Goal: Transaction & Acquisition: Book appointment/travel/reservation

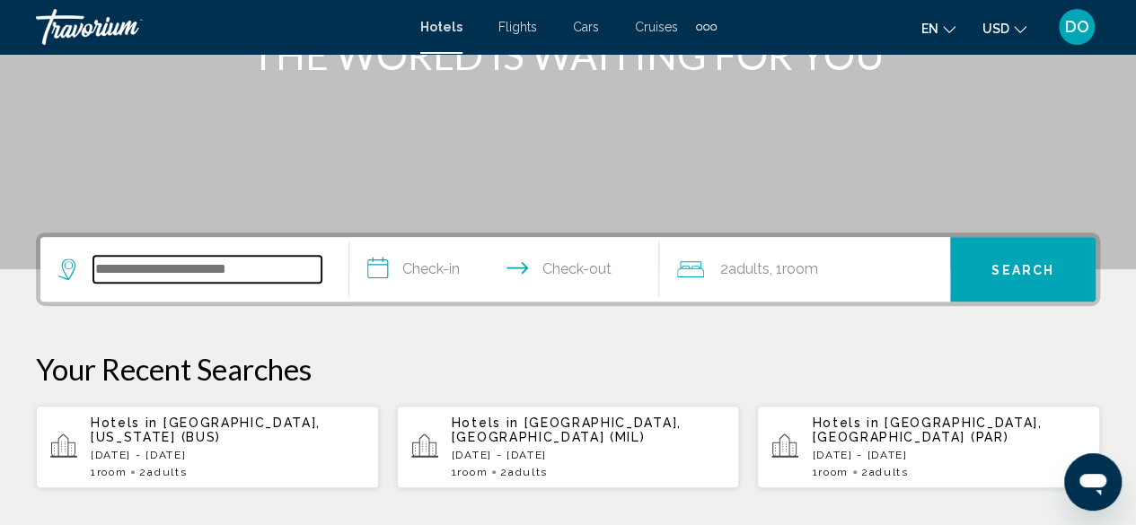
click at [173, 273] on input "Search widget" at bounding box center [207, 269] width 228 height 27
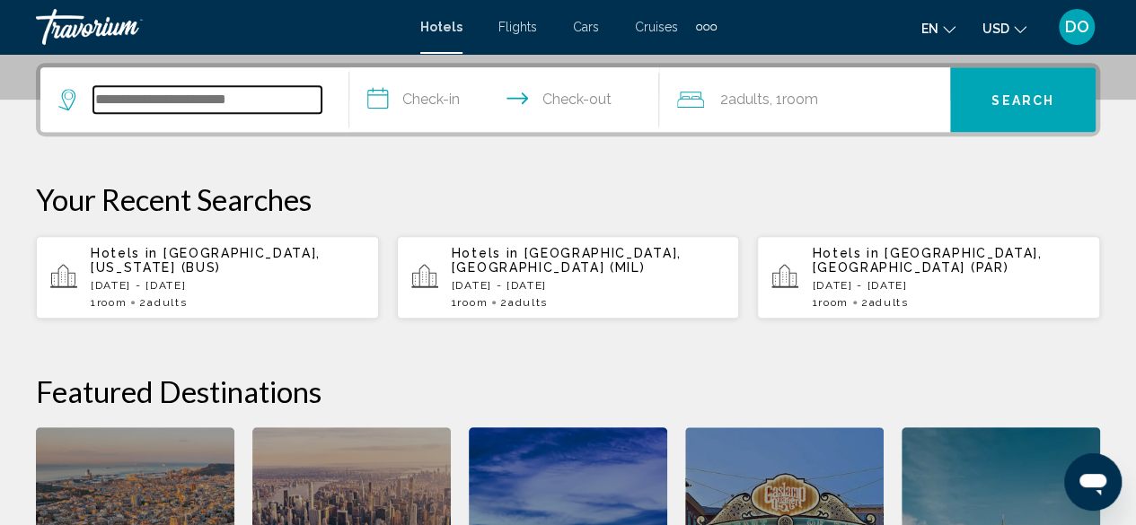
scroll to position [443, 0]
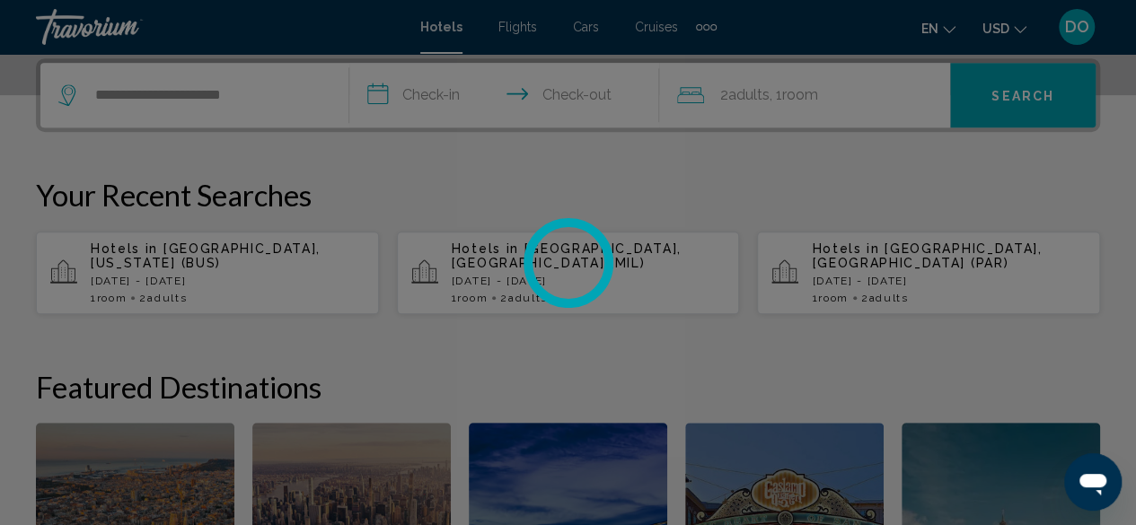
click at [438, 93] on div at bounding box center [568, 262] width 1136 height 525
click at [329, 101] on div at bounding box center [568, 262] width 1136 height 525
click at [282, 103] on div at bounding box center [568, 262] width 1136 height 525
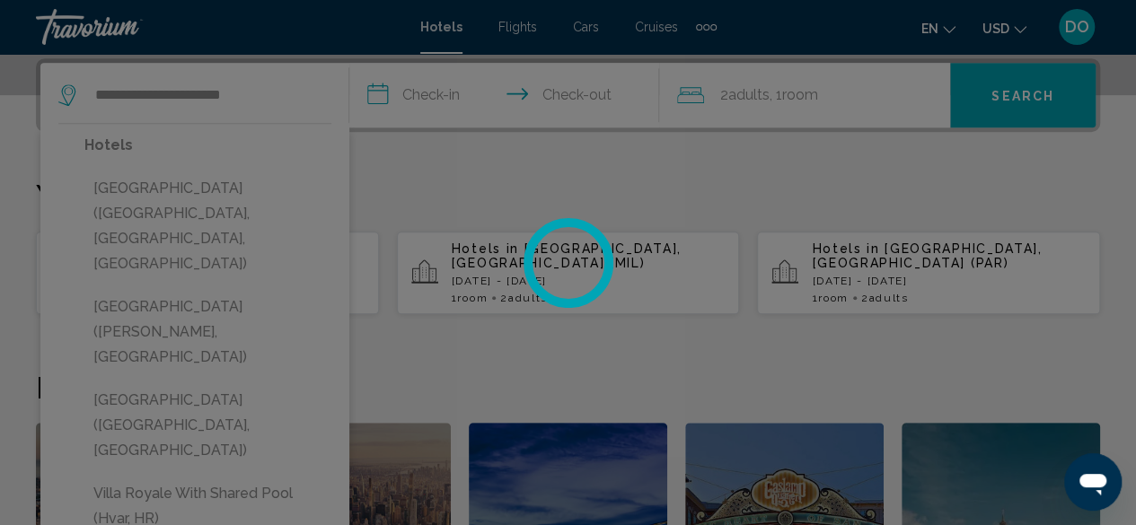
click at [252, 90] on div at bounding box center [568, 262] width 1136 height 525
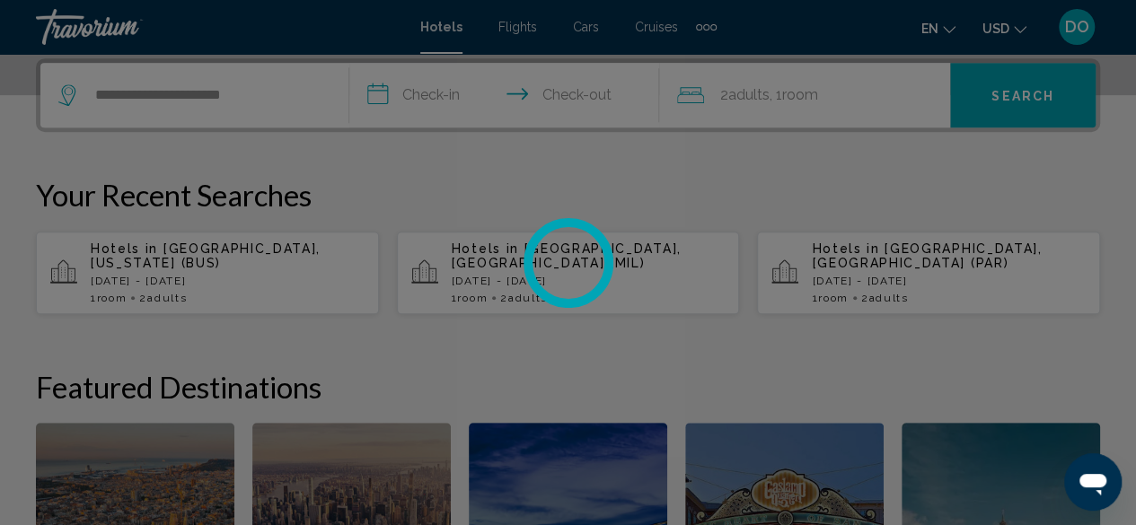
click at [249, 98] on div at bounding box center [568, 262] width 1136 height 525
click at [264, 100] on div at bounding box center [568, 262] width 1136 height 525
click at [253, 104] on div at bounding box center [568, 262] width 1136 height 525
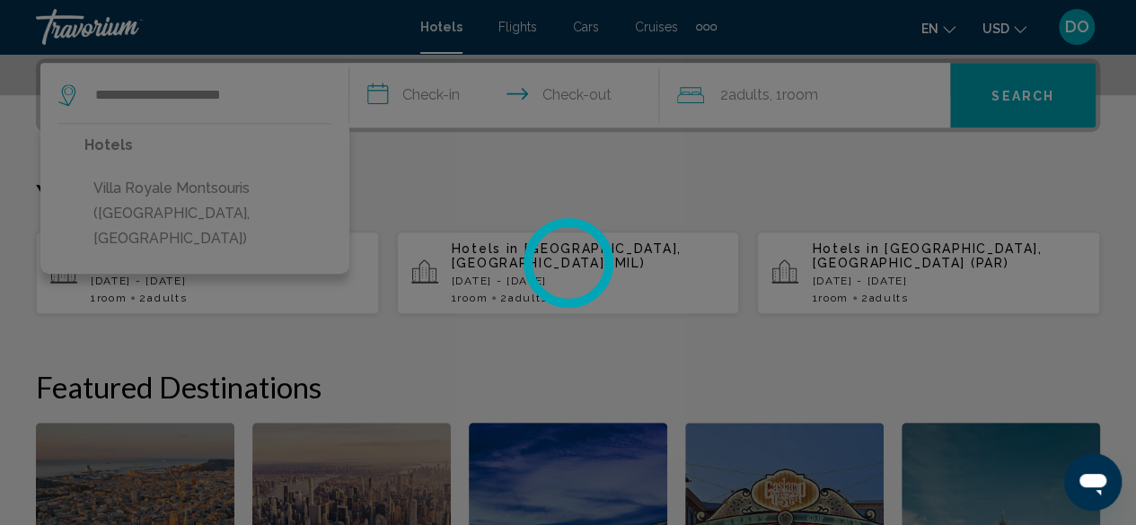
click at [195, 189] on div at bounding box center [568, 262] width 1136 height 525
click at [250, 187] on div at bounding box center [568, 262] width 1136 height 525
click at [101, 188] on div at bounding box center [568, 262] width 1136 height 525
click at [206, 195] on div at bounding box center [568, 262] width 1136 height 525
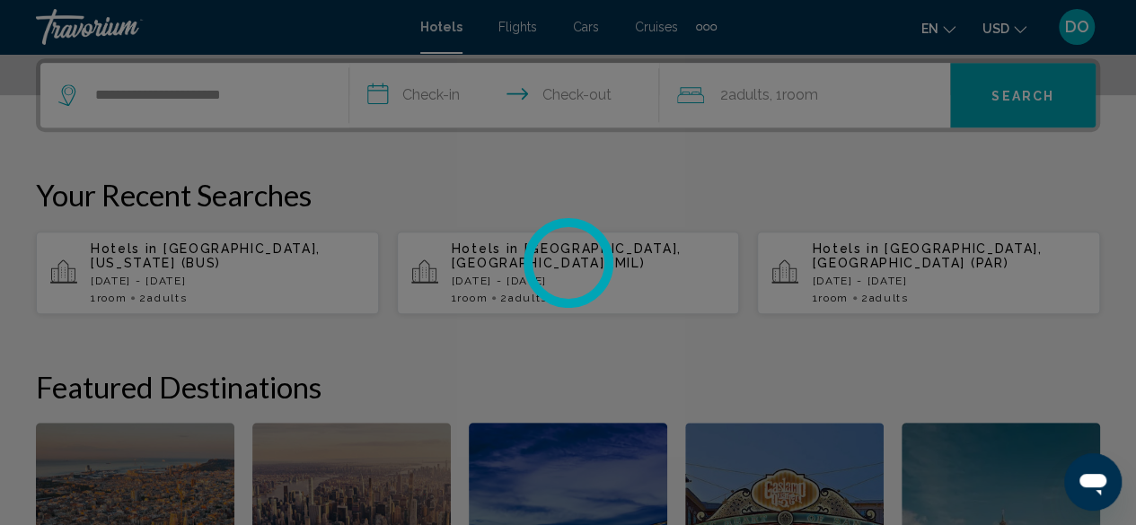
click at [438, 110] on div at bounding box center [568, 262] width 1136 height 525
click at [224, 110] on div at bounding box center [568, 262] width 1136 height 525
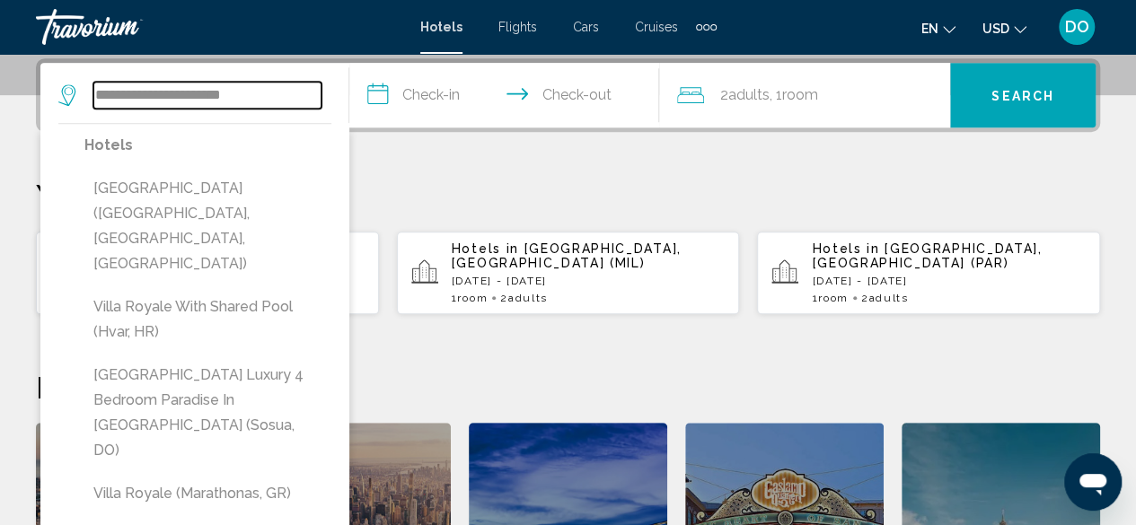
click at [287, 92] on input "**********" at bounding box center [207, 95] width 228 height 27
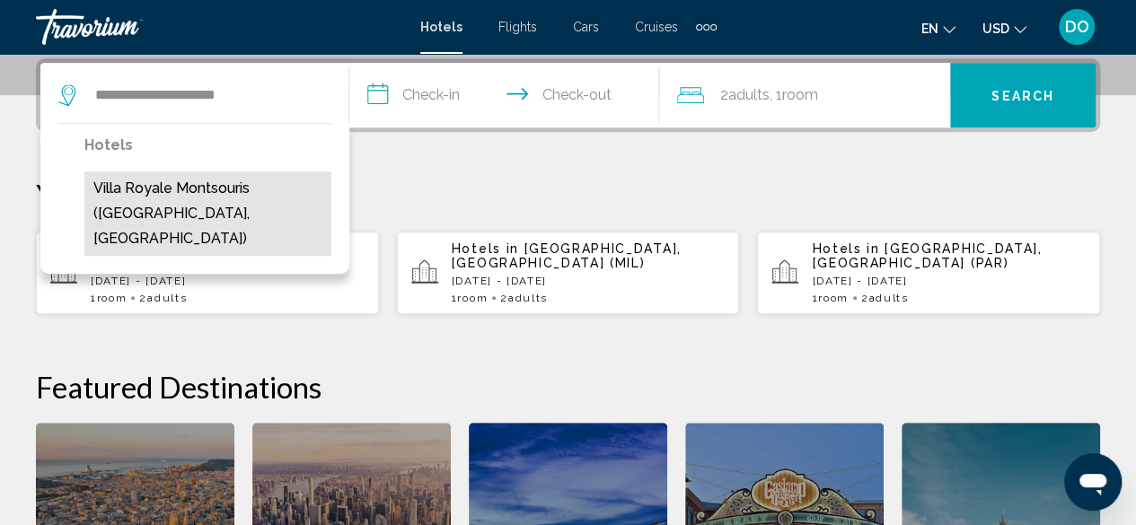
click at [272, 195] on button "Villa Royale Montsouris (Paris, FR)" at bounding box center [207, 213] width 247 height 84
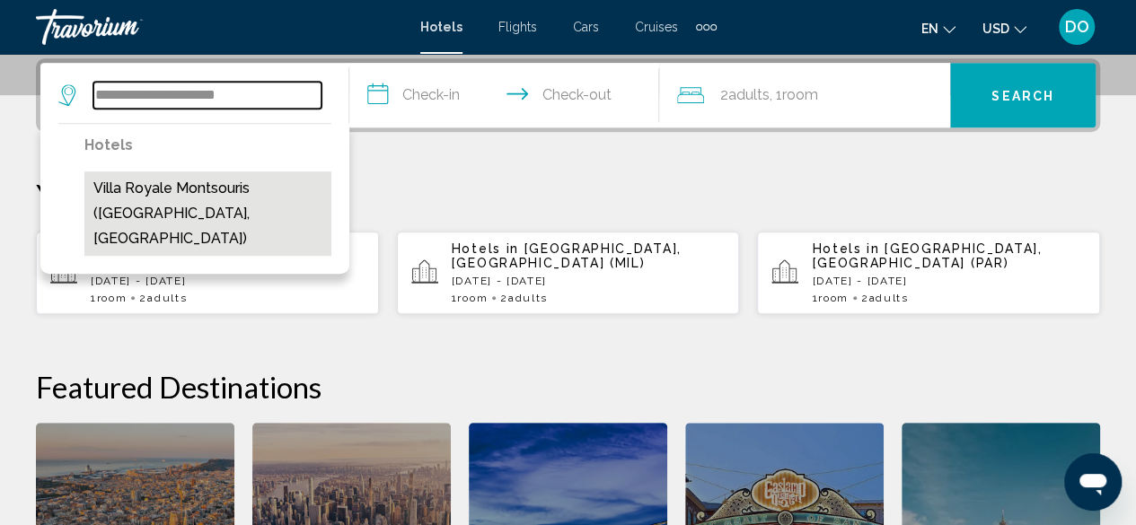
type input "**********"
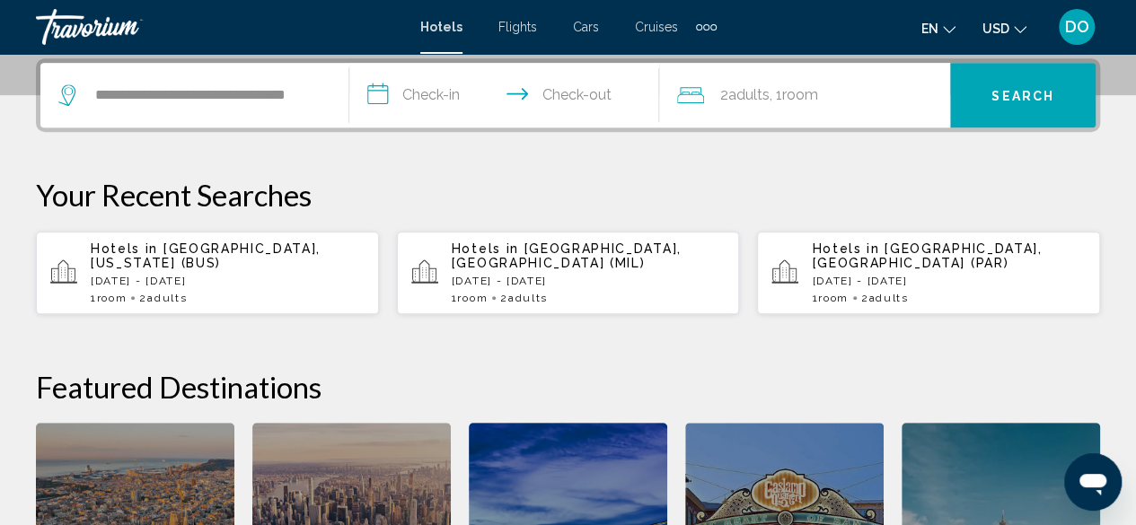
click at [418, 92] on input "**********" at bounding box center [507, 98] width 316 height 70
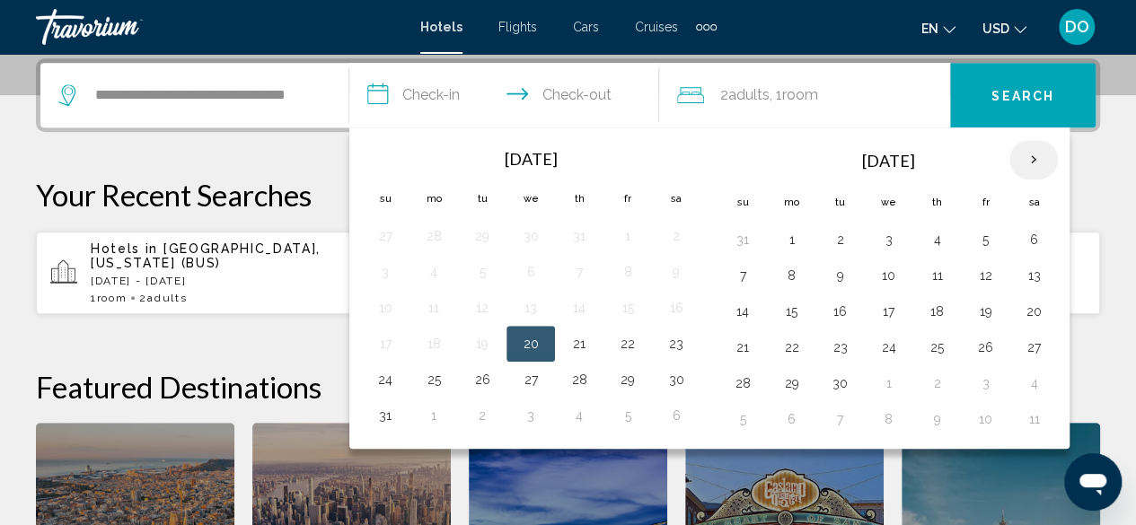
click at [1025, 167] on th "Next month" at bounding box center [1033, 160] width 48 height 40
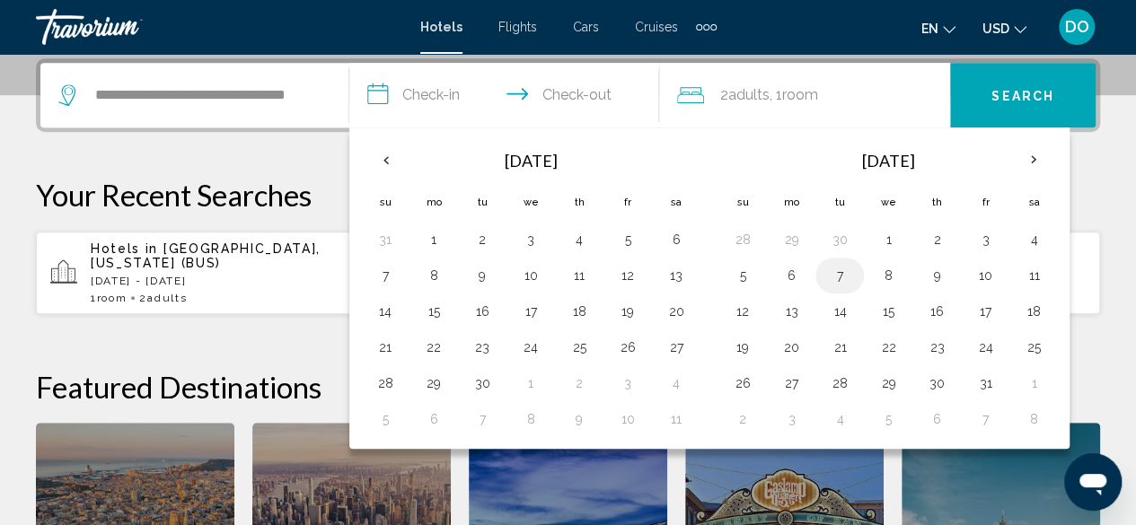
drag, startPoint x: 743, startPoint y: 277, endPoint x: 819, endPoint y: 281, distance: 75.5
click at [745, 277] on button "5" at bounding box center [742, 275] width 29 height 25
click at [882, 277] on button "8" at bounding box center [888, 275] width 29 height 25
type input "**********"
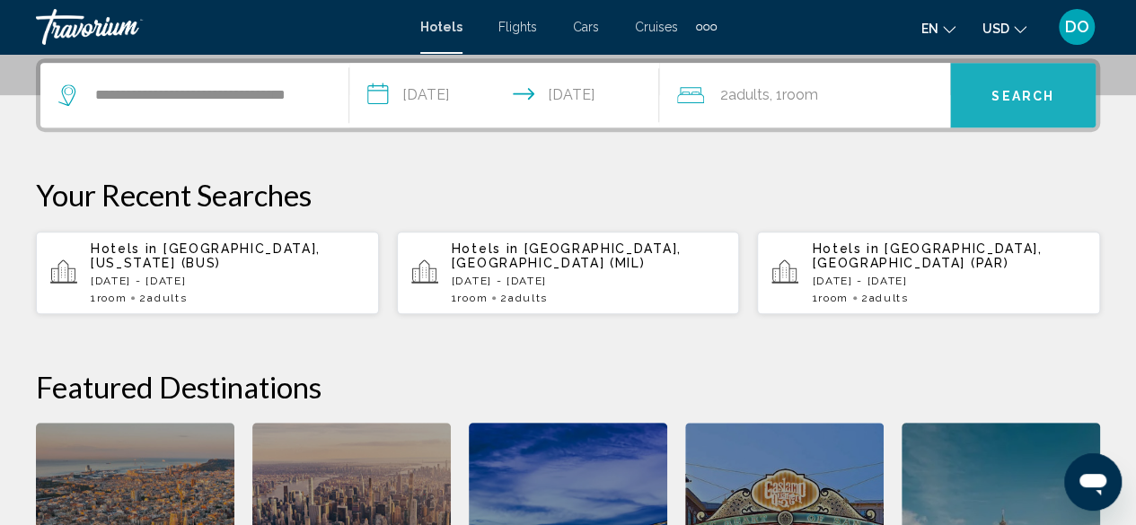
click at [984, 110] on button "Search" at bounding box center [1022, 95] width 145 height 65
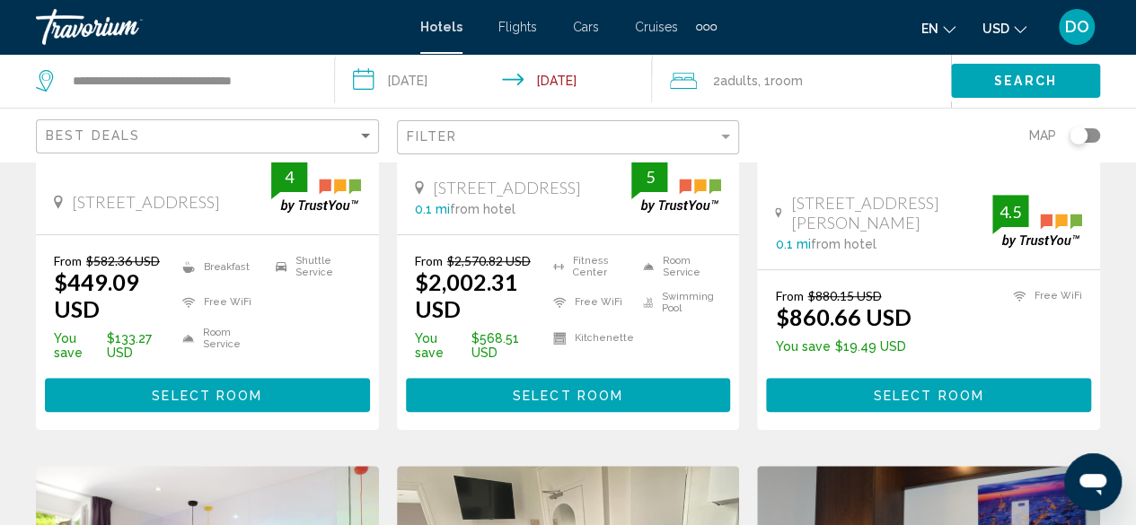
scroll to position [449, 0]
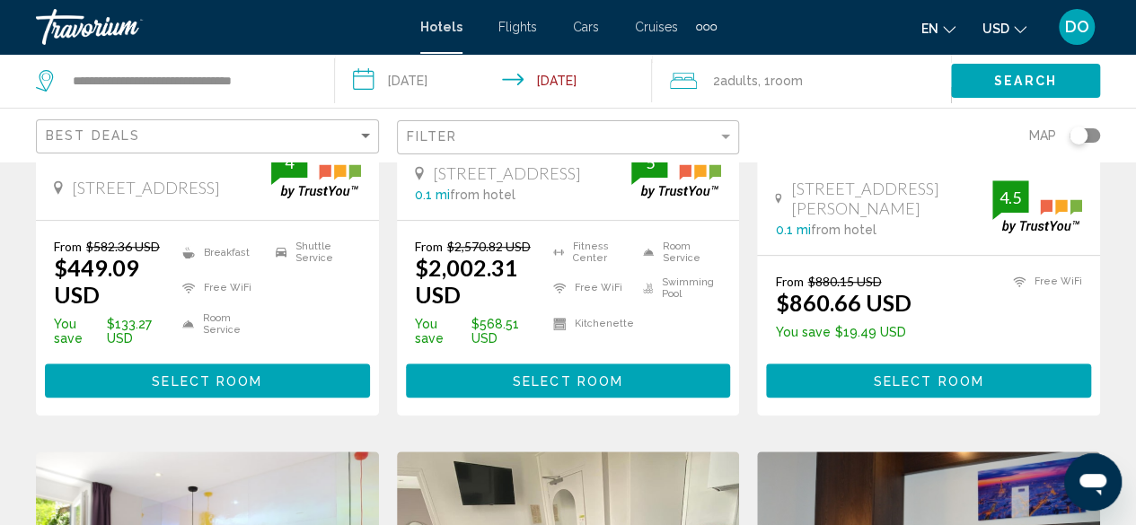
click at [242, 389] on button "Select Room" at bounding box center [207, 380] width 325 height 33
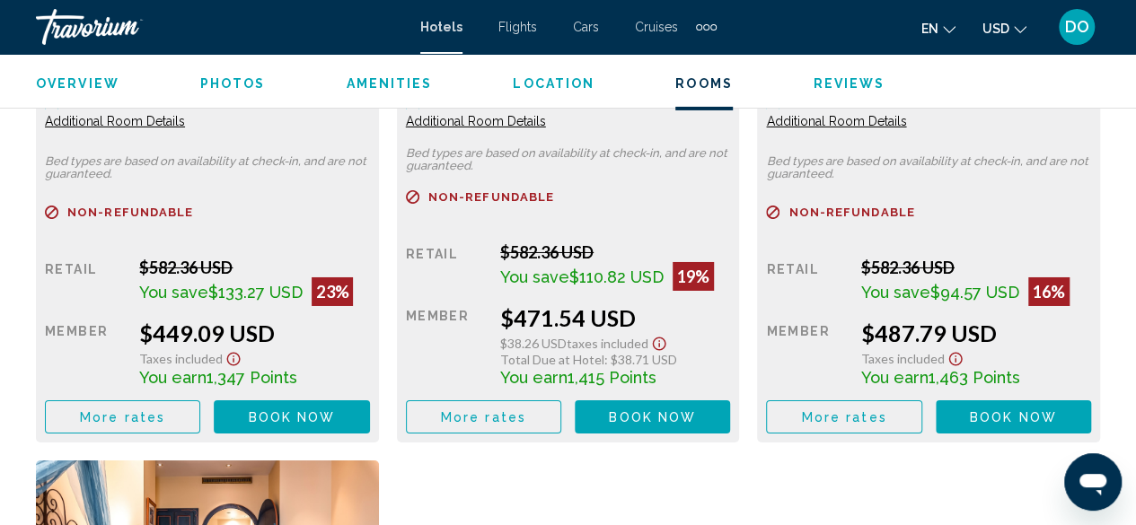
scroll to position [3000, 0]
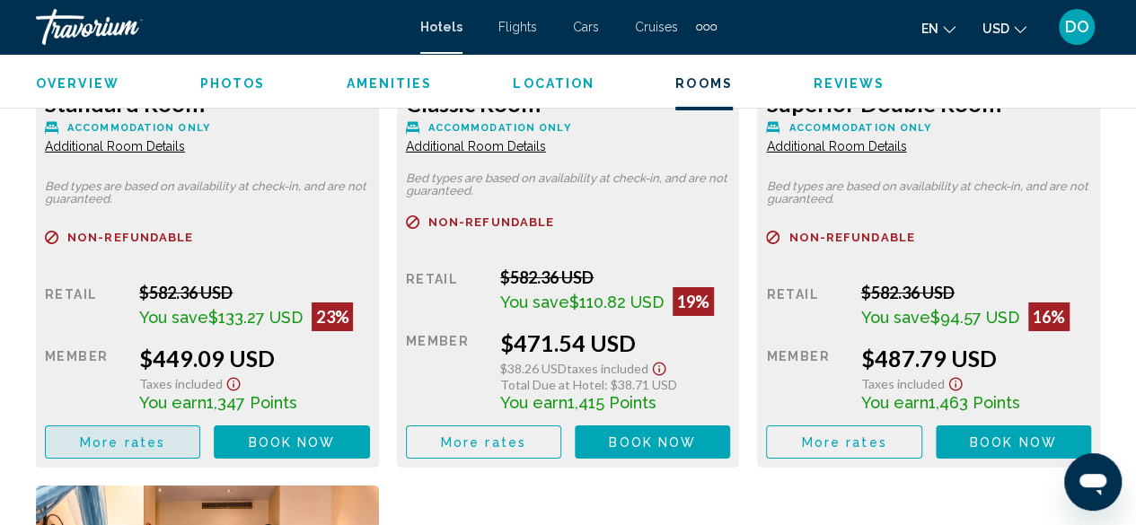
click at [126, 444] on span "More rates" at bounding box center [122, 442] width 85 height 14
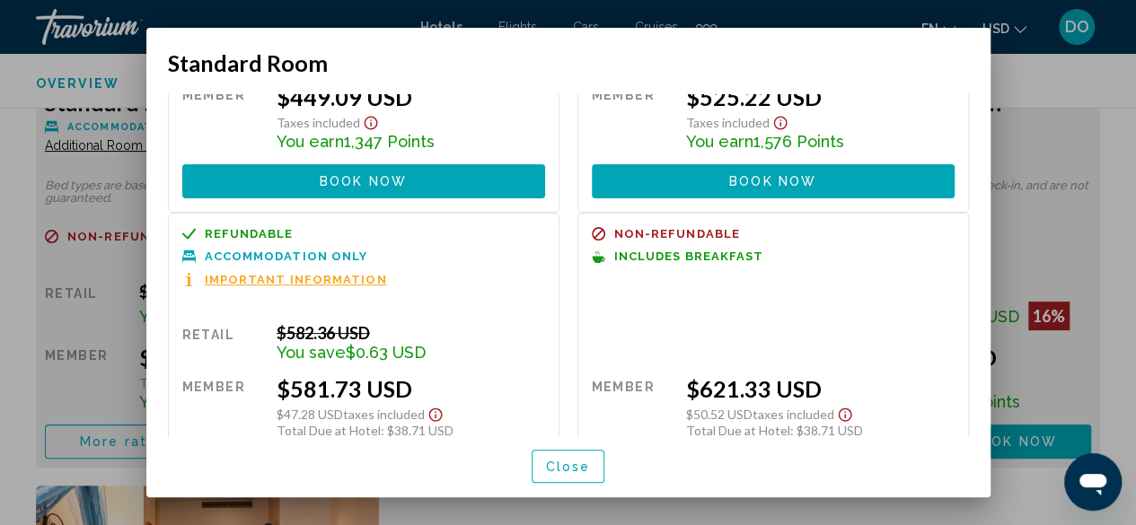
scroll to position [0, 0]
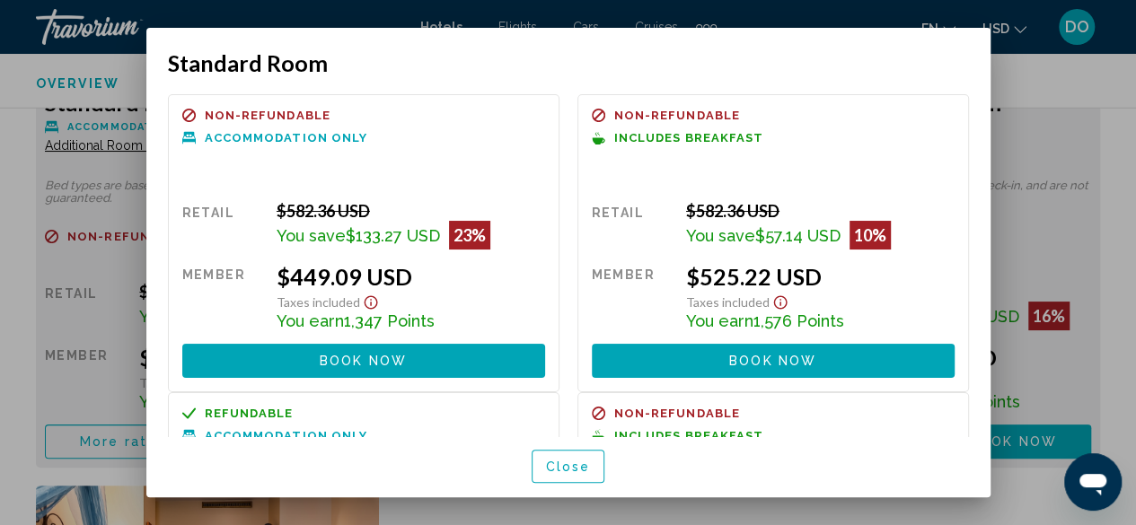
click at [568, 474] on span "Close" at bounding box center [568, 467] width 45 height 14
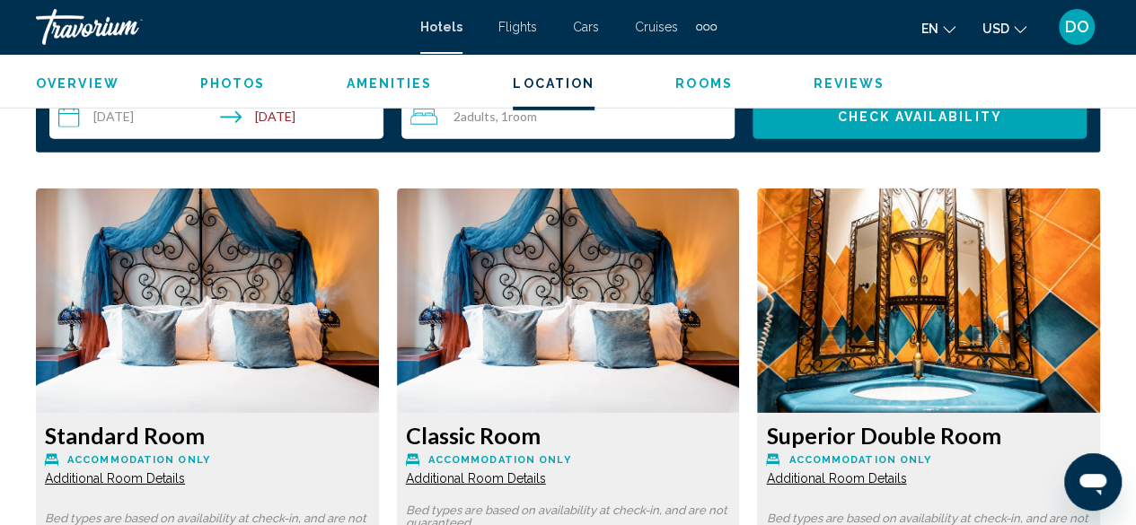
scroll to position [2551, 0]
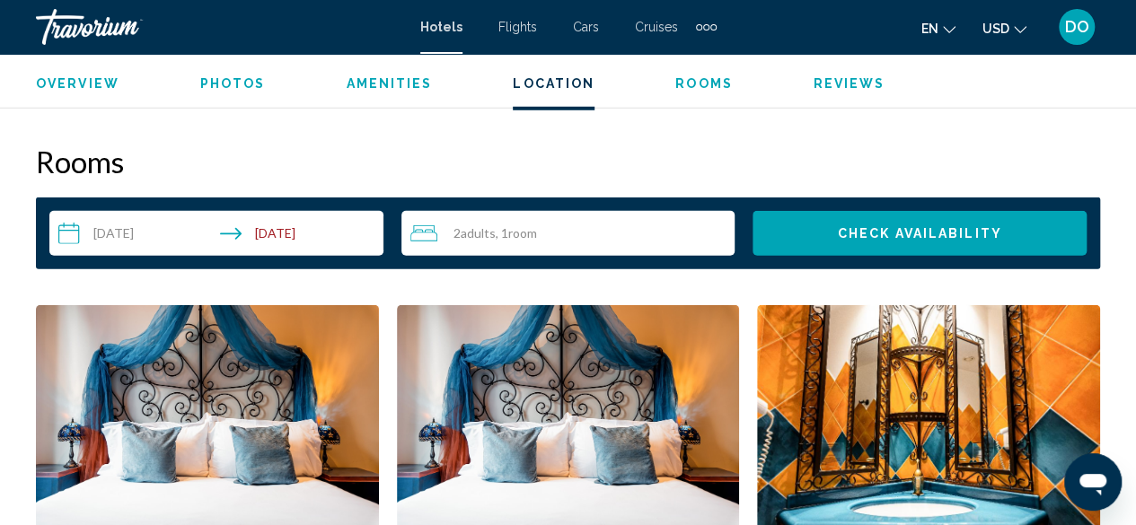
click at [570, 225] on div "2 Adult Adults , 1 Room rooms" at bounding box center [572, 234] width 325 height 22
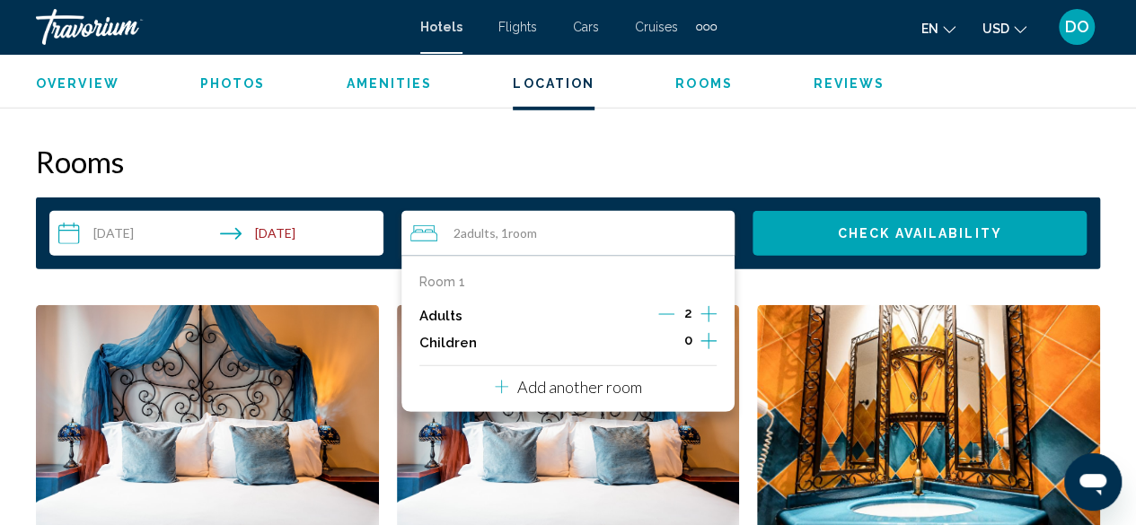
click at [581, 388] on p "Add another room" at bounding box center [579, 387] width 125 height 20
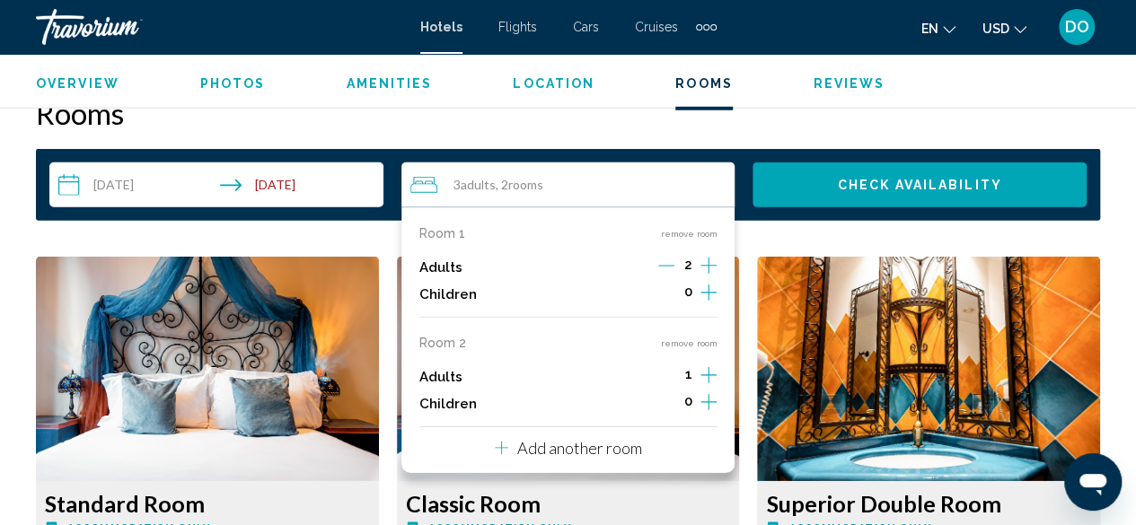
scroll to position [2641, 0]
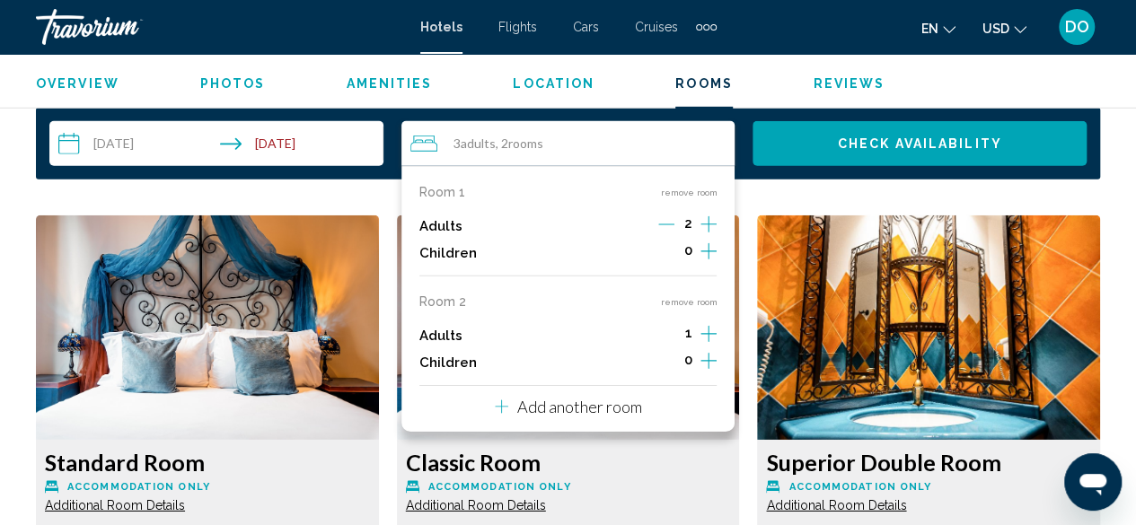
click at [702, 235] on icon "Increment adults" at bounding box center [708, 225] width 16 height 22
click at [581, 416] on button "Add another room" at bounding box center [568, 404] width 147 height 37
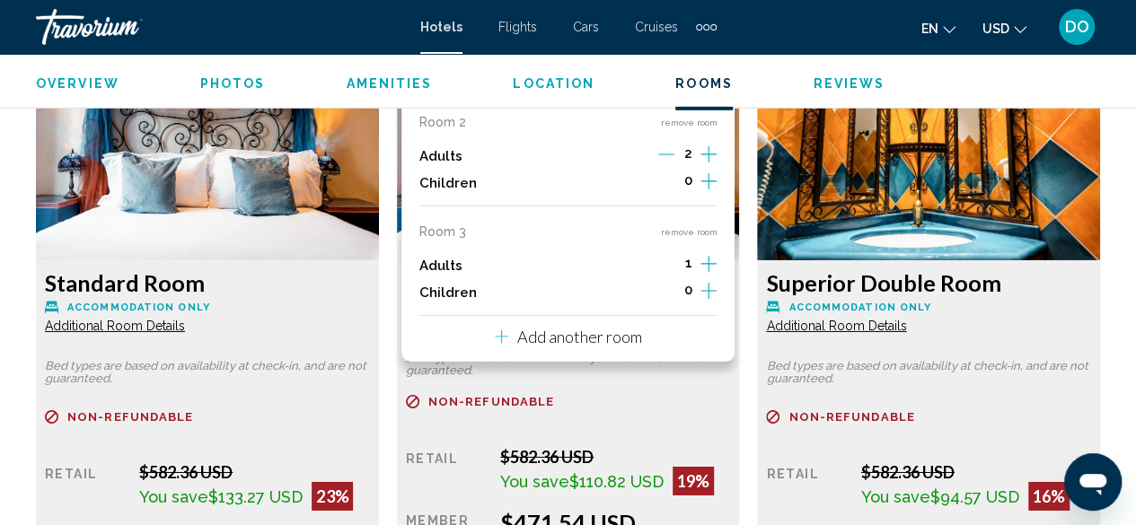
scroll to position [2821, 0]
click at [707, 56] on icon "Increment adults" at bounding box center [708, 45] width 16 height 22
click at [603, 338] on p "Add another room" at bounding box center [579, 337] width 125 height 20
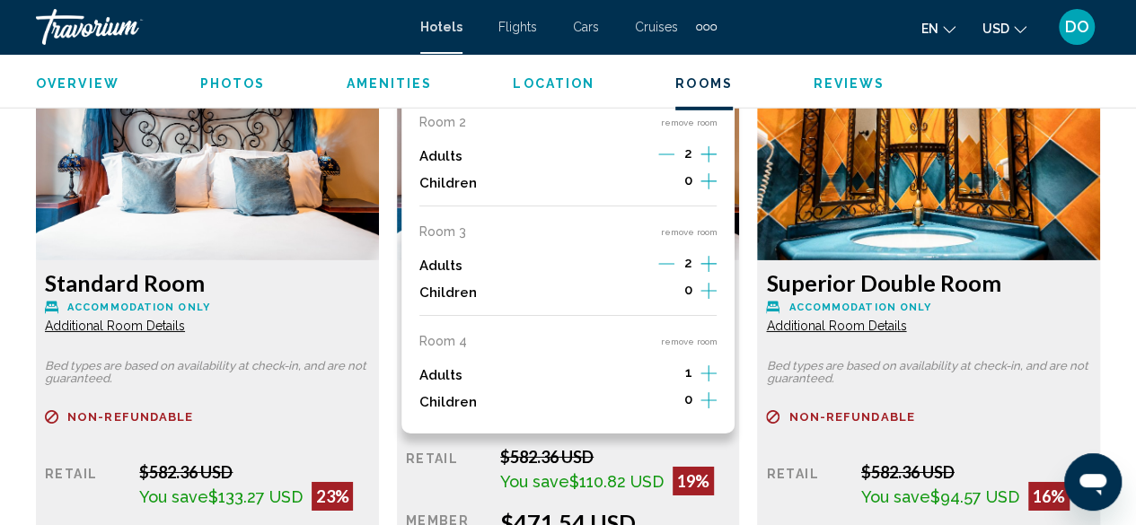
click at [698, 371] on div "1" at bounding box center [687, 375] width 57 height 27
click at [707, 56] on icon "Increment adults" at bounding box center [708, 45] width 16 height 22
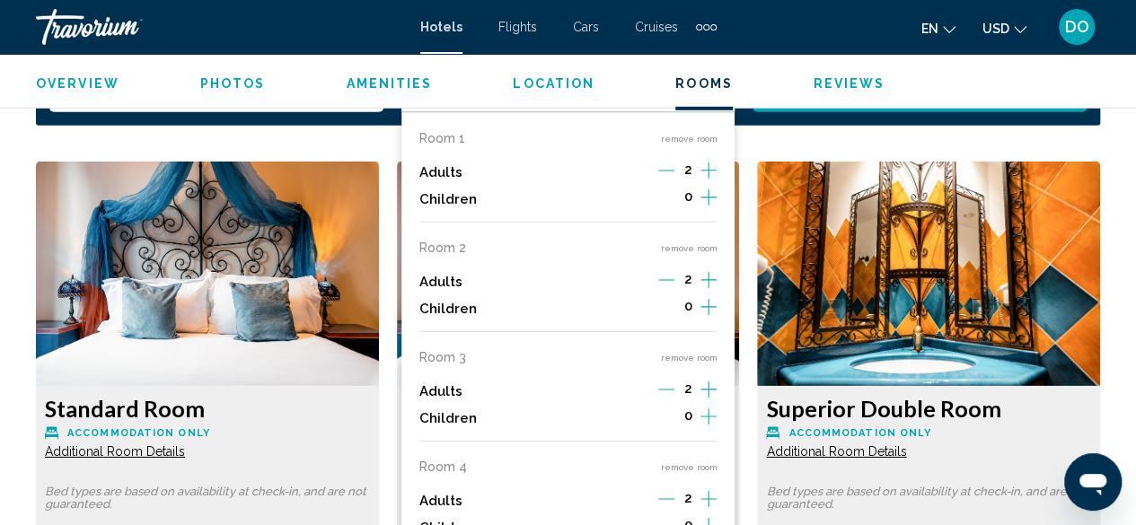
scroll to position [2641, 0]
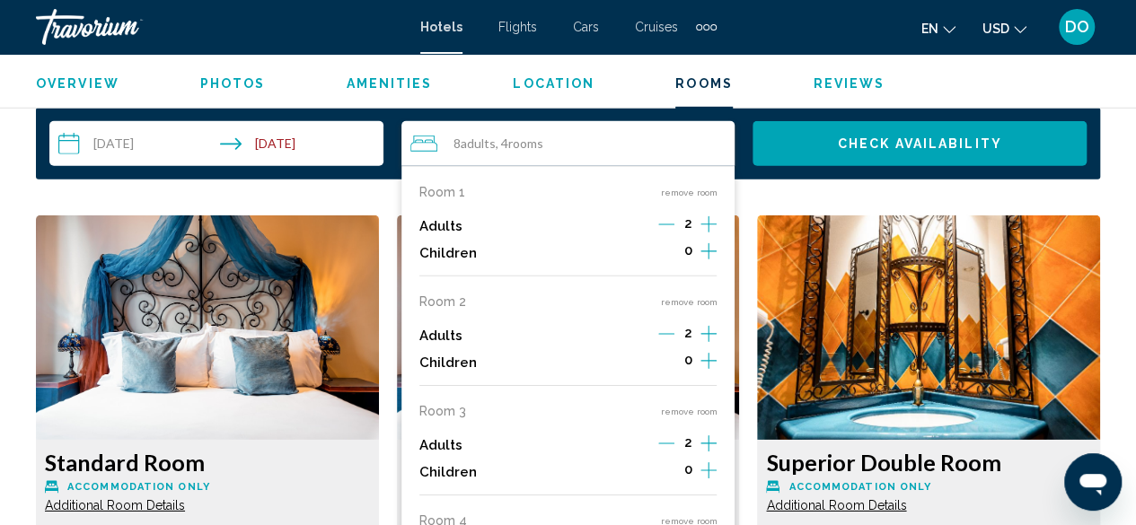
click at [868, 144] on span "Check Availability" at bounding box center [920, 144] width 164 height 14
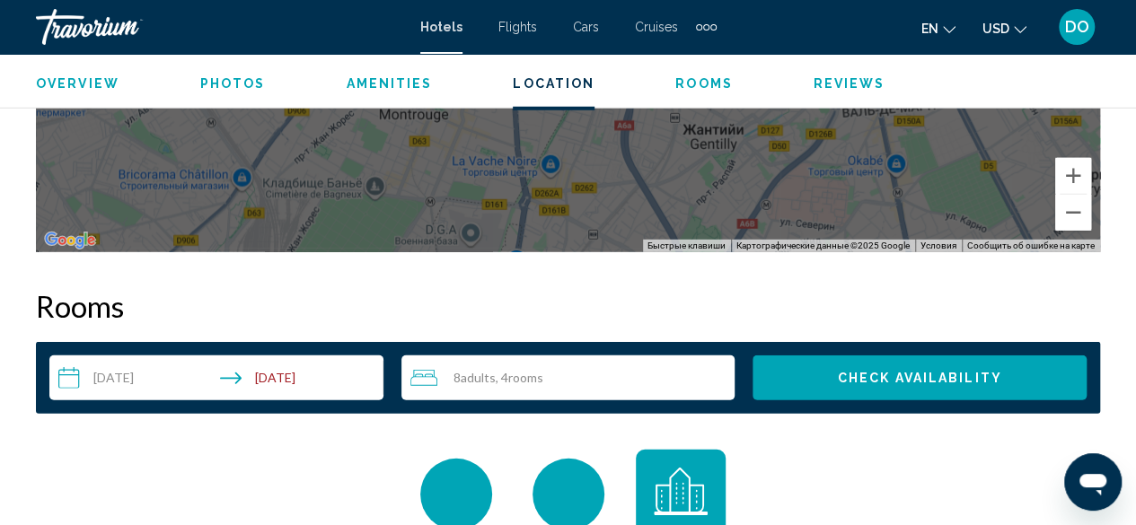
scroll to position [2586, 0]
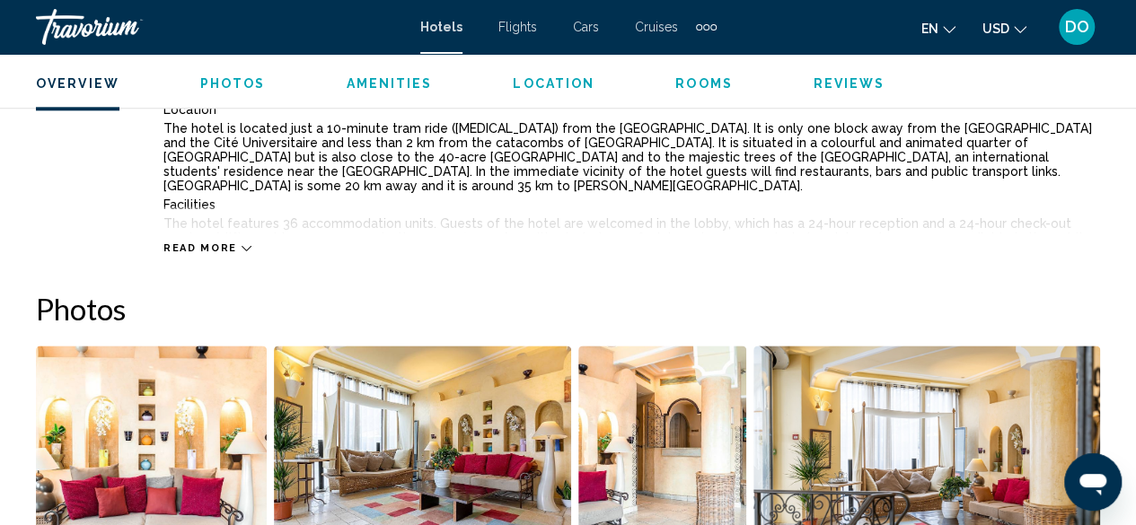
scroll to position [898, 0]
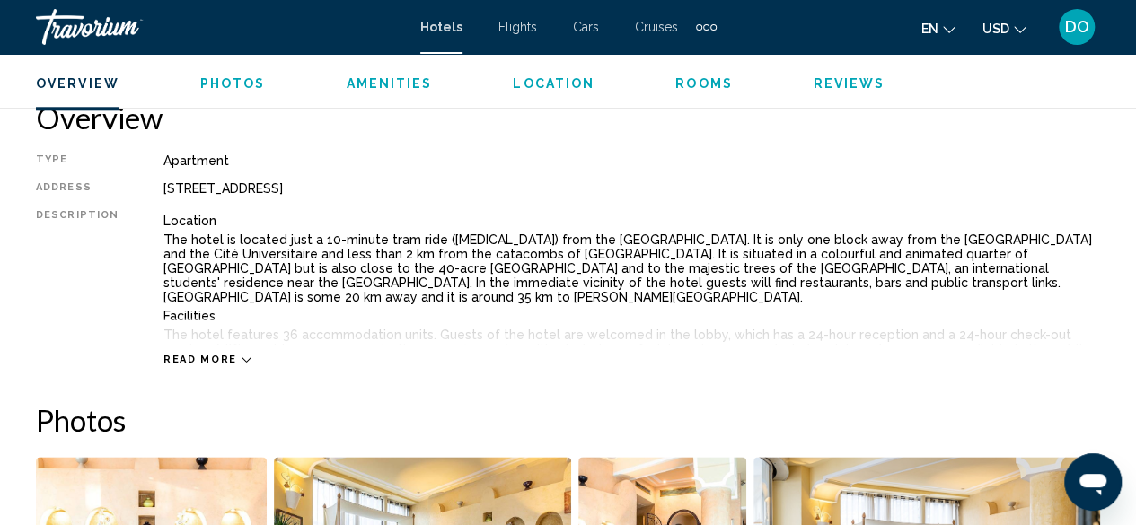
click at [537, 90] on span "Location" at bounding box center [554, 83] width 82 height 14
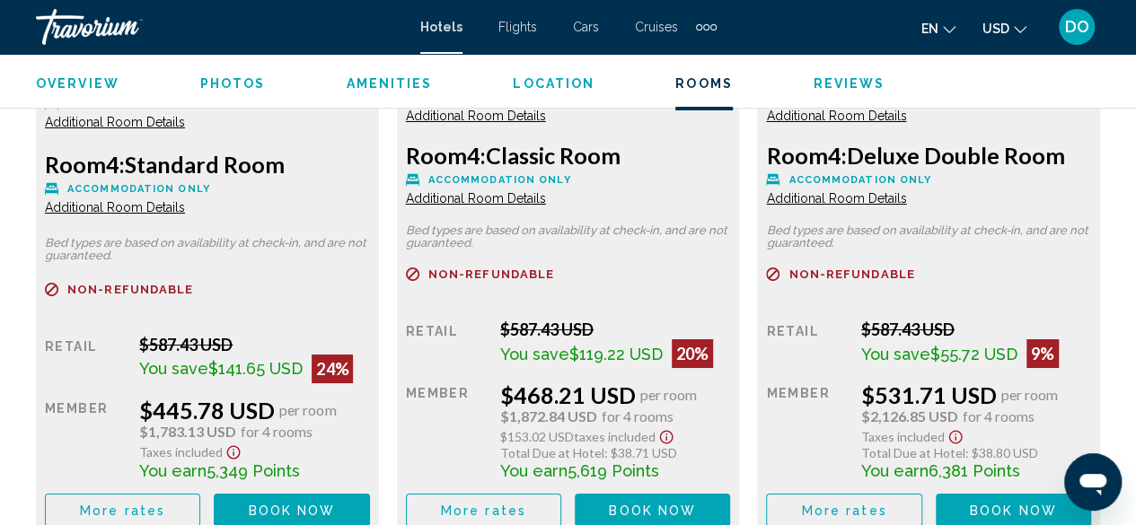
scroll to position [3216, 0]
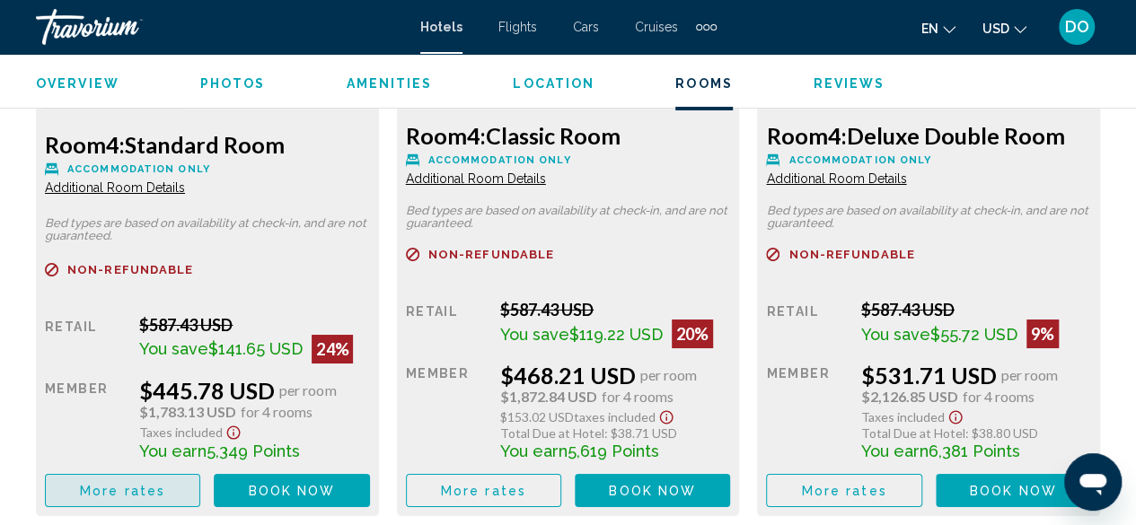
click at [127, 486] on span "More rates" at bounding box center [122, 491] width 85 height 14
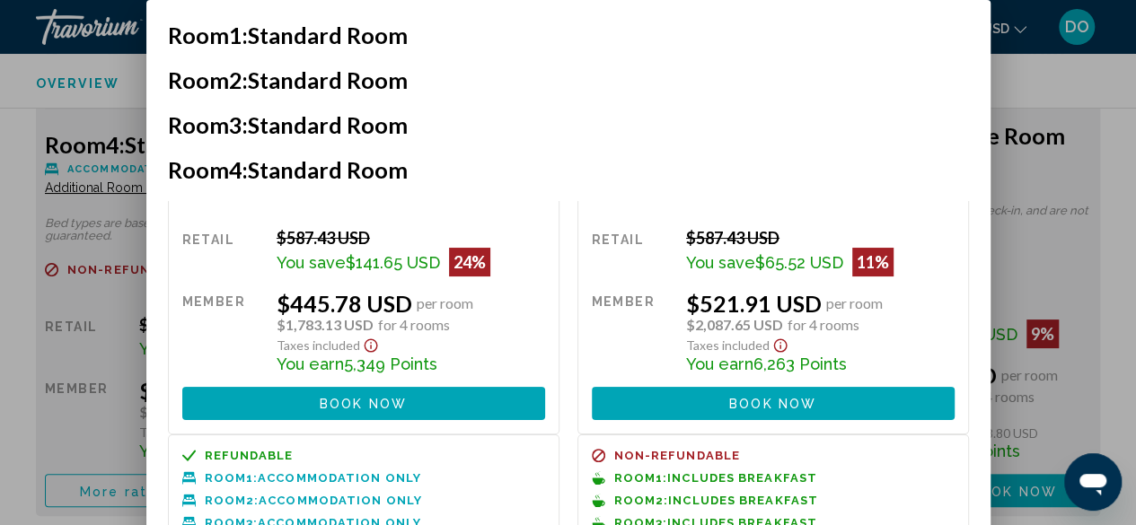
scroll to position [0, 0]
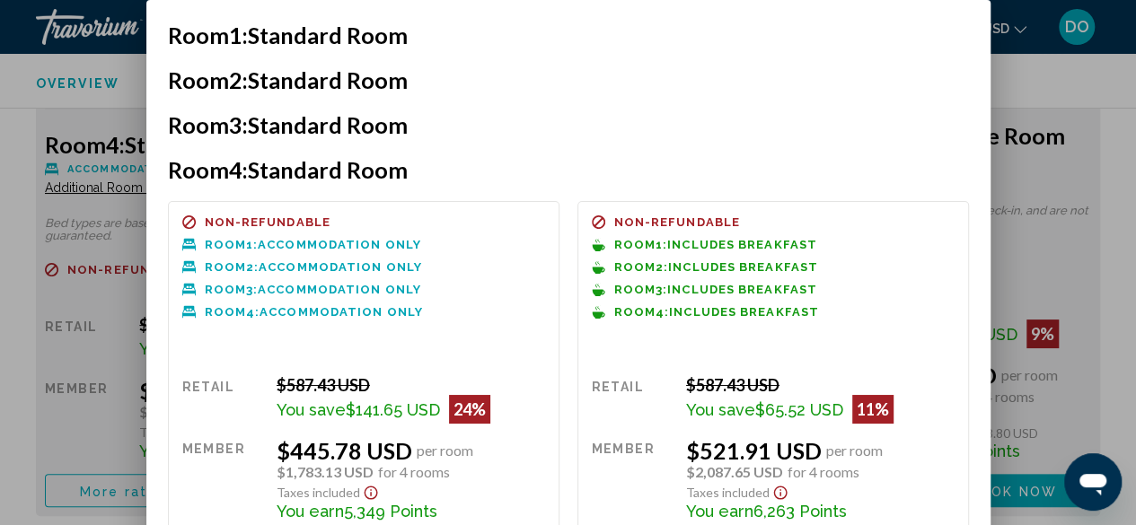
click at [1112, 173] on div at bounding box center [568, 262] width 1136 height 525
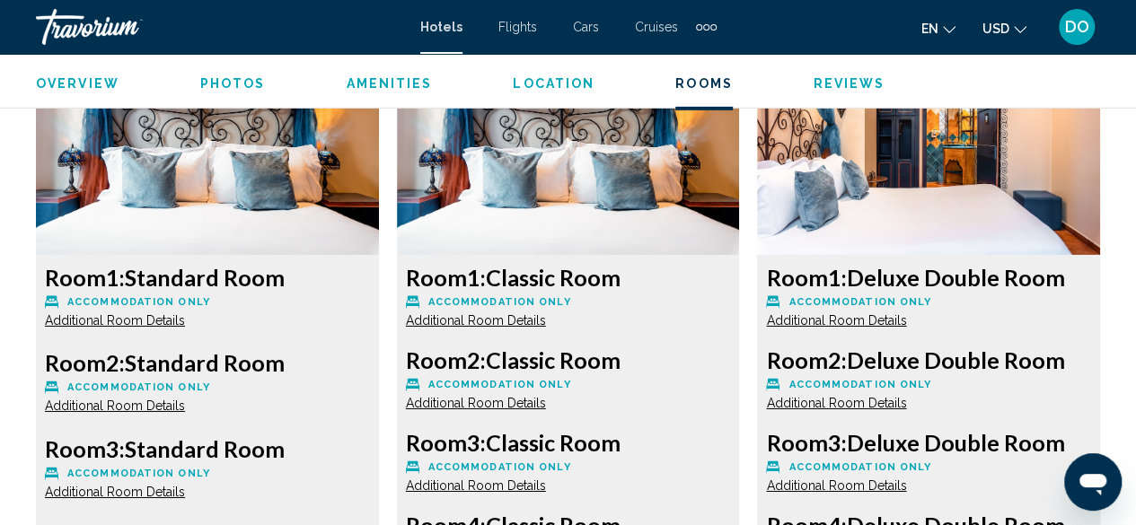
scroll to position [2946, 0]
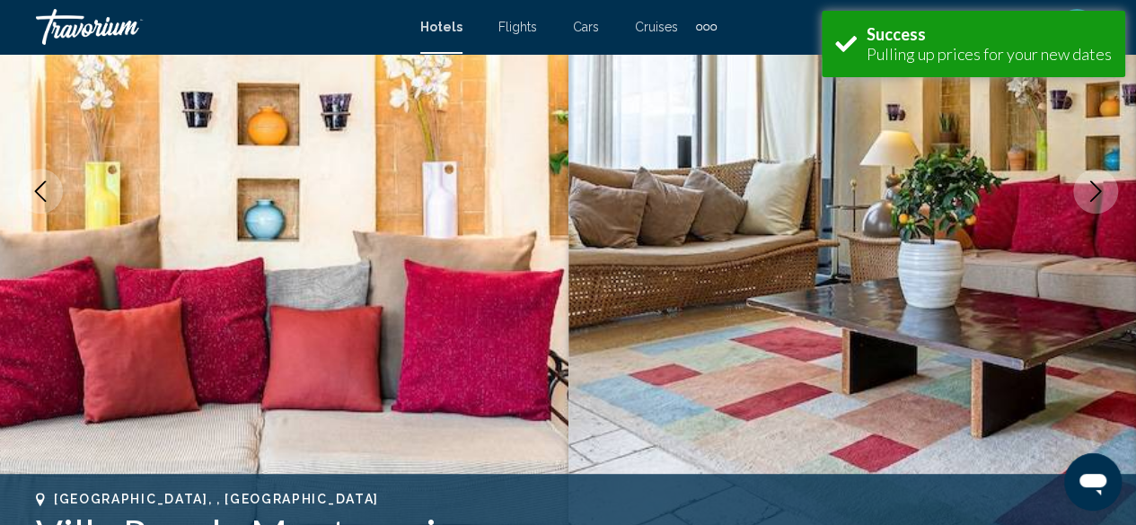
scroll to position [718, 0]
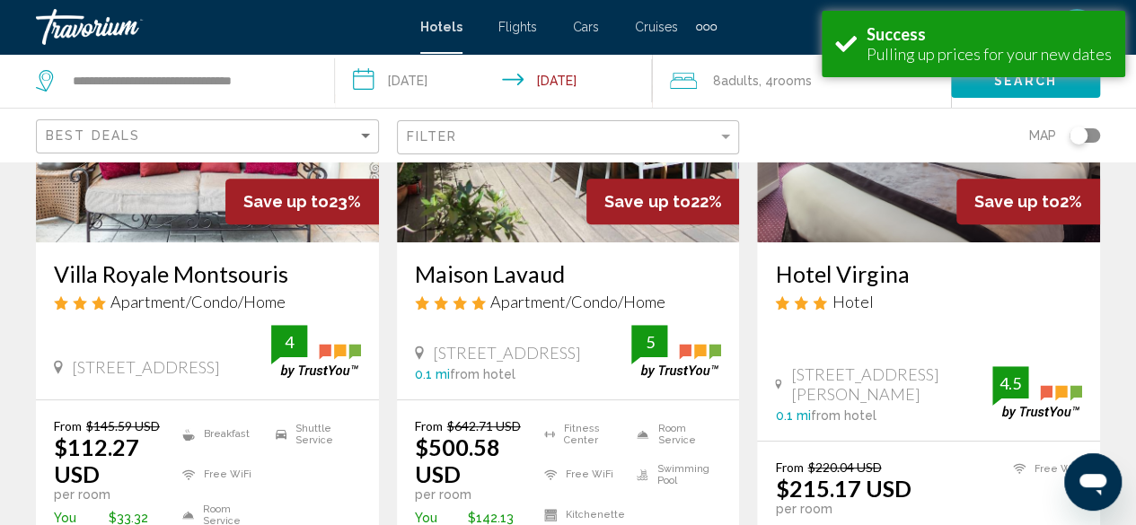
scroll to position [359, 0]
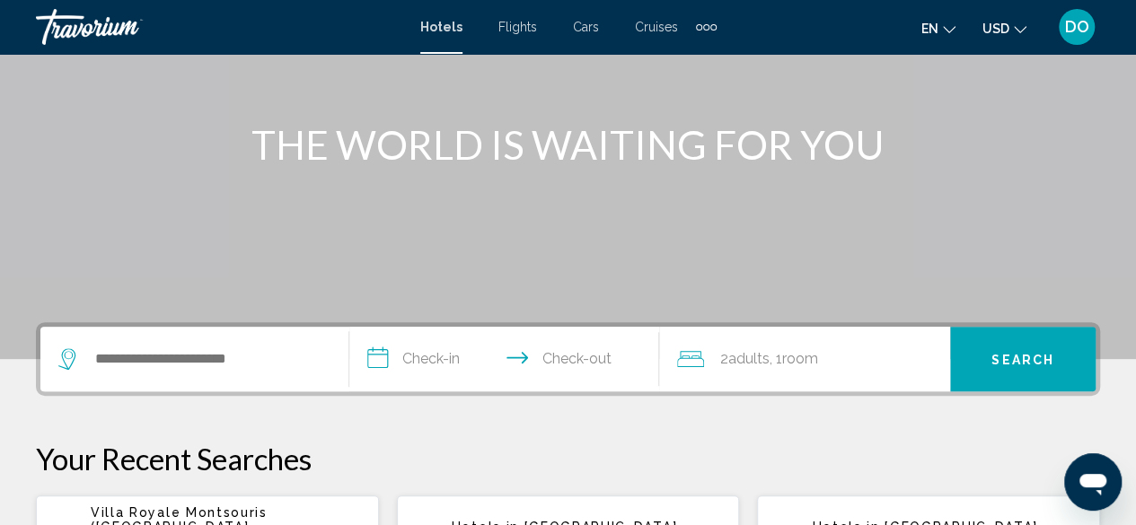
click at [146, 376] on div "Search widget" at bounding box center [194, 359] width 272 height 65
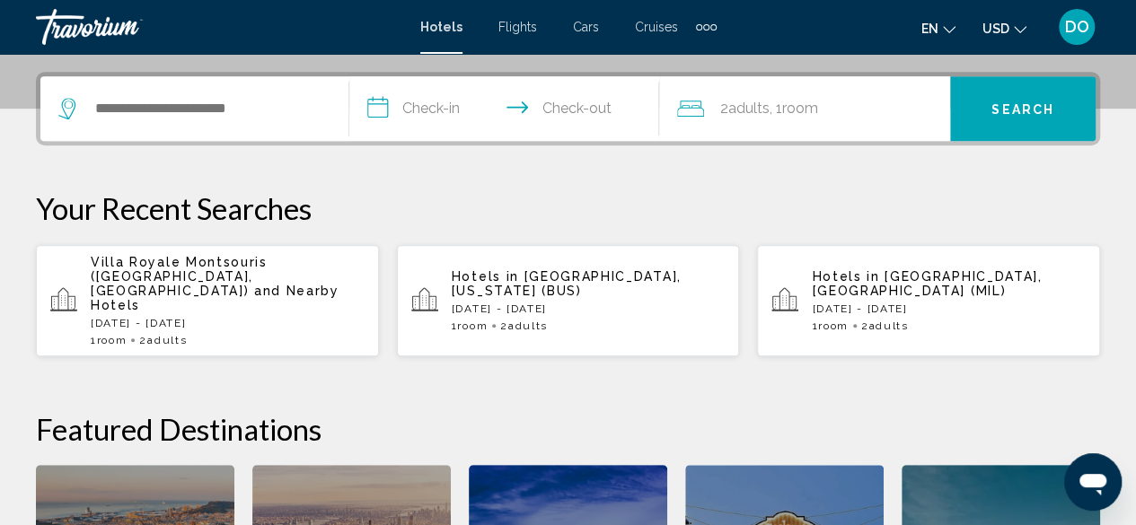
scroll to position [443, 0]
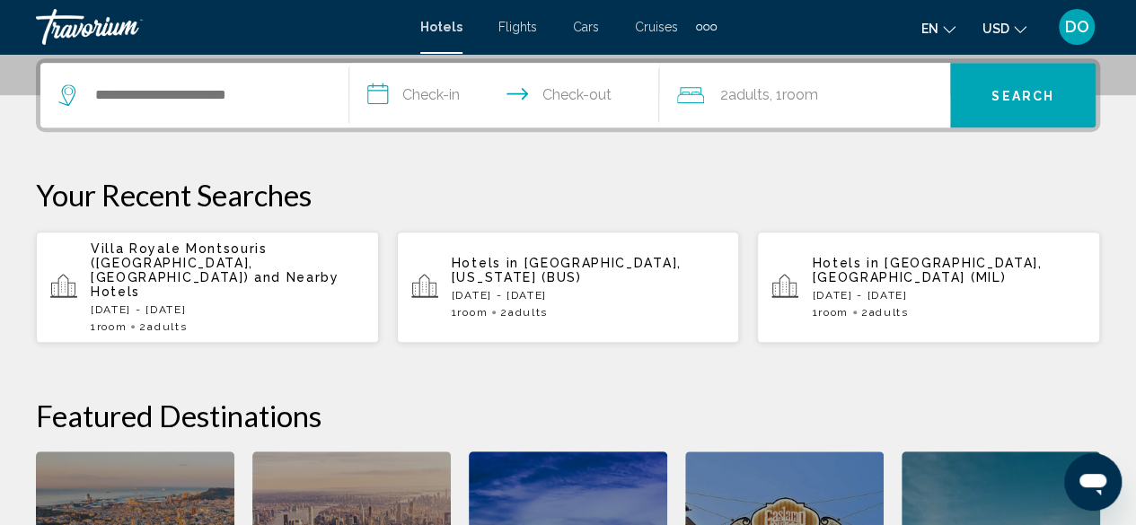
click at [132, 110] on div "Search widget" at bounding box center [194, 95] width 272 height 65
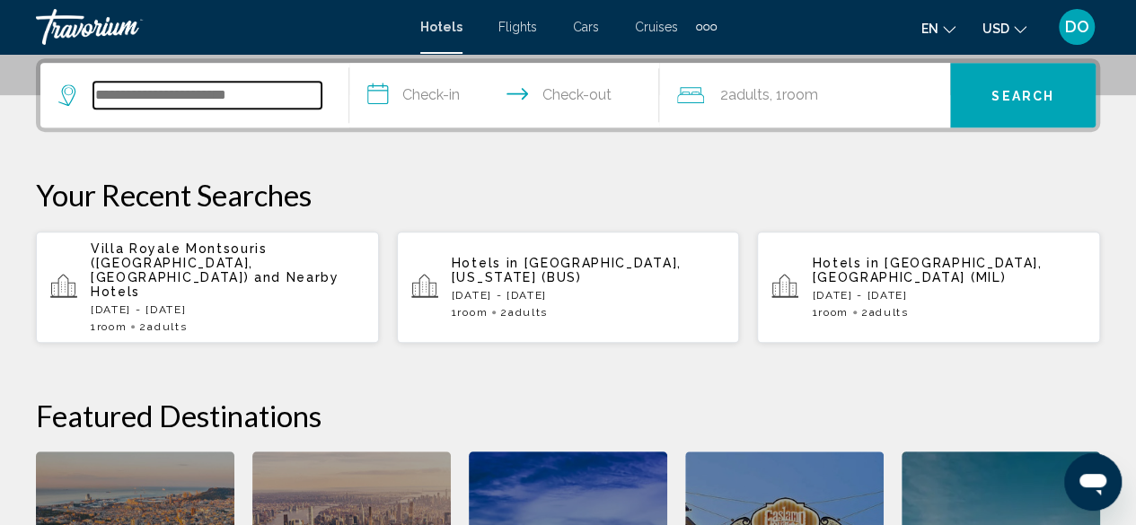
click at [162, 87] on input "Search widget" at bounding box center [207, 95] width 228 height 27
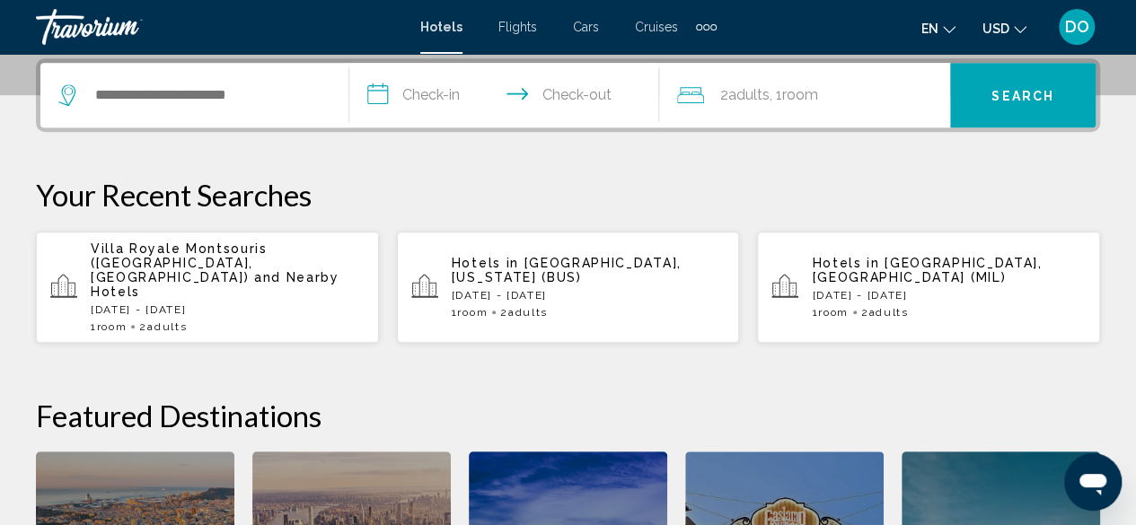
click at [173, 270] on span "and Nearby Hotels" at bounding box center [215, 284] width 249 height 29
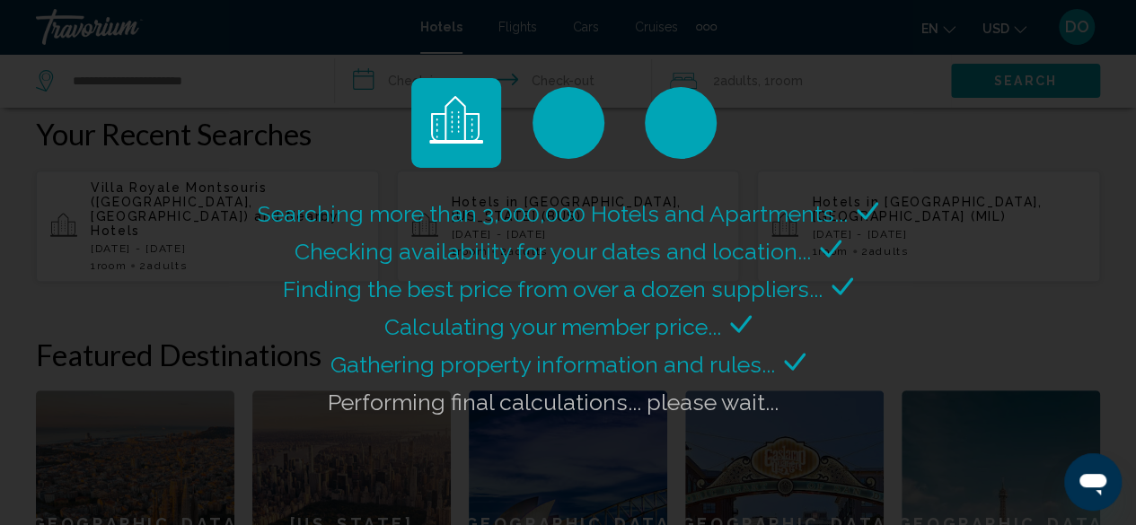
scroll to position [533, 0]
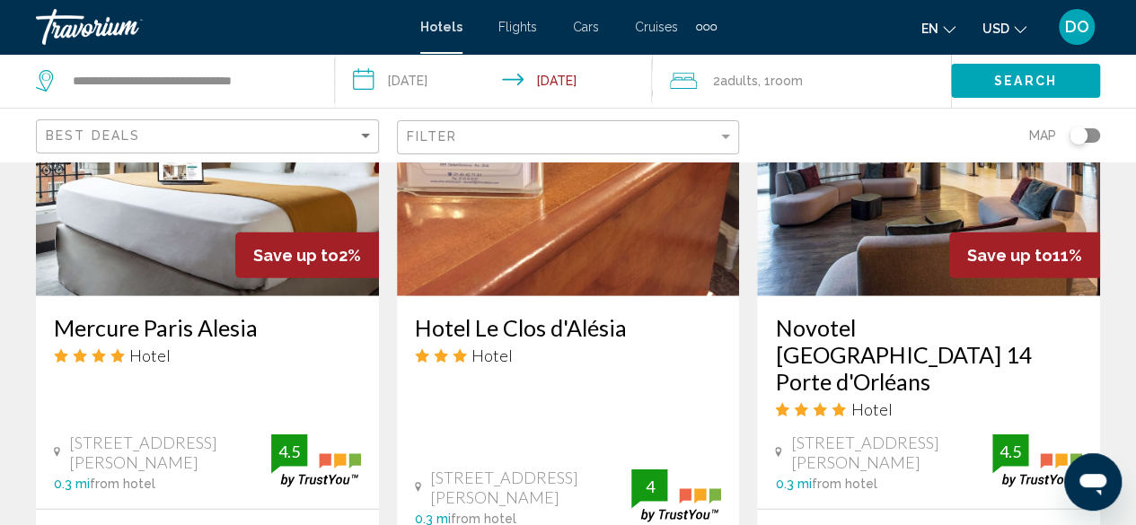
scroll to position [2334, 0]
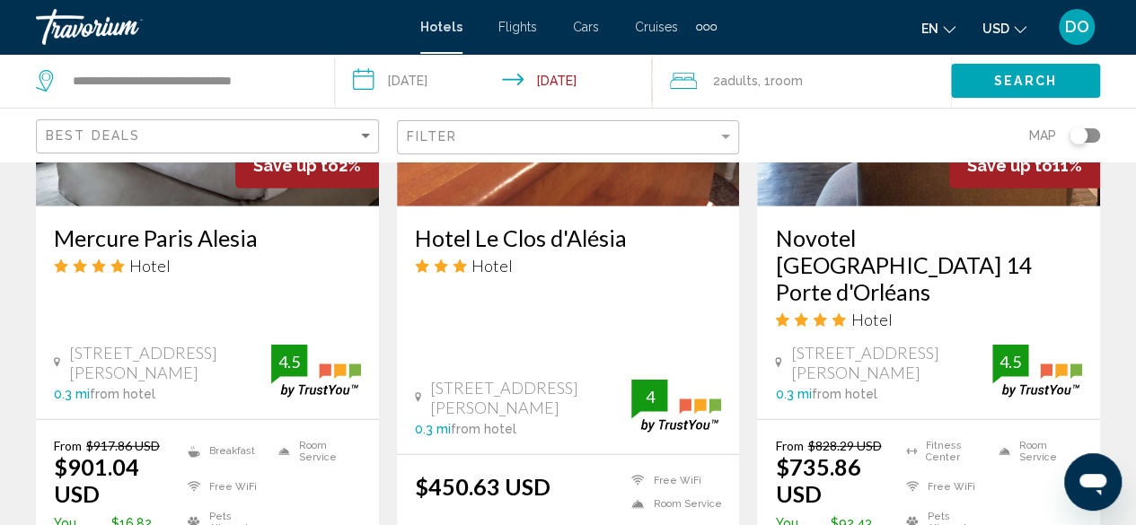
click at [580, 242] on h3 "Hotel Le Clos d'Alésia" at bounding box center [568, 237] width 307 height 27
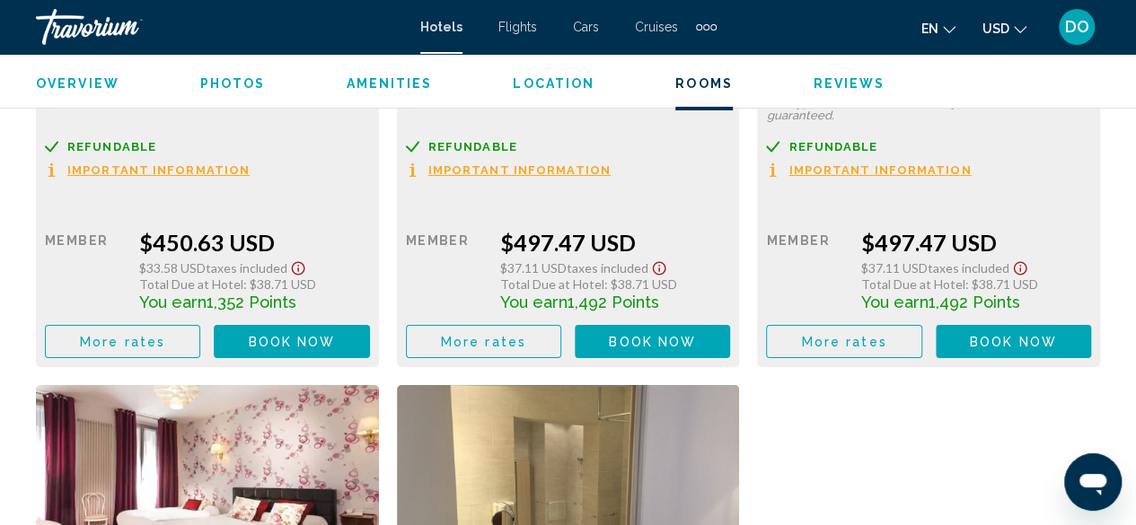
scroll to position [3181, 0]
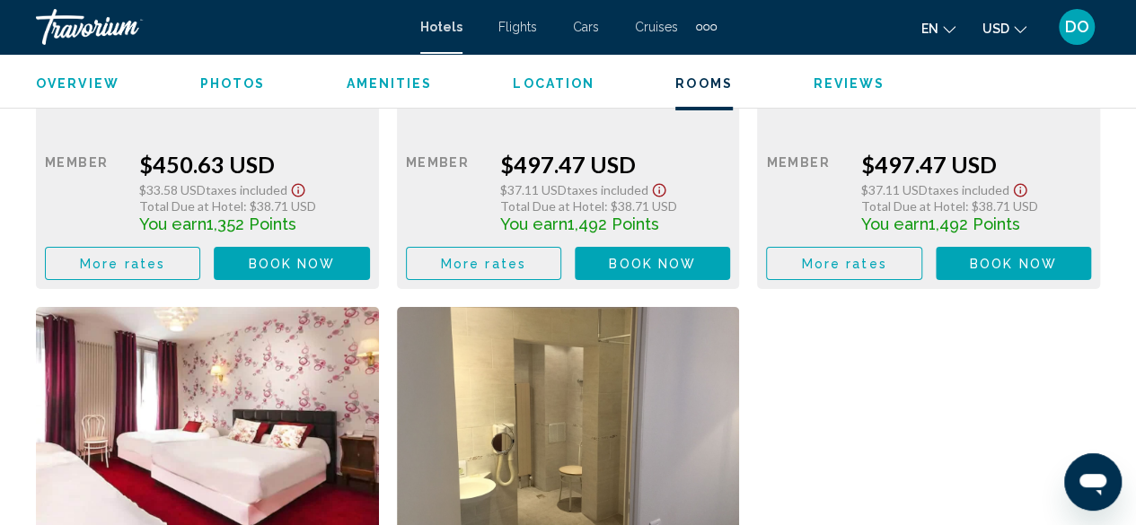
click at [110, 277] on button "More rates" at bounding box center [122, 263] width 155 height 33
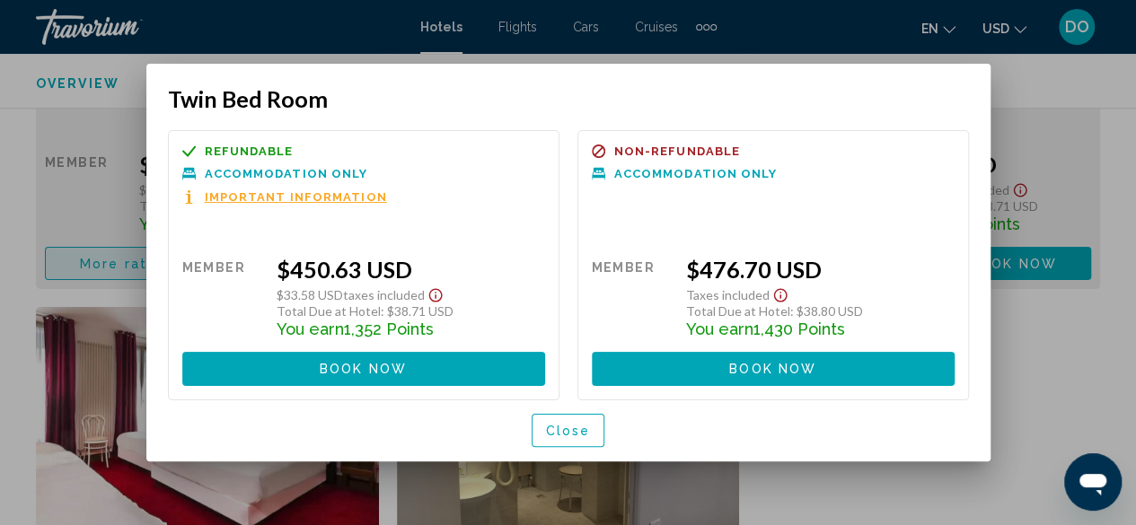
scroll to position [0, 0]
click at [558, 429] on span "Close" at bounding box center [568, 431] width 45 height 14
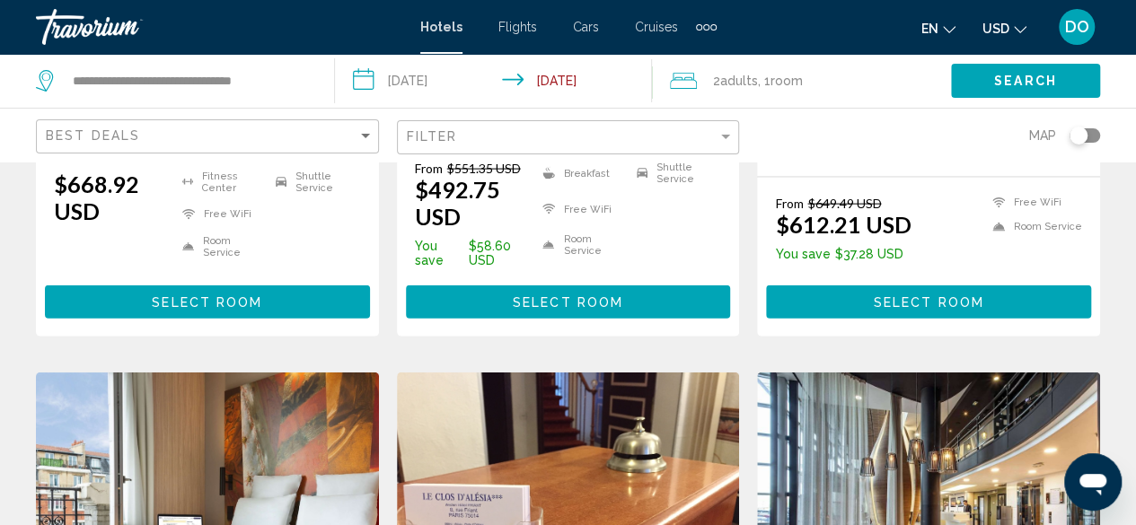
scroll to position [1975, 0]
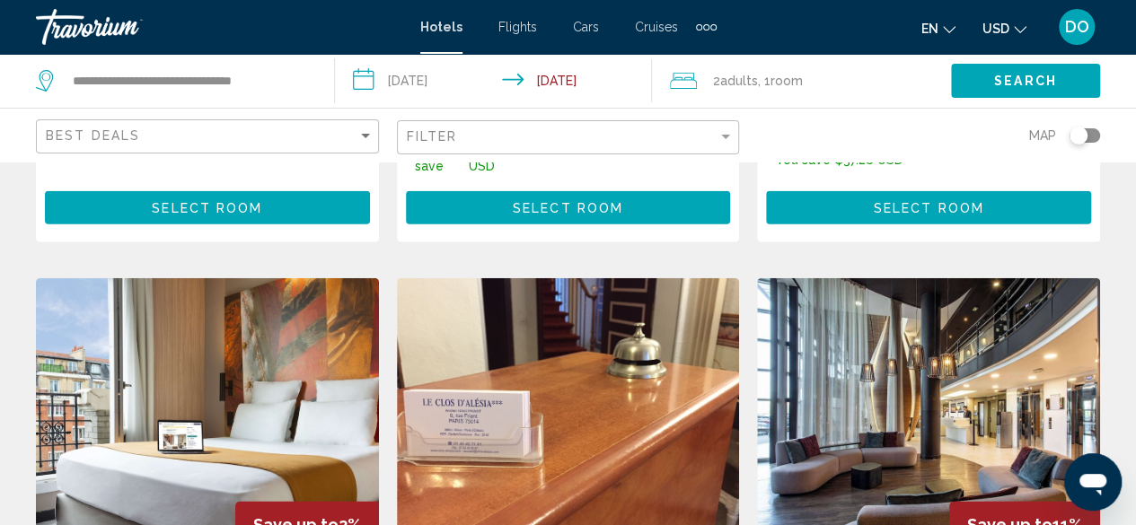
click at [303, 154] on div "Best Deals" at bounding box center [207, 135] width 343 height 53
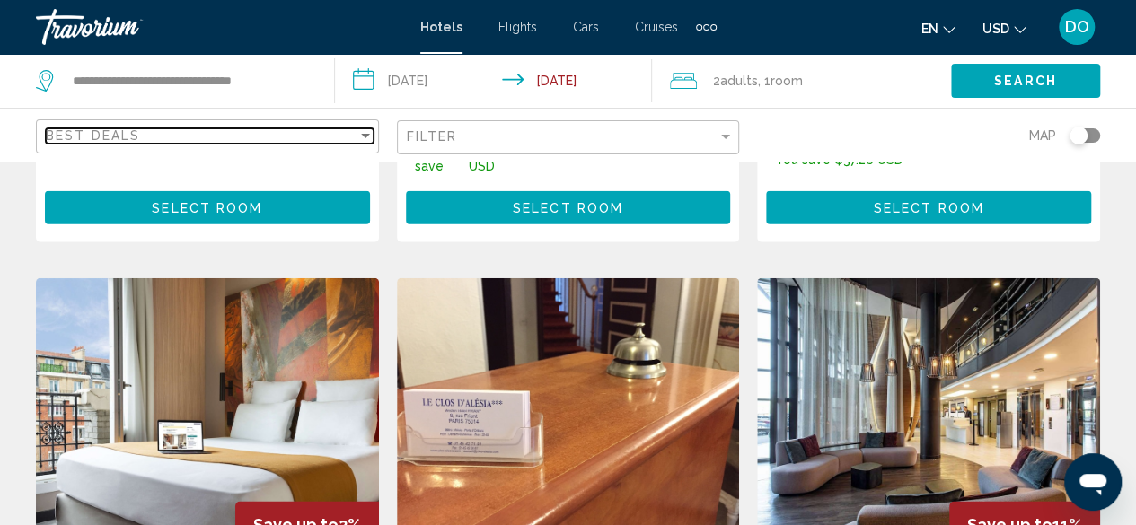
click at [305, 136] on div "Best Deals" at bounding box center [202, 135] width 312 height 14
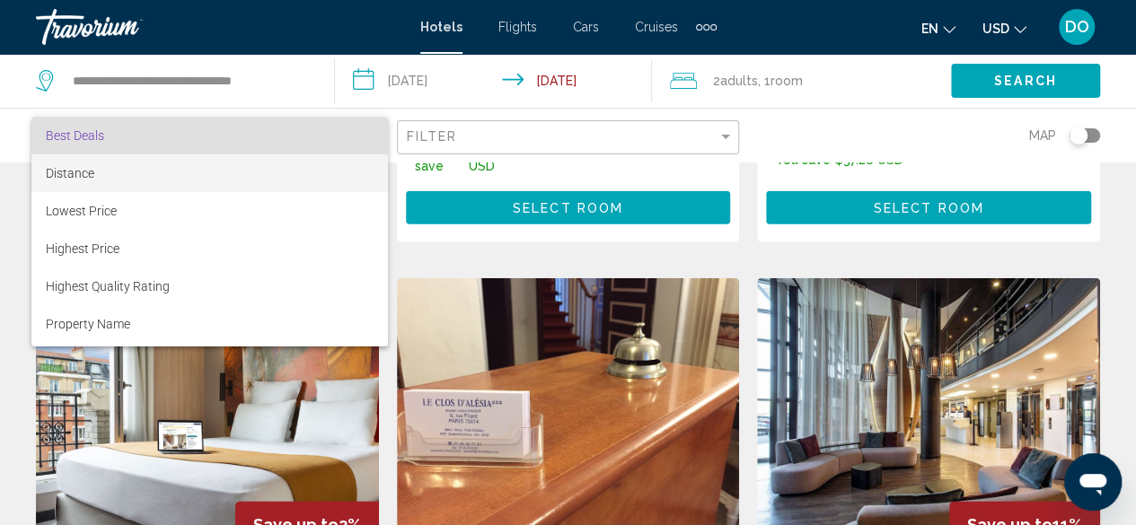
click at [197, 184] on span "Distance" at bounding box center [210, 173] width 328 height 38
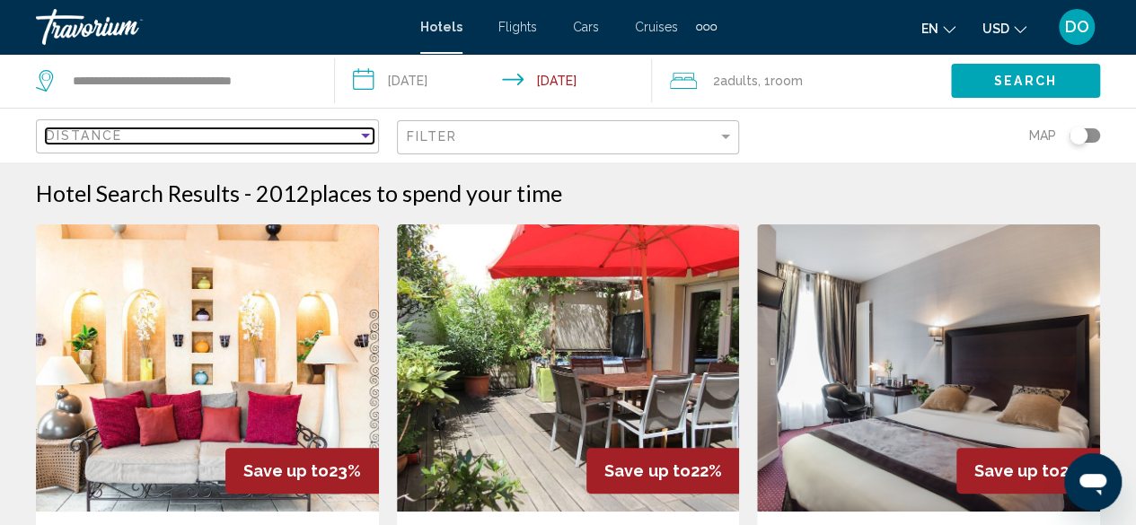
click at [356, 136] on div "Distance" at bounding box center [202, 135] width 312 height 14
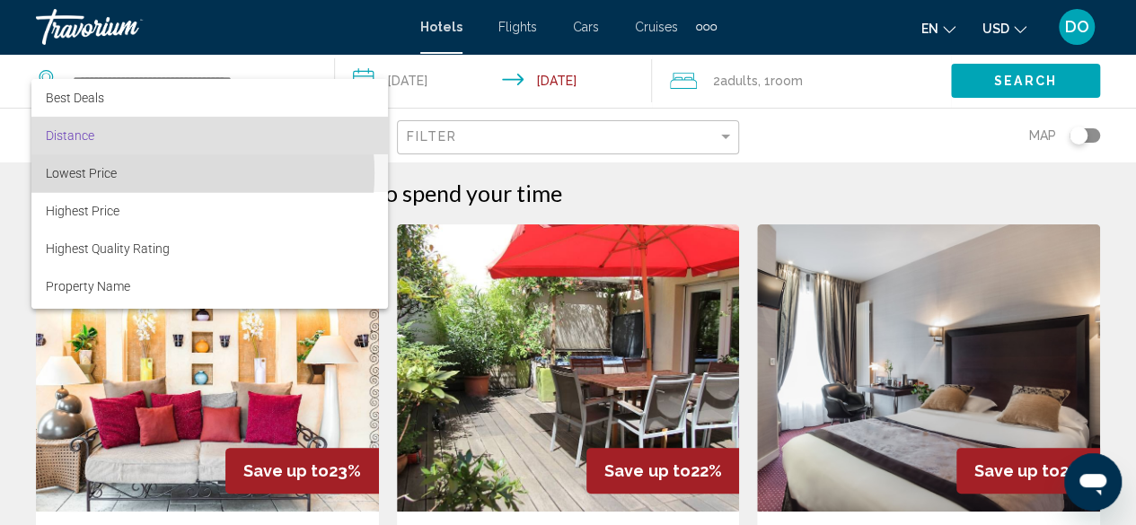
click at [144, 173] on span "Lowest Price" at bounding box center [210, 173] width 328 height 38
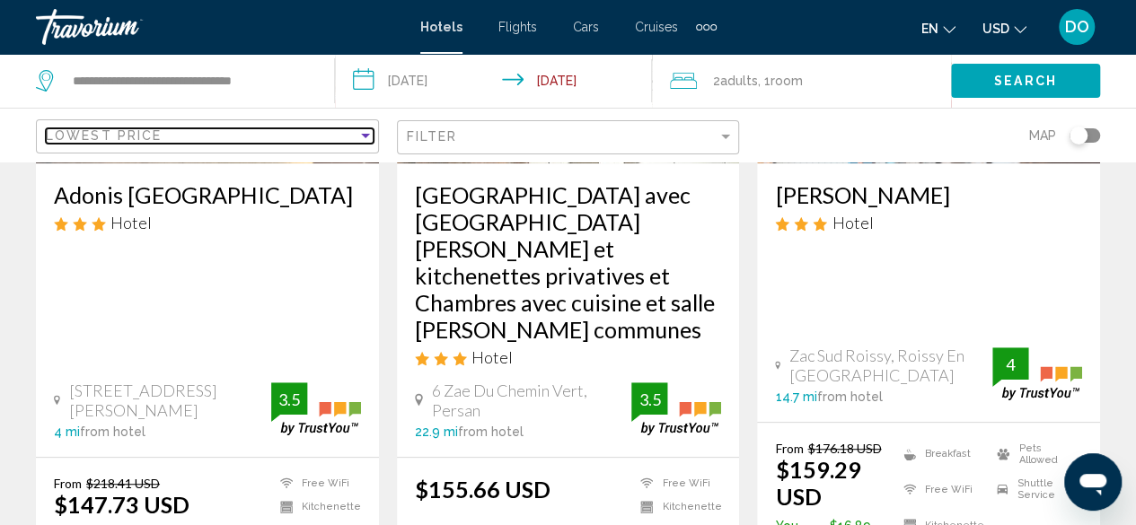
scroll to position [359, 0]
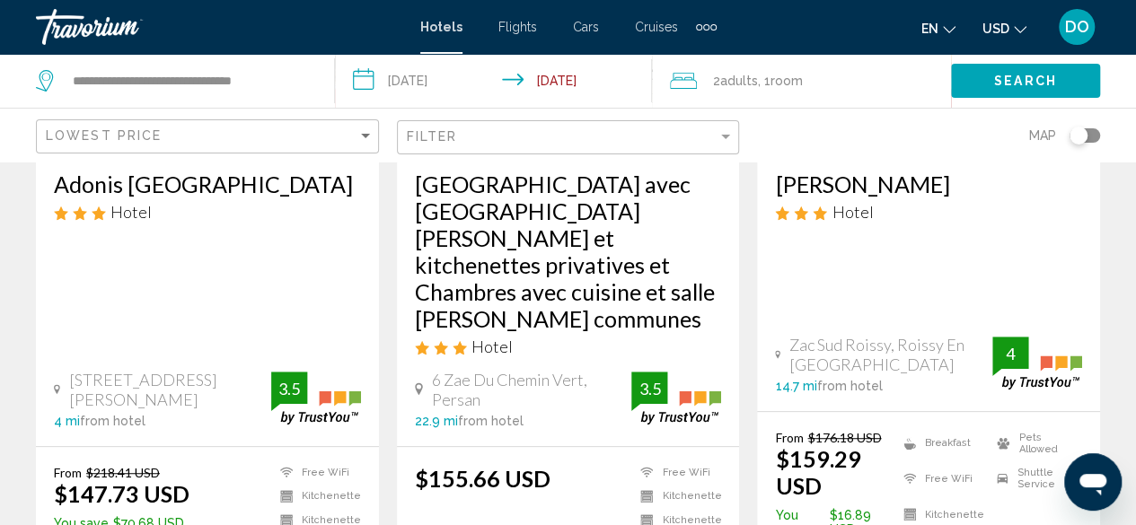
click at [522, 145] on div "Filter" at bounding box center [571, 137] width 328 height 33
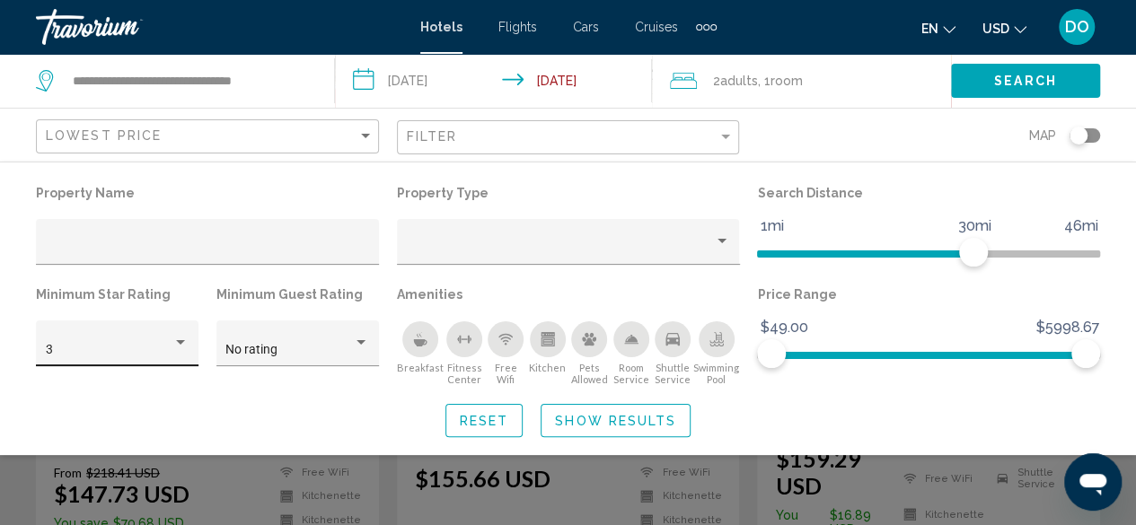
click at [115, 342] on div "3" at bounding box center [118, 348] width 144 height 37
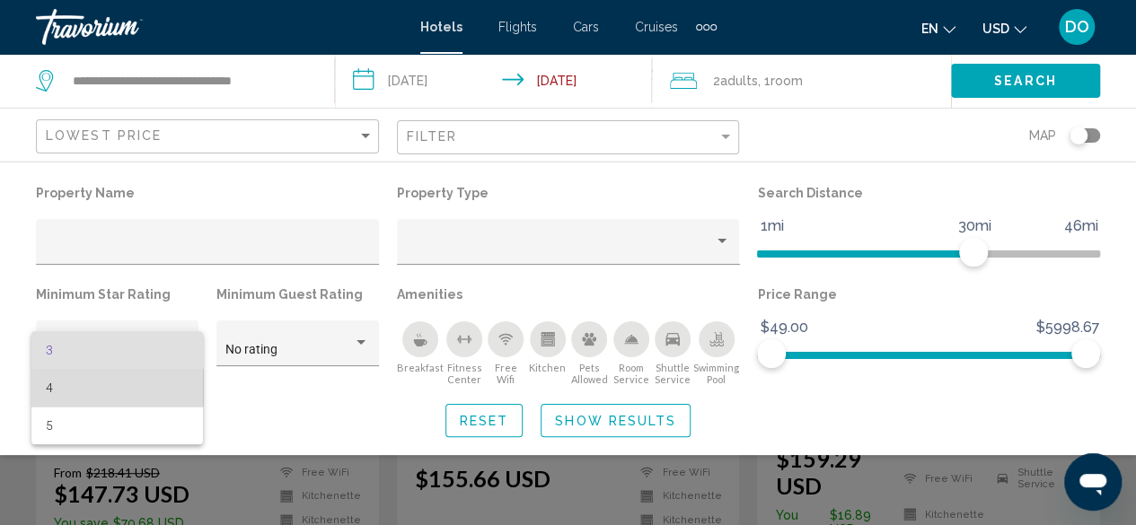
click at [101, 385] on span "4" at bounding box center [118, 388] width 144 height 38
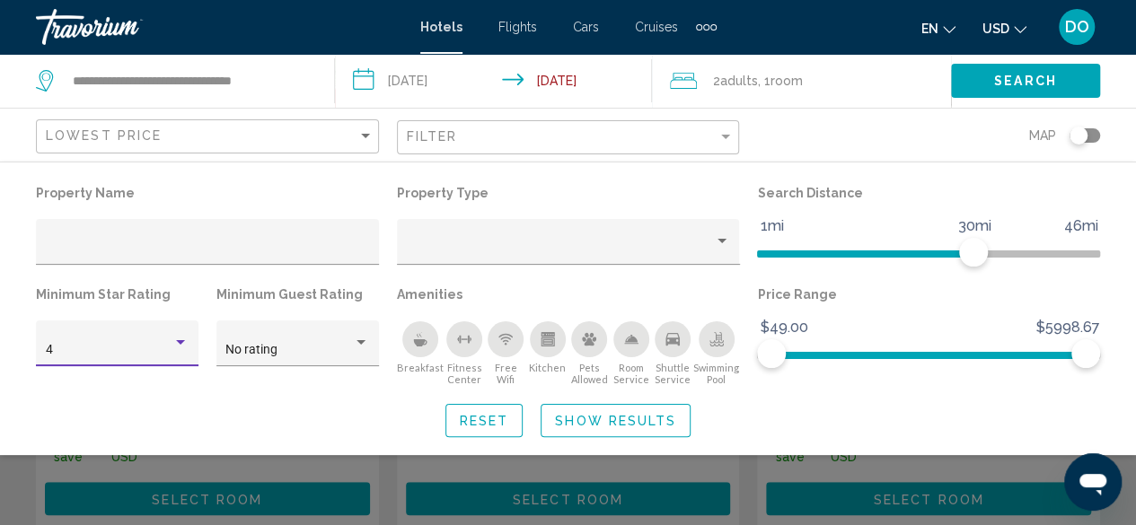
click at [117, 355] on div "4" at bounding box center [109, 350] width 127 height 14
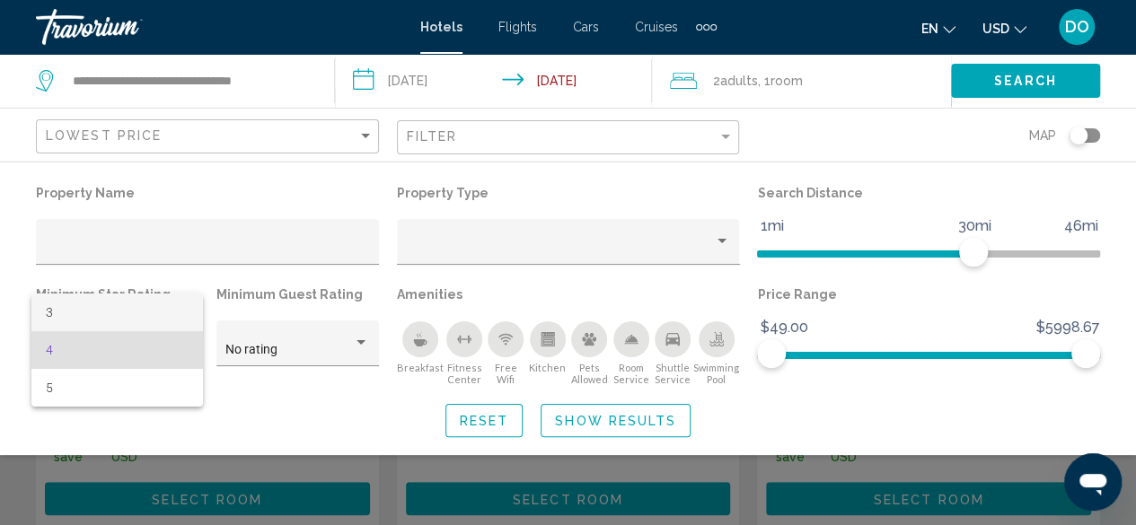
click at [114, 304] on span "3" at bounding box center [118, 313] width 144 height 38
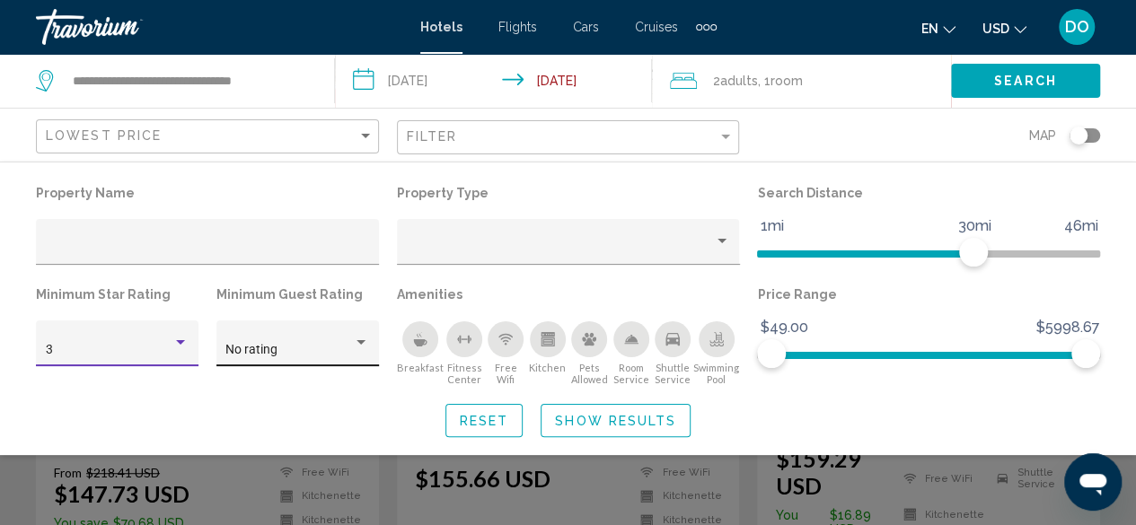
click at [259, 345] on span "No rating" at bounding box center [251, 349] width 52 height 14
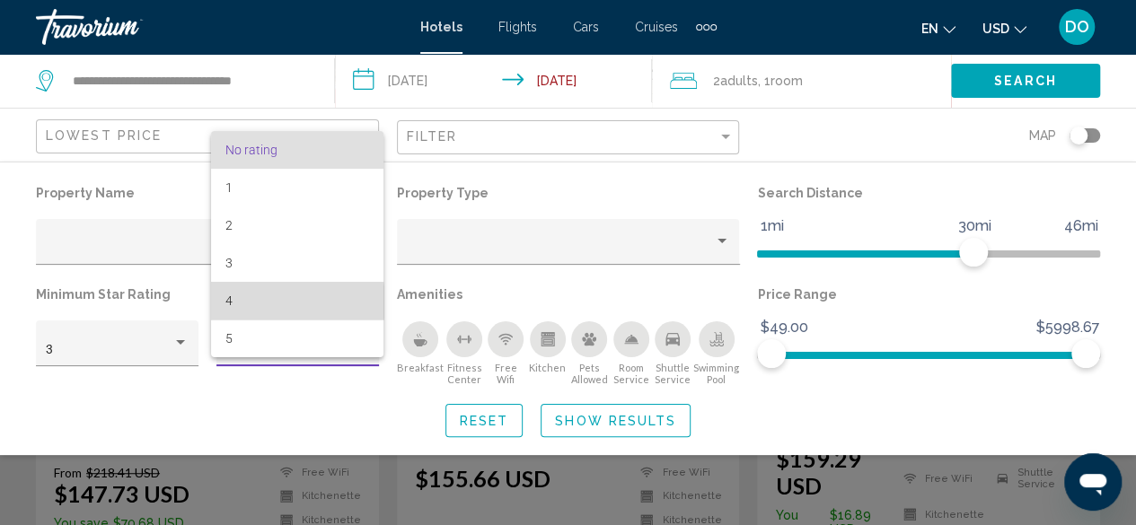
click at [244, 303] on span "4" at bounding box center [297, 301] width 144 height 38
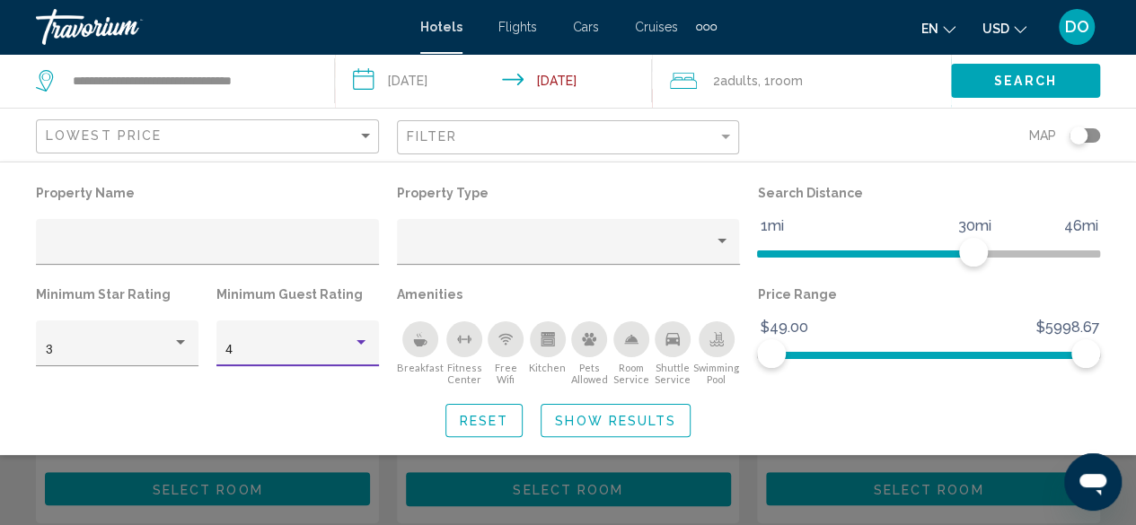
click at [642, 423] on span "Show Results" at bounding box center [615, 421] width 121 height 14
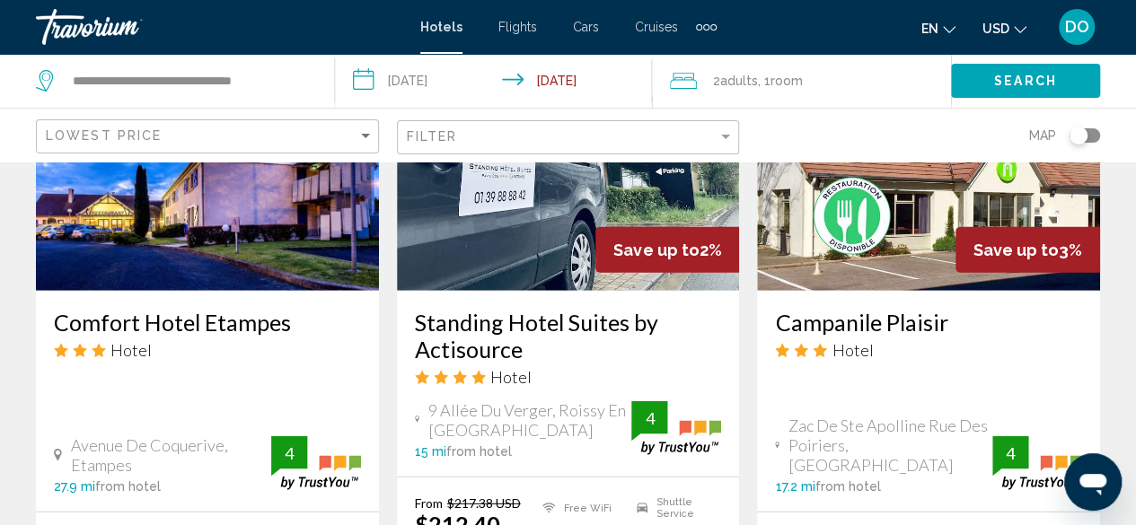
scroll to position [2743, 0]
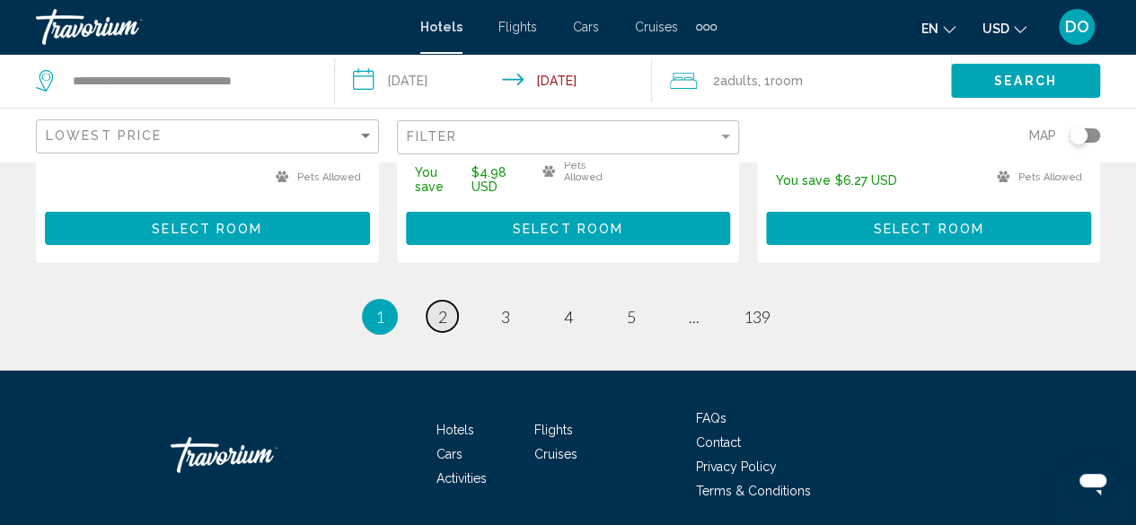
click at [441, 307] on span "2" at bounding box center [442, 317] width 9 height 20
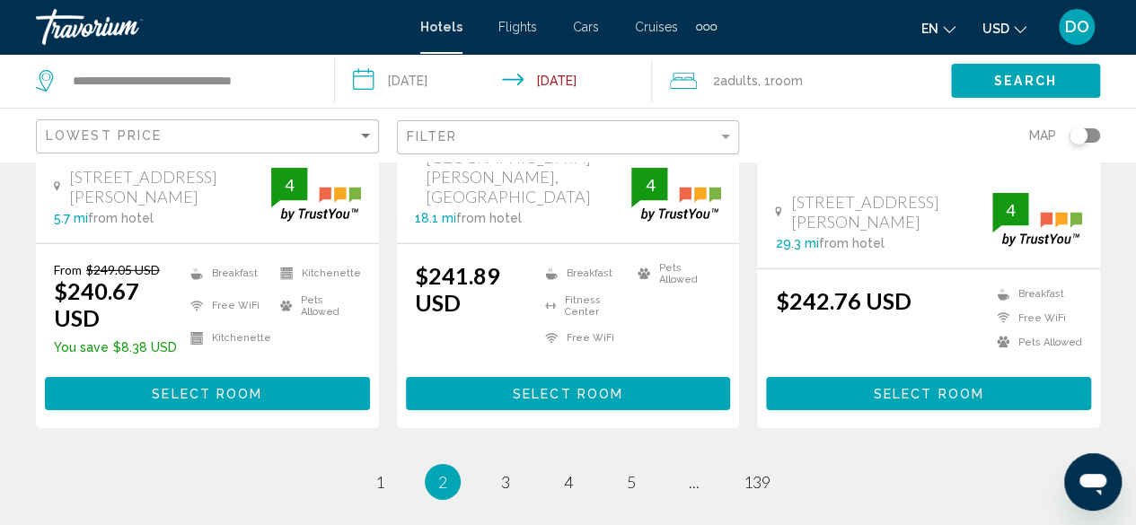
scroll to position [2735, 0]
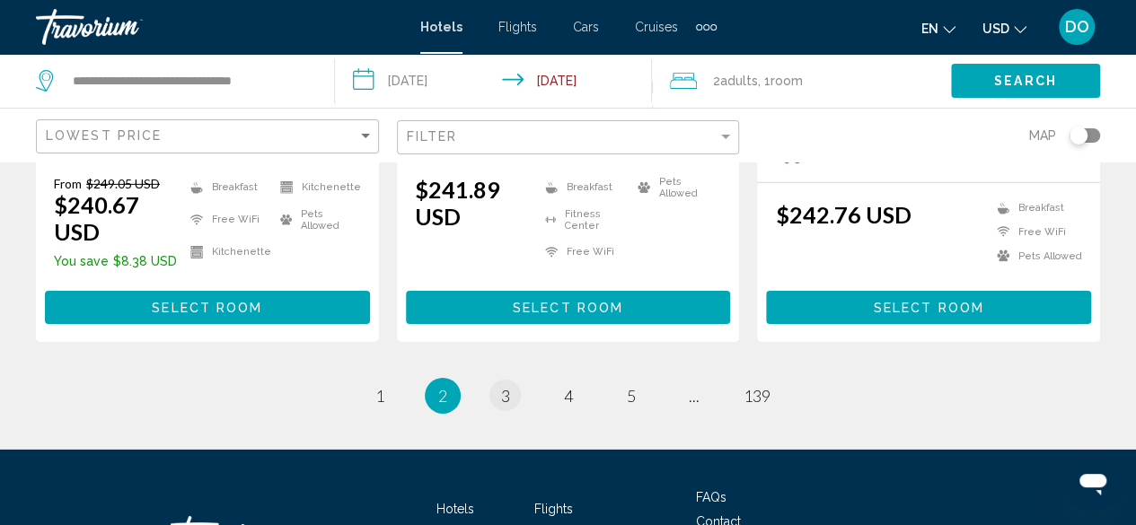
click at [499, 378] on li "page 3" at bounding box center [505, 396] width 36 height 36
click at [503, 386] on span "3" at bounding box center [505, 396] width 9 height 20
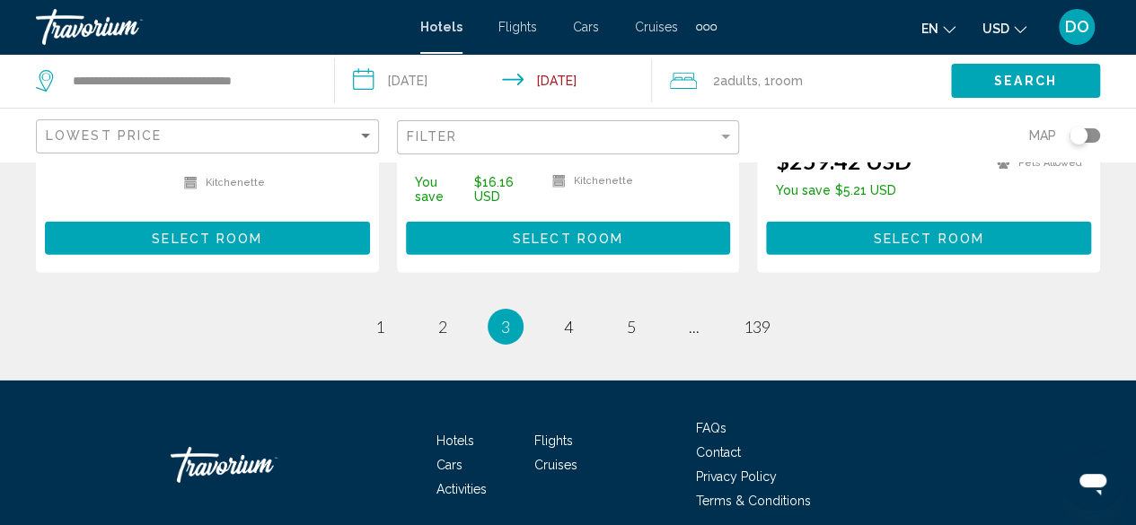
scroll to position [2693, 0]
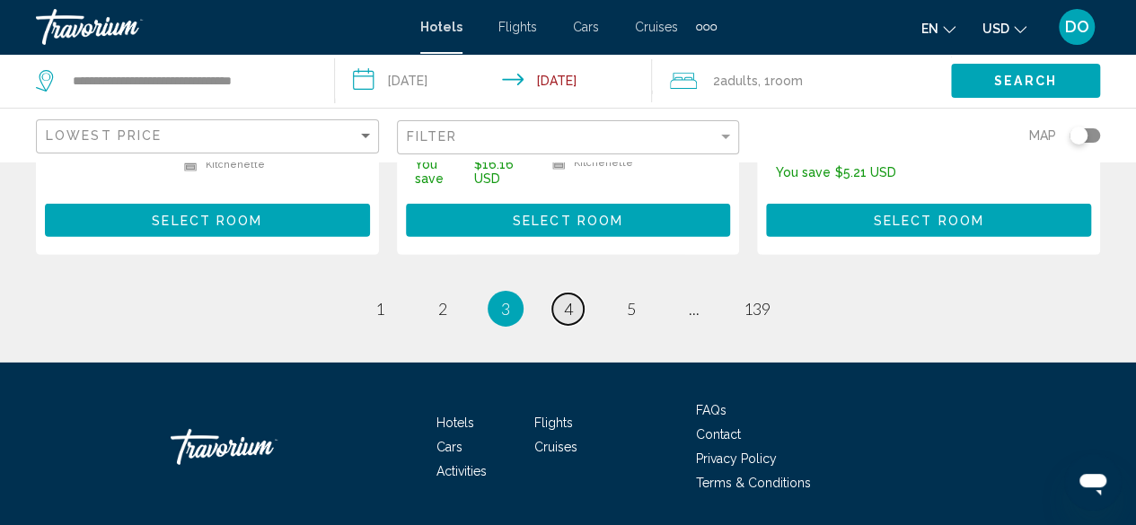
click at [569, 299] on span "4" at bounding box center [568, 309] width 9 height 20
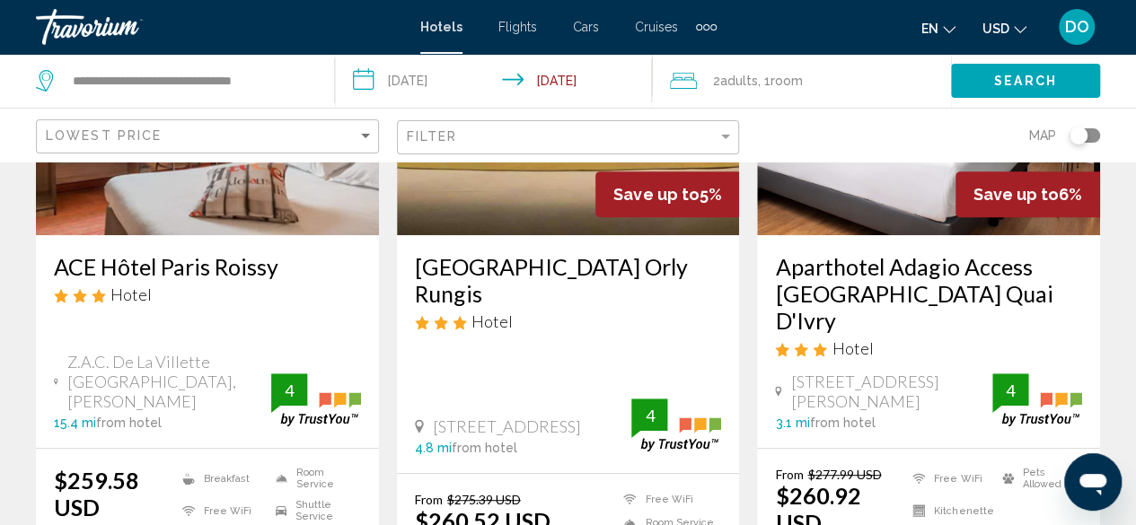
scroll to position [269, 0]
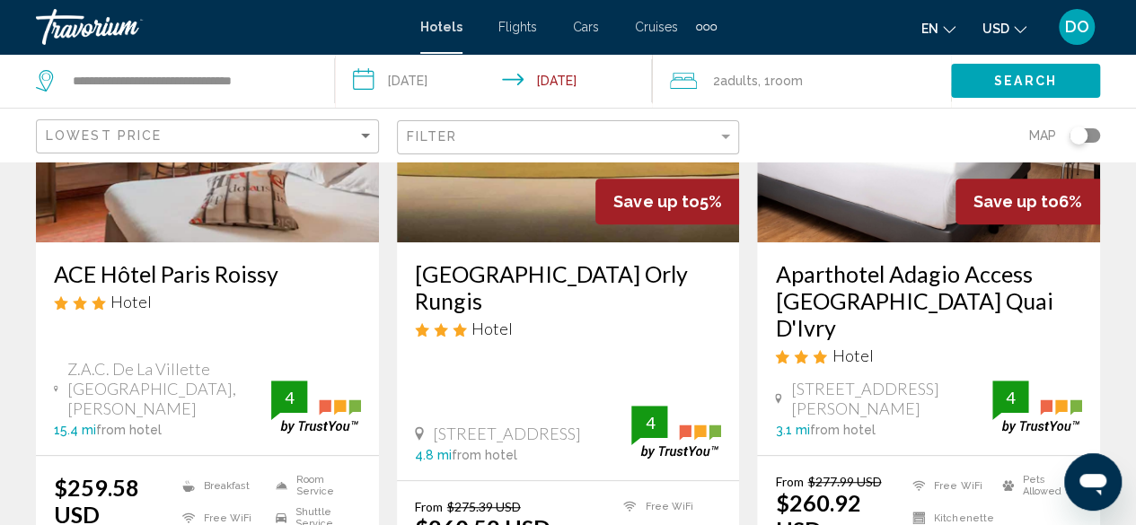
click at [844, 294] on h3 "Aparthotel Adagio Access Paris Quai D'Ivry" at bounding box center [928, 300] width 307 height 81
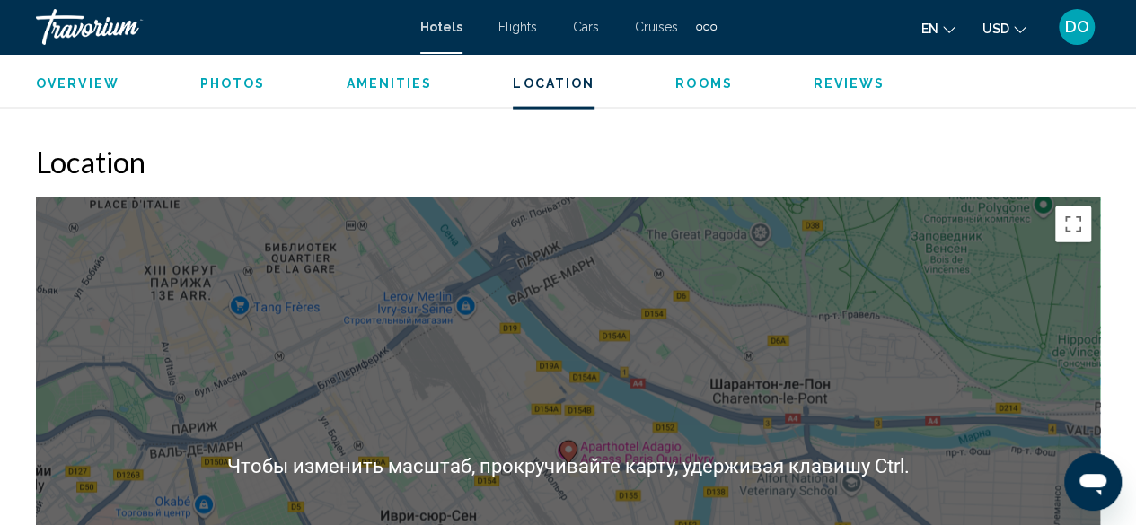
scroll to position [2103, 0]
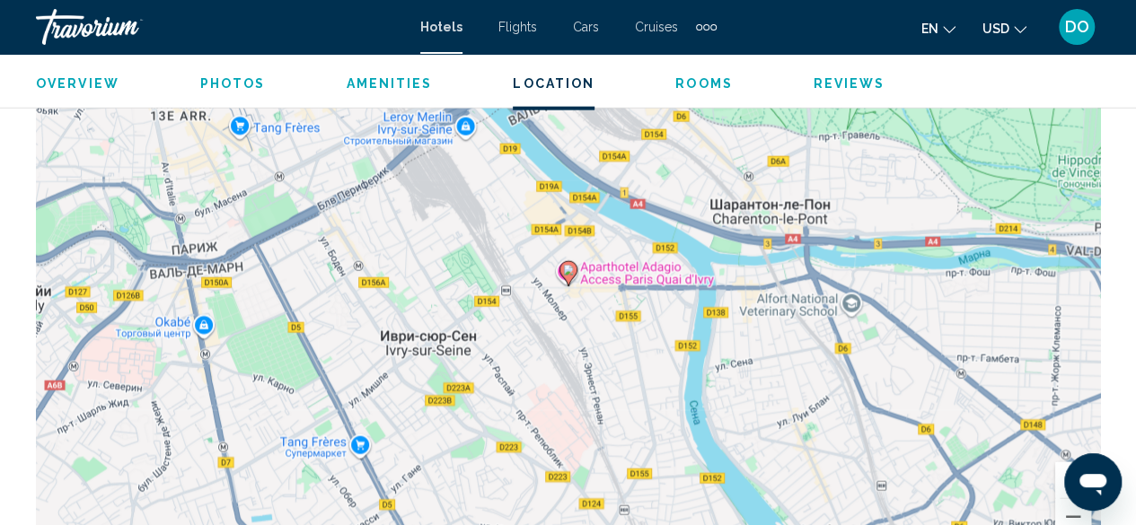
click at [796, 239] on div "Чтобы активировать перетаскивание с помощью клавиатуры, нажмите Alt + Ввод. Пос…" at bounding box center [568, 287] width 1064 height 539
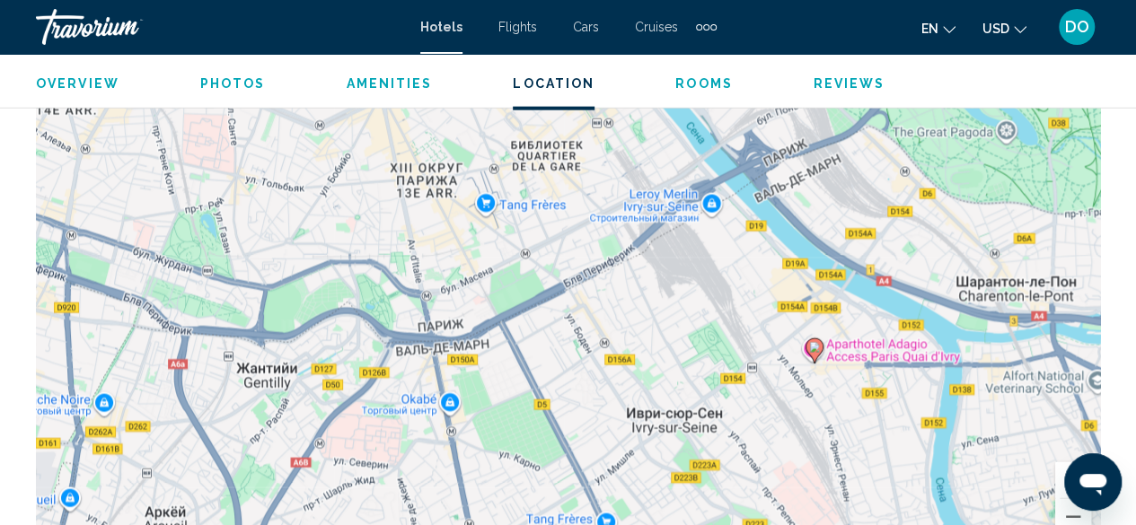
drag, startPoint x: 566, startPoint y: 401, endPoint x: 812, endPoint y: 473, distance: 257.1
click at [812, 479] on div "Чтобы активировать перетаскивание с помощью клавиатуры, нажмите Alt + Ввод. Пос…" at bounding box center [568, 287] width 1064 height 539
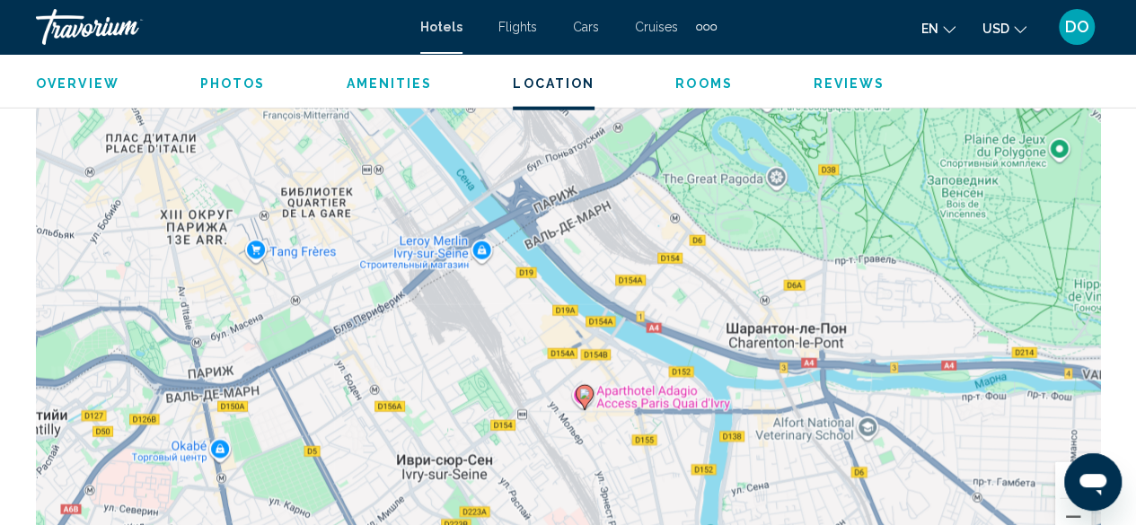
drag, startPoint x: 763, startPoint y: 391, endPoint x: 544, endPoint y: 426, distance: 222.0
click at [544, 426] on div "Чтобы активировать перетаскивание с помощью клавиатуры, нажмите Alt + Ввод. Пос…" at bounding box center [568, 287] width 1064 height 539
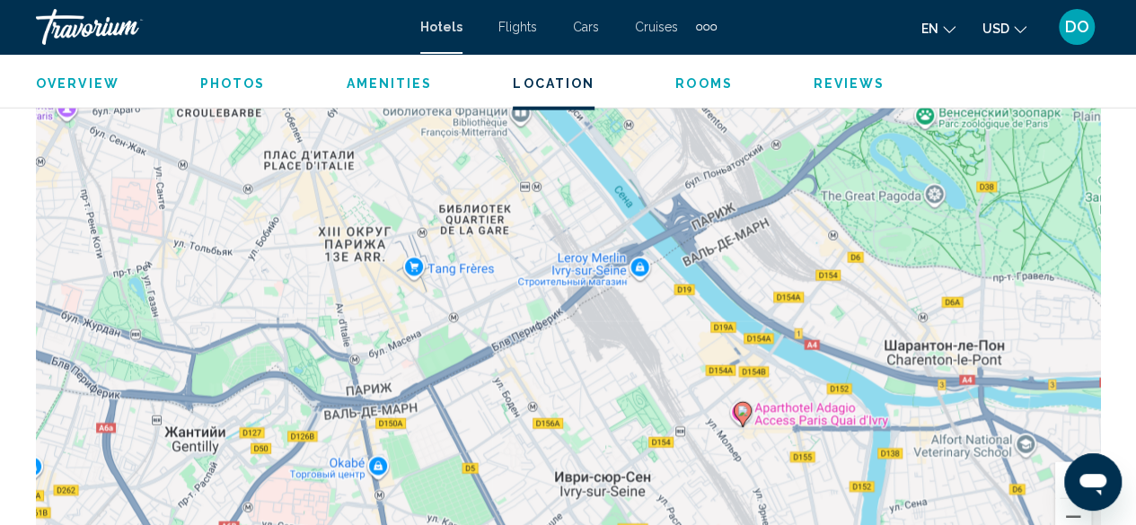
drag, startPoint x: 487, startPoint y: 332, endPoint x: 645, endPoint y: 346, distance: 159.5
click at [645, 346] on div "Чтобы активировать перетаскивание с помощью клавиатуры, нажмите Alt + Ввод. Пос…" at bounding box center [568, 287] width 1064 height 539
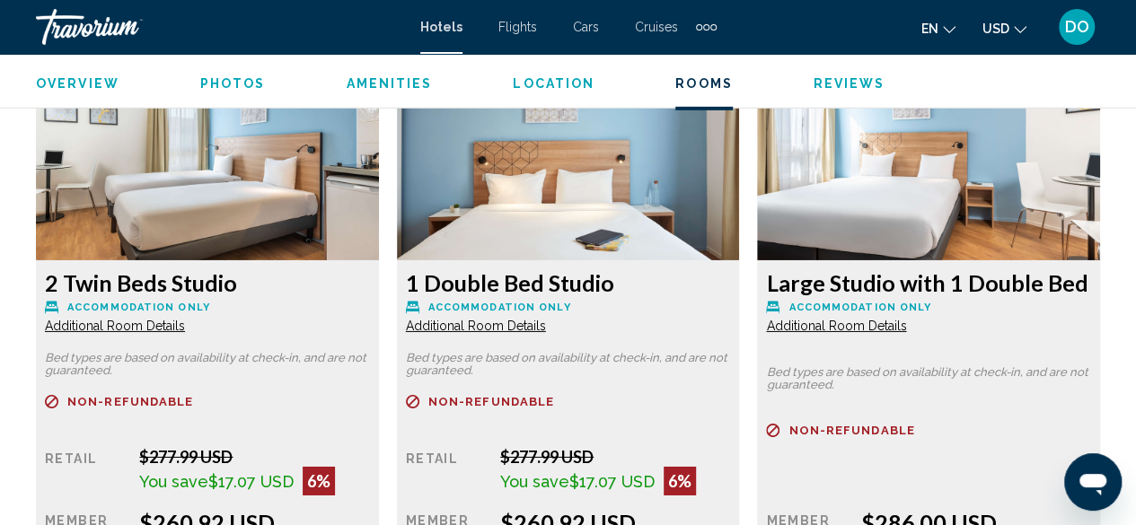
scroll to position [3000, 0]
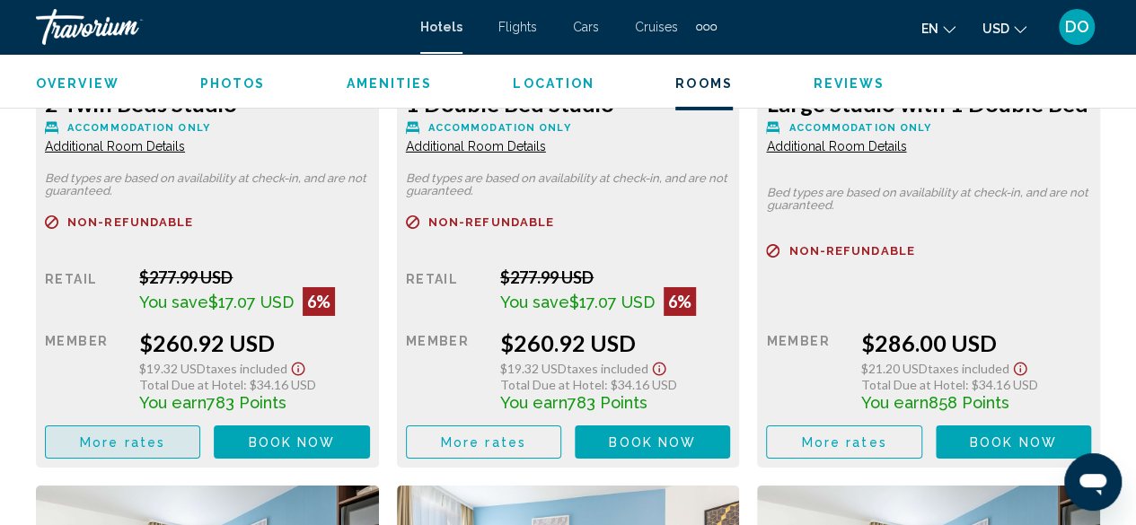
click at [113, 438] on span "More rates" at bounding box center [122, 442] width 85 height 14
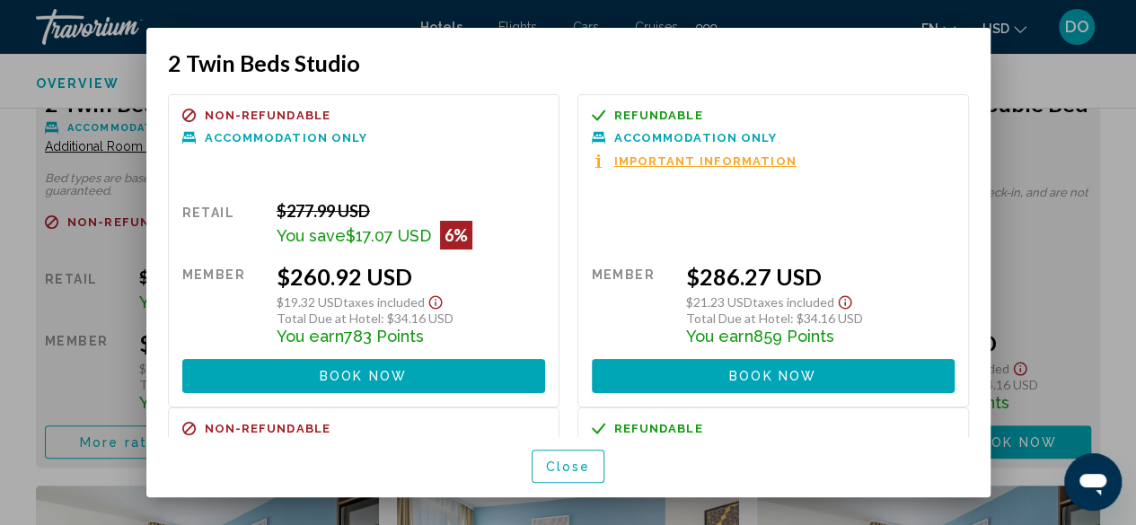
scroll to position [180, 0]
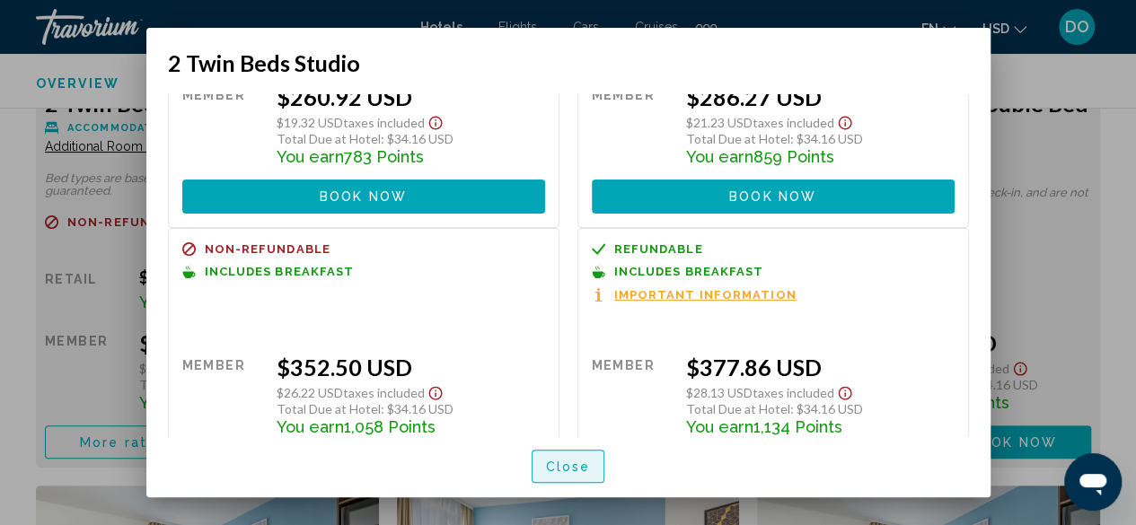
click at [560, 470] on span "Close" at bounding box center [568, 467] width 45 height 14
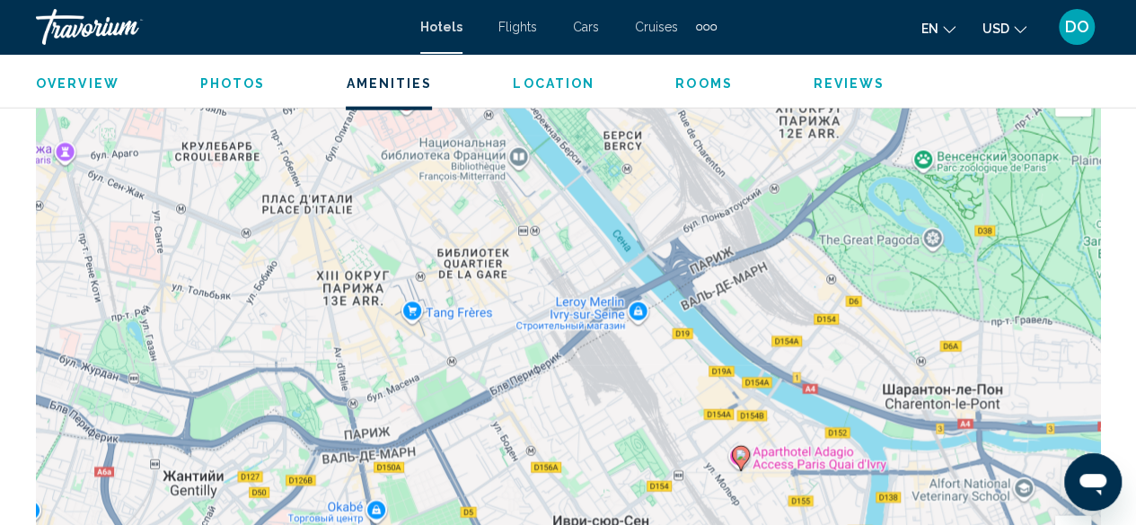
scroll to position [2282, 0]
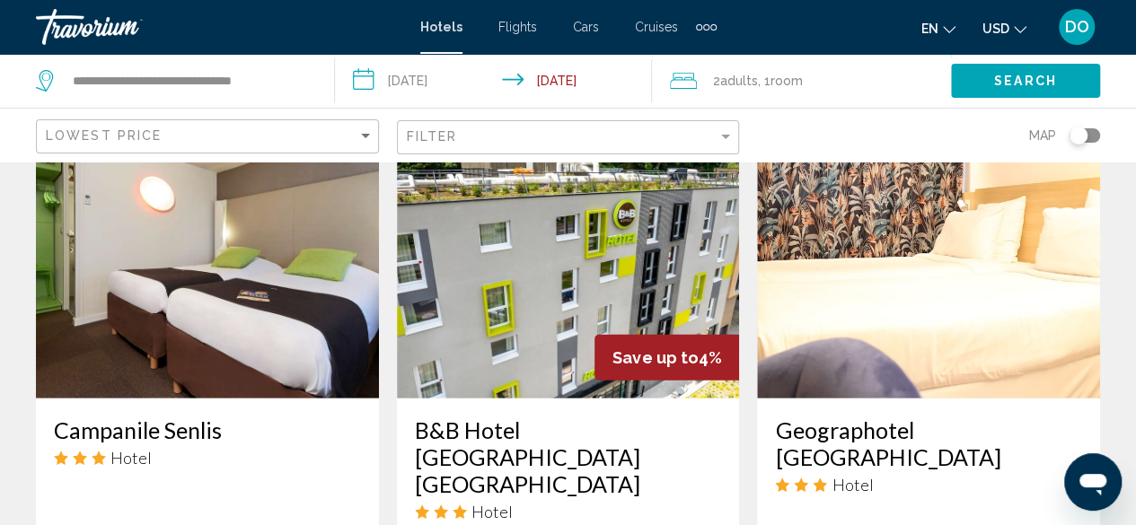
scroll to position [2334, 0]
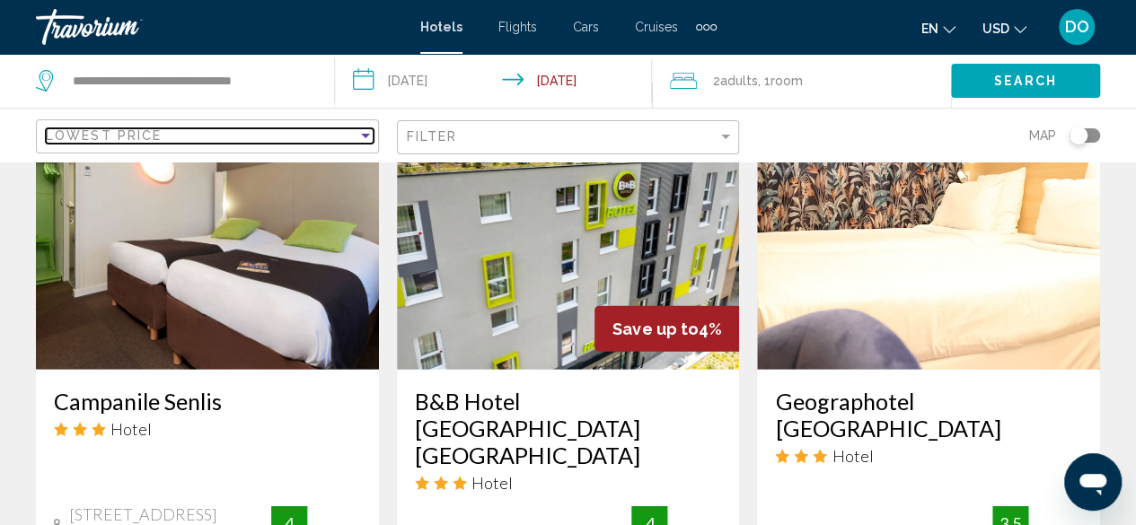
click at [242, 134] on div "Lowest Price" at bounding box center [202, 135] width 312 height 14
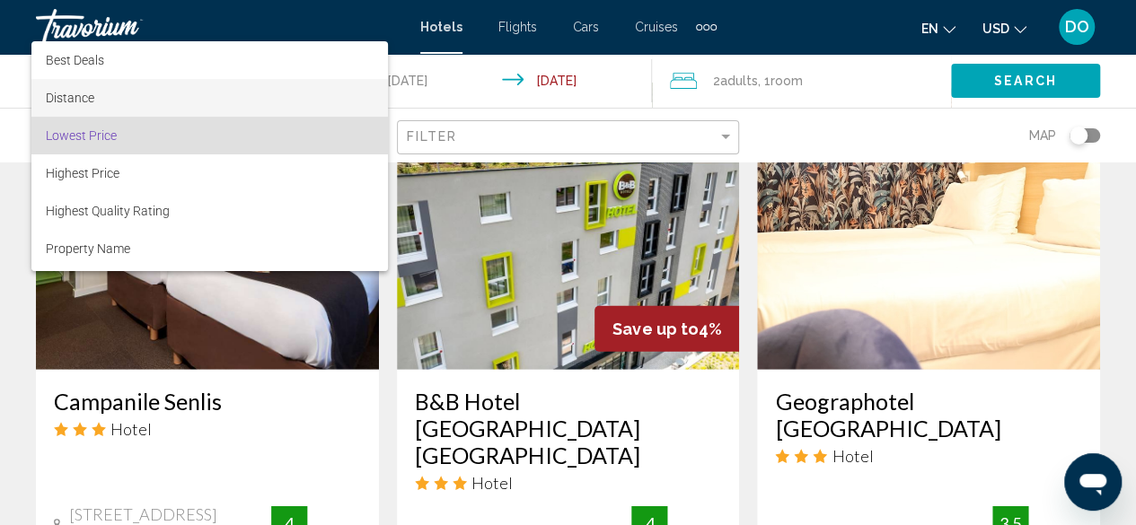
click at [112, 106] on span "Distance" at bounding box center [210, 98] width 328 height 38
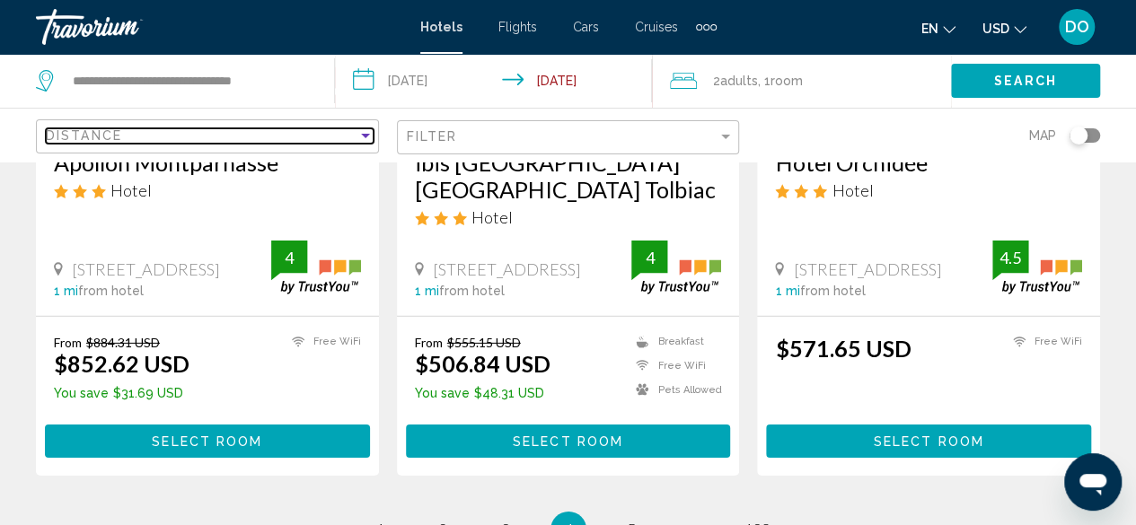
scroll to position [2694, 0]
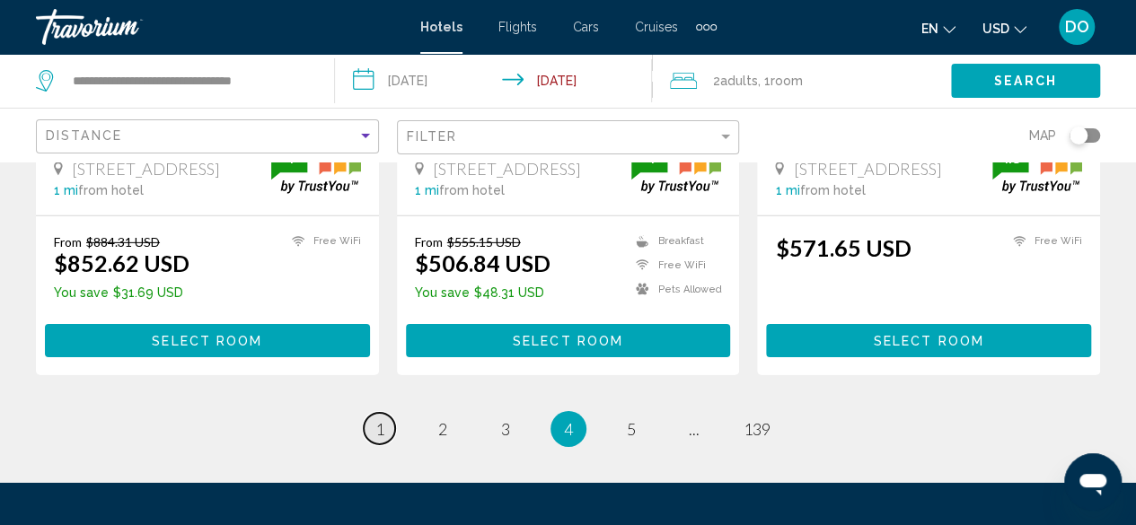
click at [379, 419] on span "1" at bounding box center [379, 429] width 9 height 20
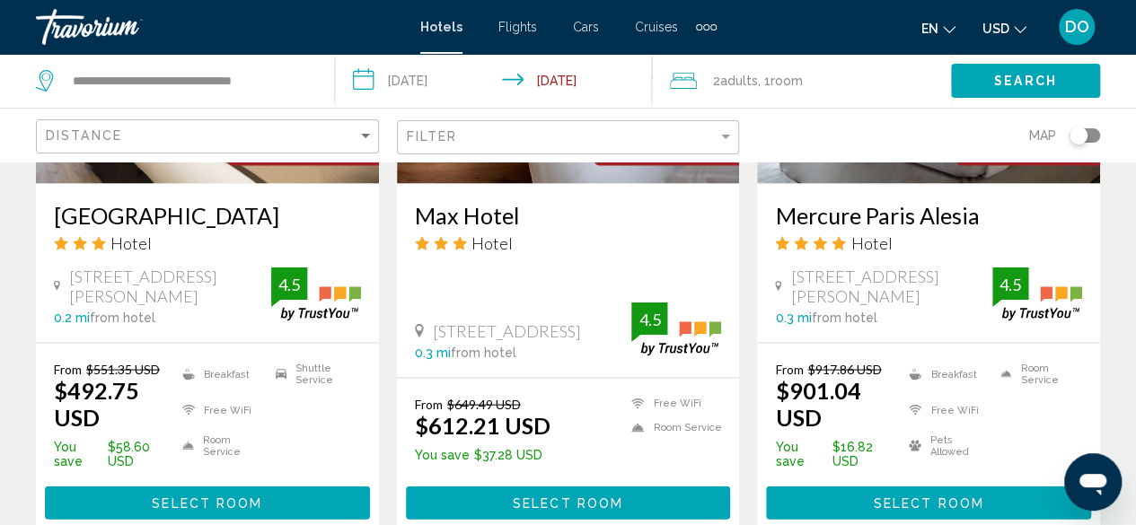
scroll to position [1706, 0]
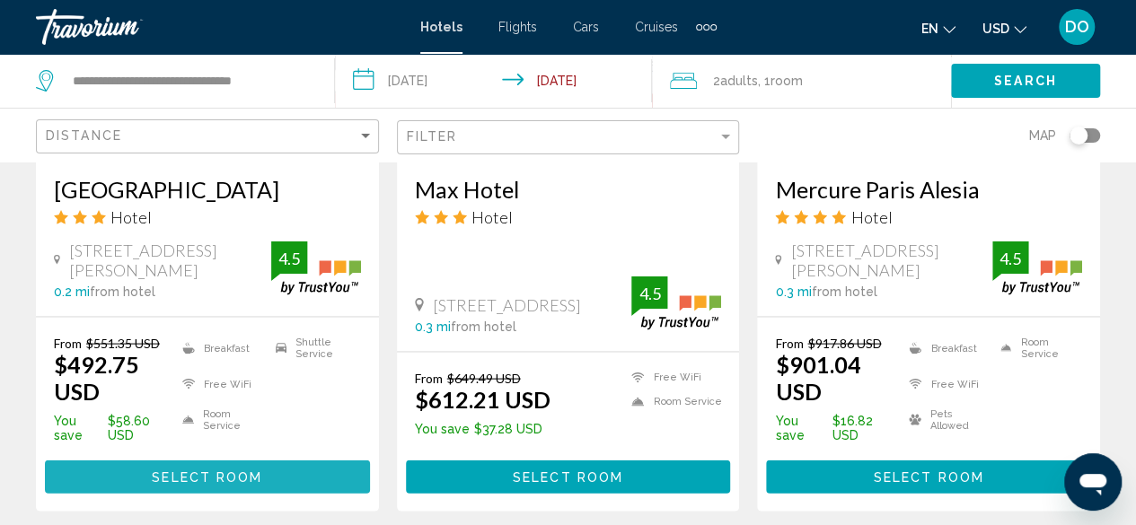
click at [259, 481] on span "Select Room" at bounding box center [207, 477] width 110 height 14
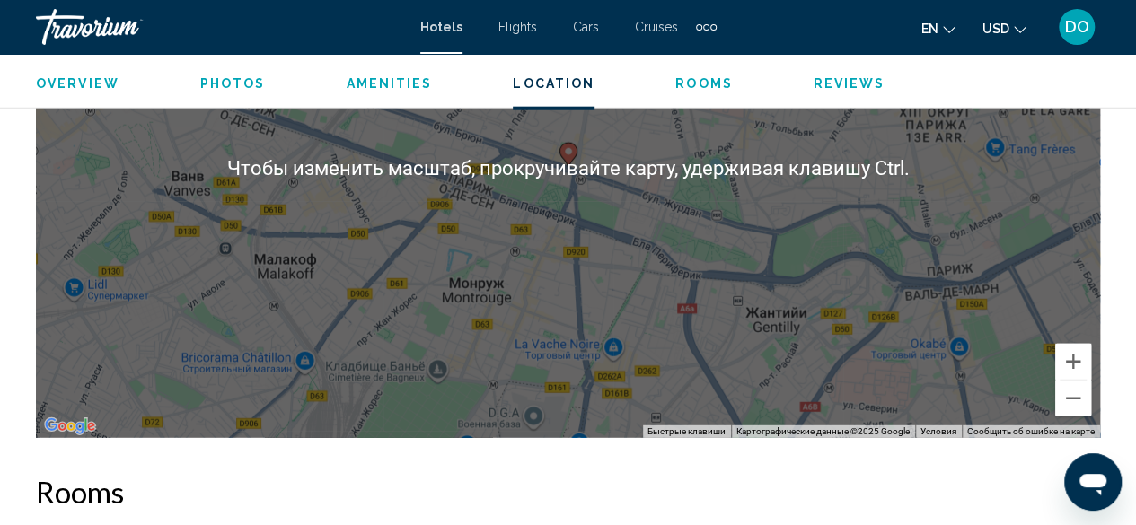
scroll to position [2193, 0]
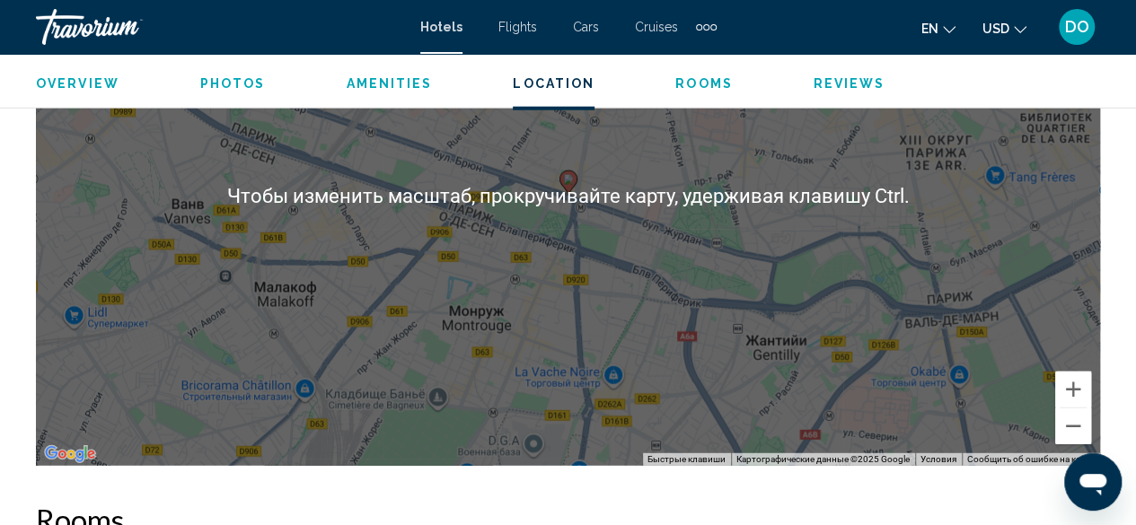
click at [584, 311] on div "Чтобы активировать перетаскивание с помощью клавиатуры, нажмите Alt + Ввод. Пос…" at bounding box center [568, 196] width 1064 height 539
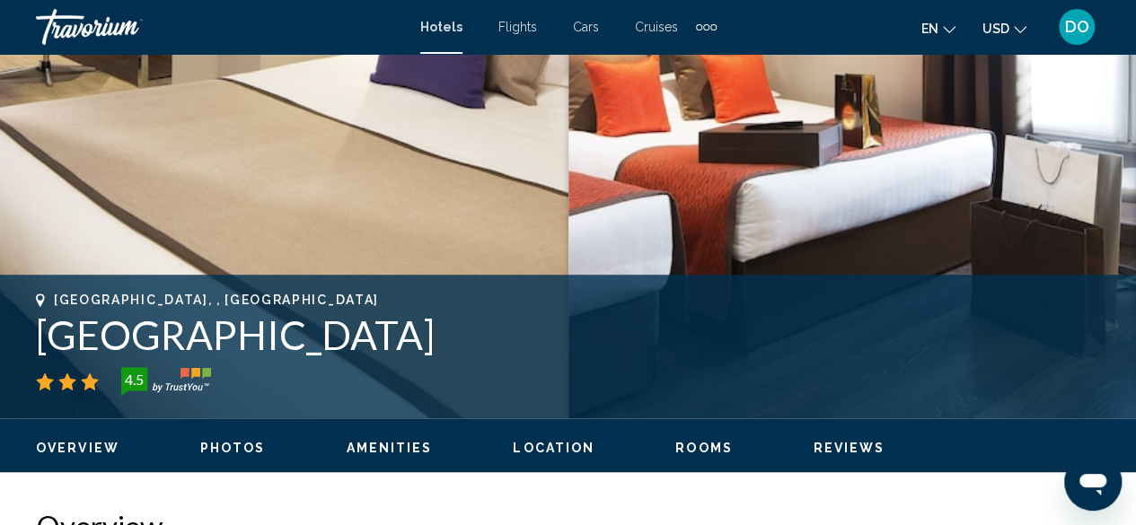
scroll to position [487, 0]
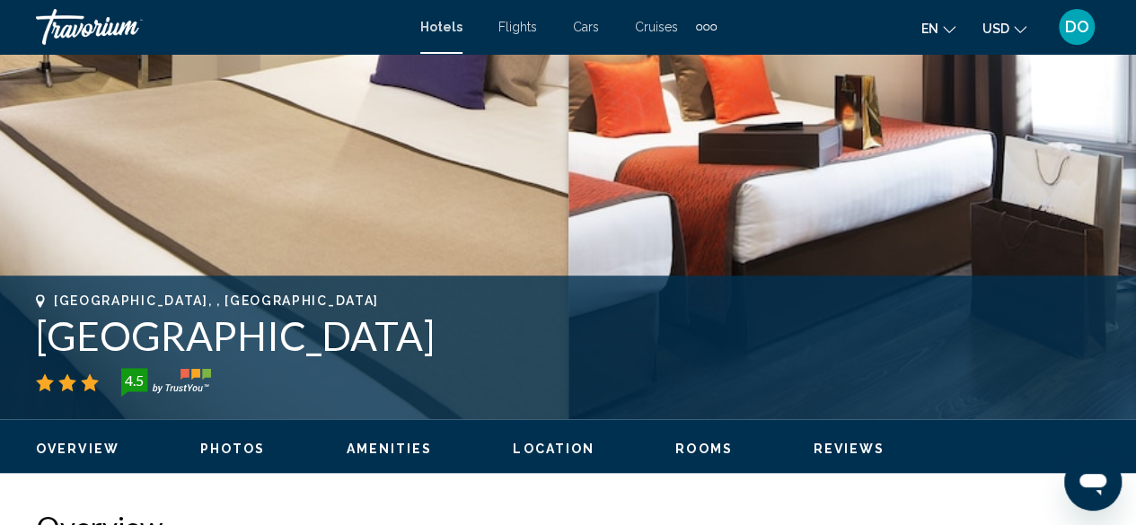
drag, startPoint x: 34, startPoint y: 342, endPoint x: 208, endPoint y: 337, distance: 174.2
click at [327, 360] on div "Paris, , France Hotel Acropole 4.5 Address 199 Bd Brune, Paris 75014, France" at bounding box center [568, 348] width 1136 height 108
copy div "[GEOGRAPHIC_DATA]"
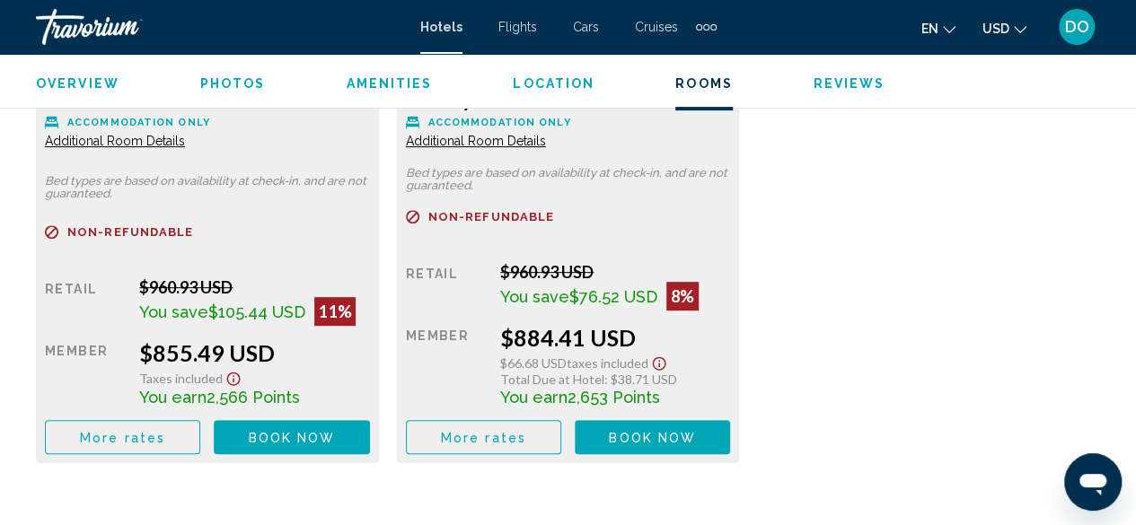
scroll to position [3719, 0]
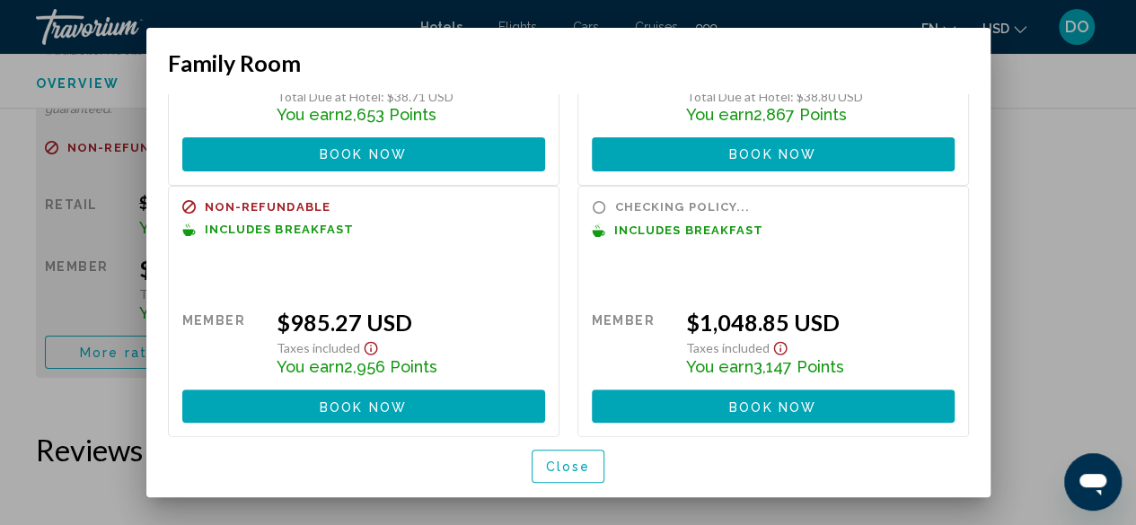
scroll to position [225, 0]
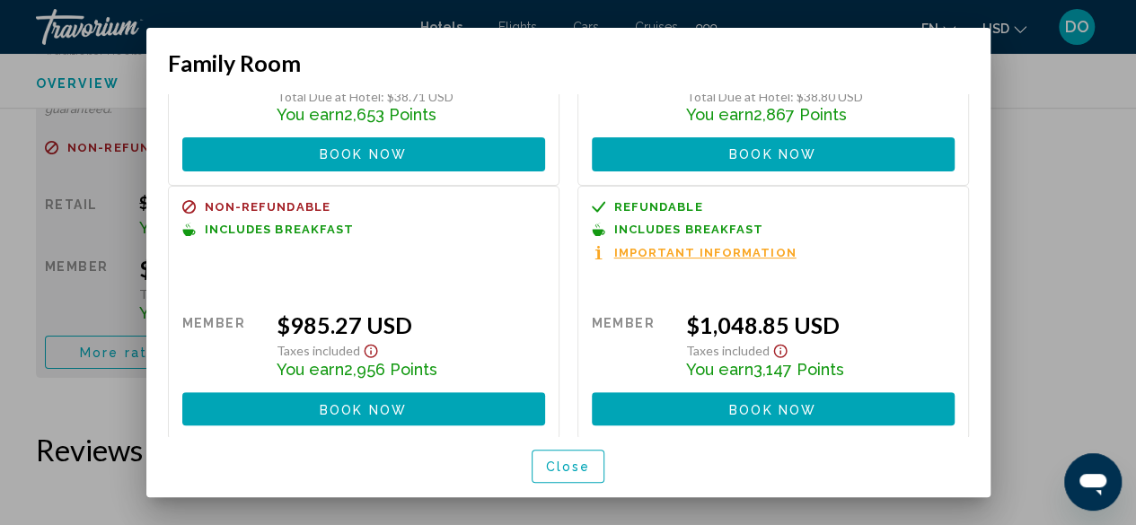
click at [539, 470] on button "Close" at bounding box center [568, 466] width 74 height 33
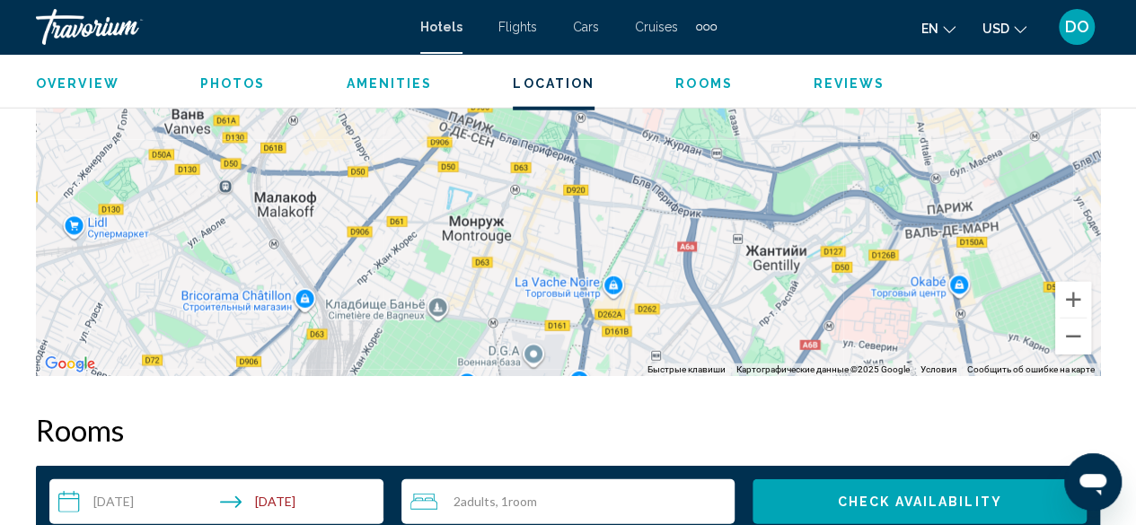
scroll to position [1744, 0]
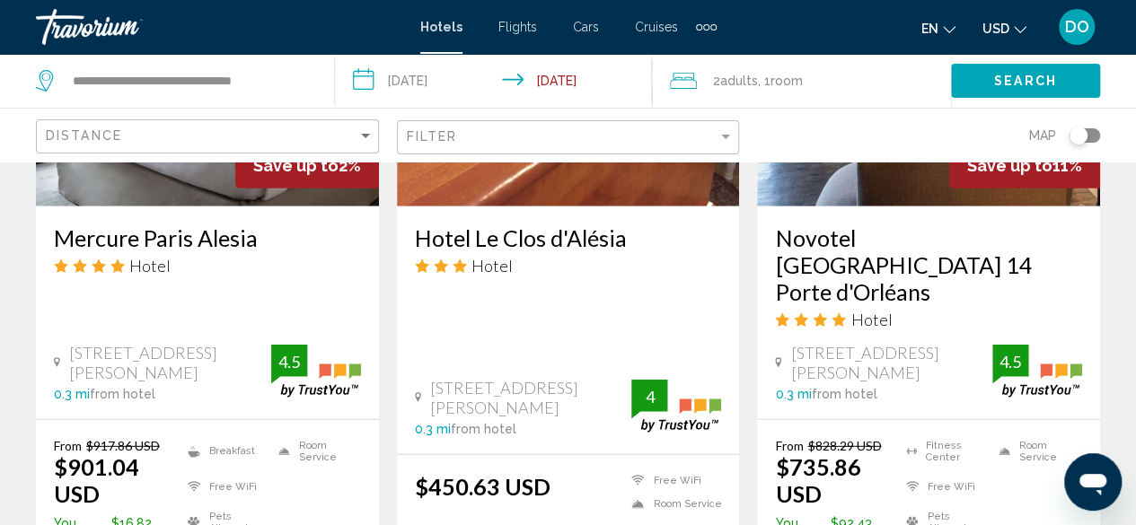
scroll to position [2693, 0]
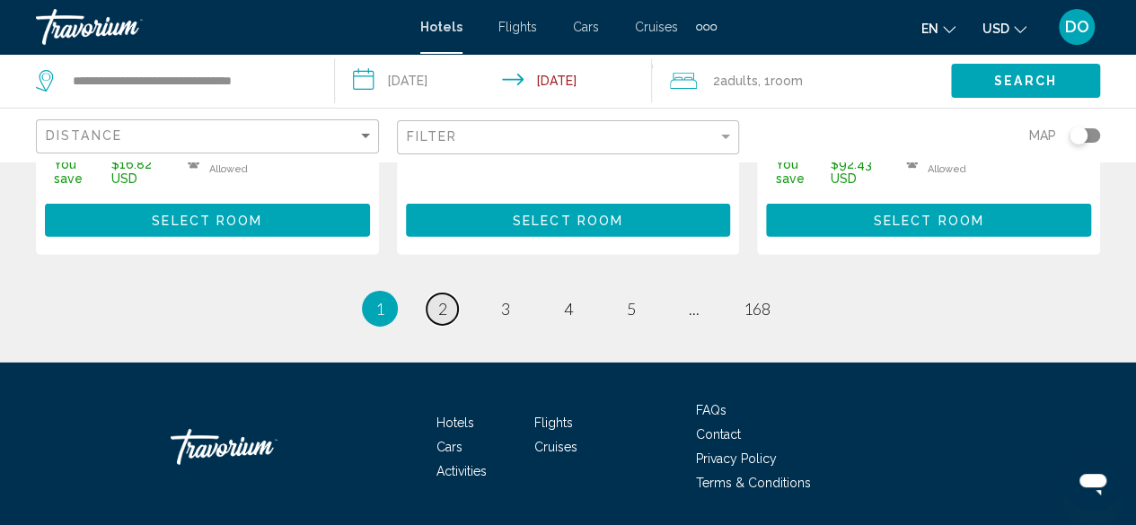
click at [442, 299] on span "2" at bounding box center [442, 309] width 9 height 20
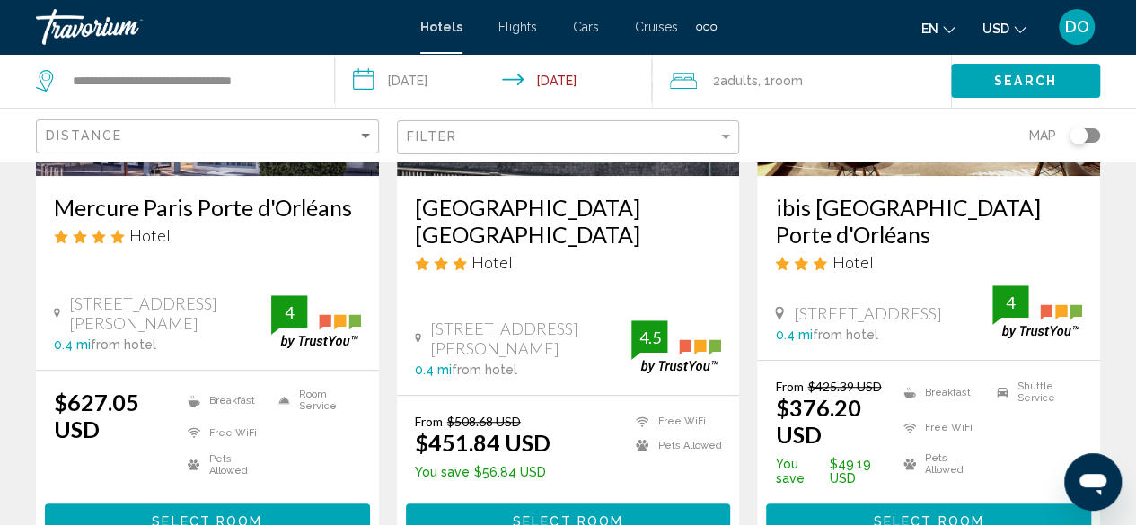
scroll to position [359, 0]
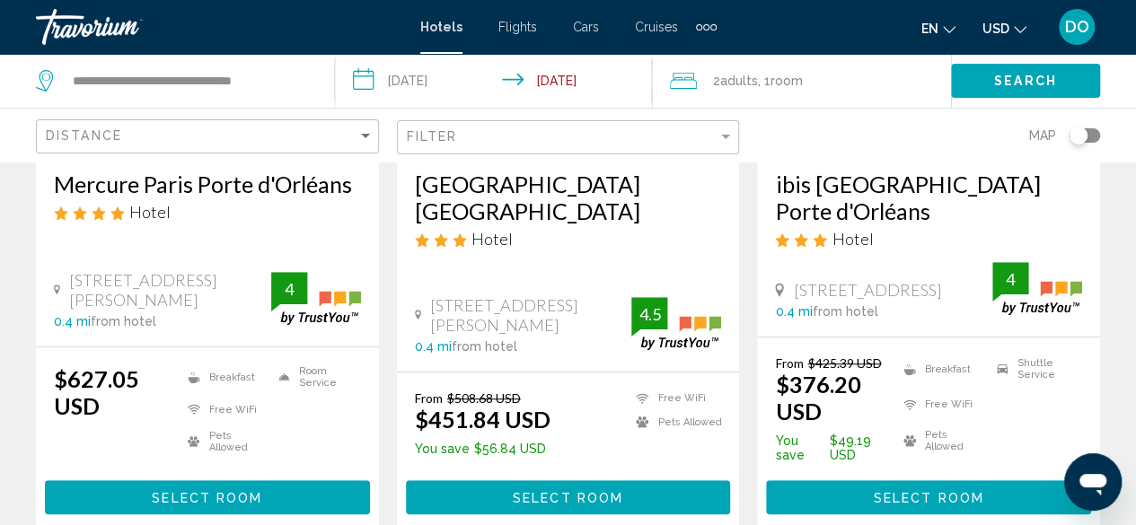
click at [548, 480] on button "Select Room" at bounding box center [568, 496] width 325 height 33
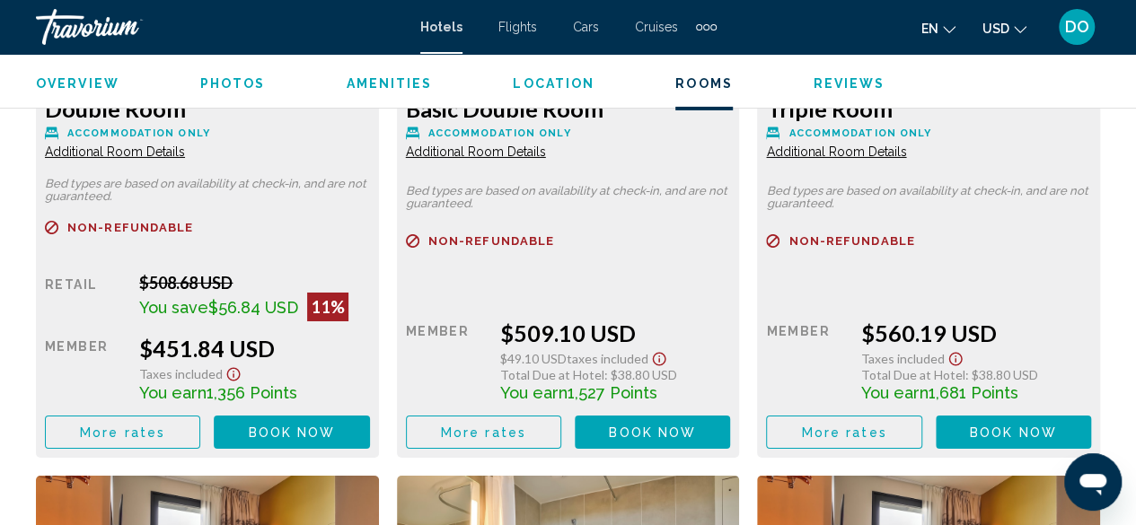
scroll to position [3000, 0]
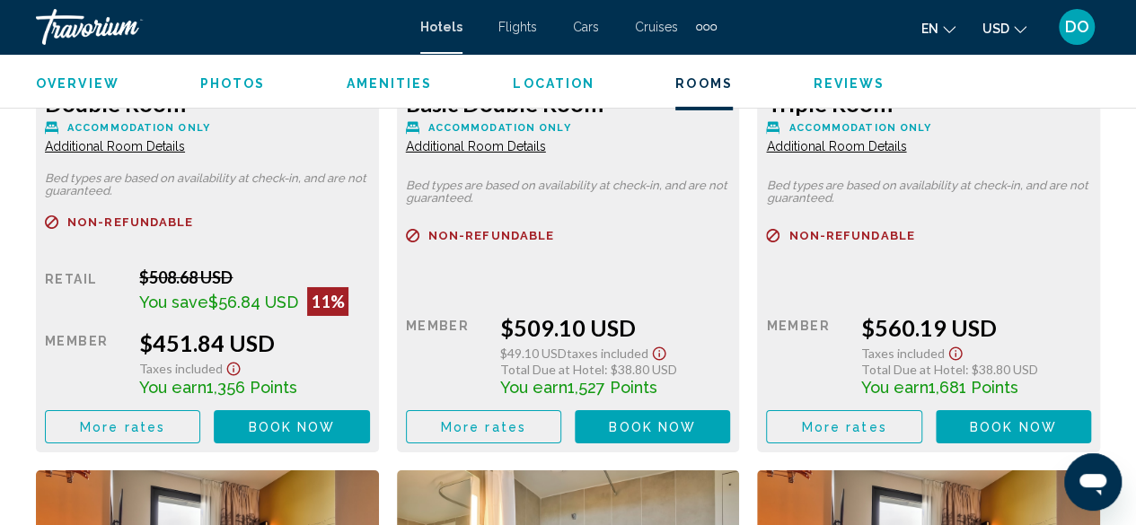
click at [117, 426] on span "More rates" at bounding box center [122, 427] width 85 height 14
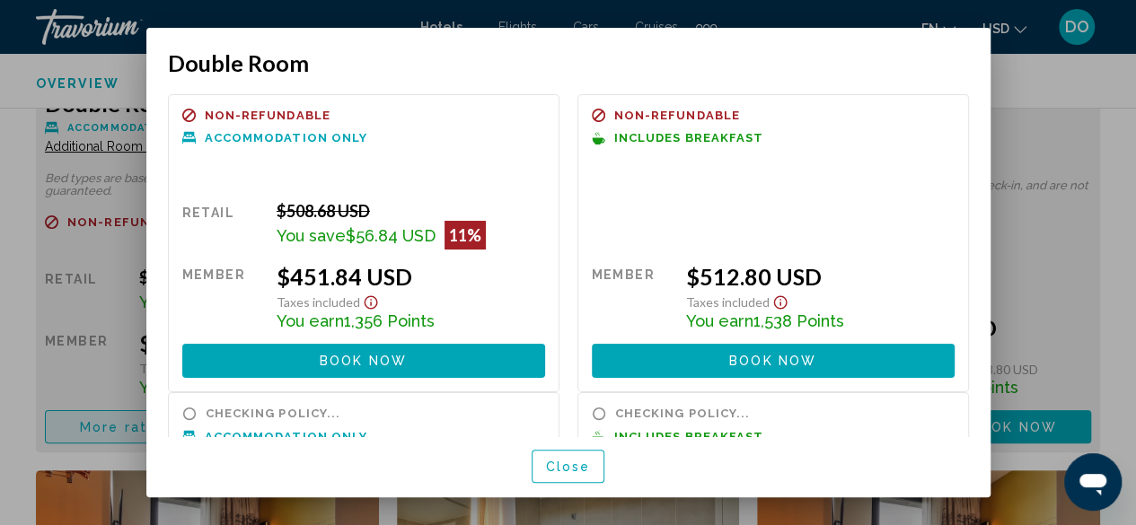
scroll to position [0, 0]
click at [568, 459] on span "Close" at bounding box center [568, 466] width 45 height 14
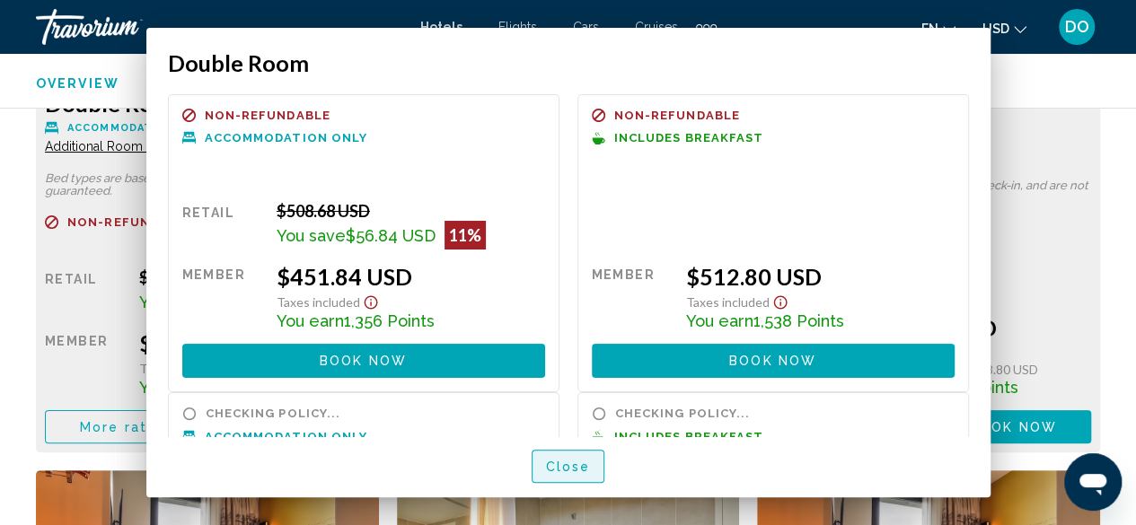
scroll to position [3000, 0]
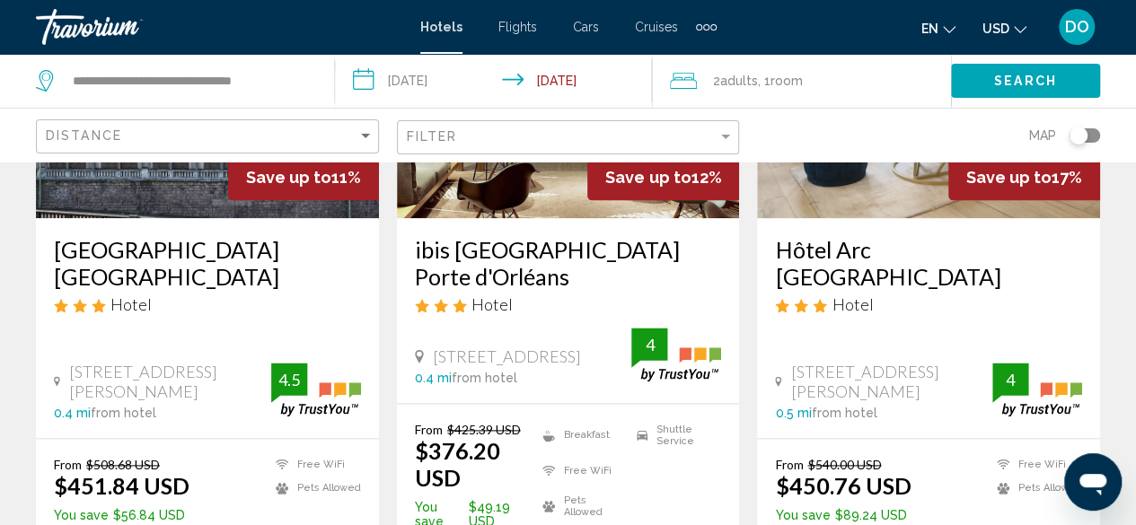
scroll to position [988, 0]
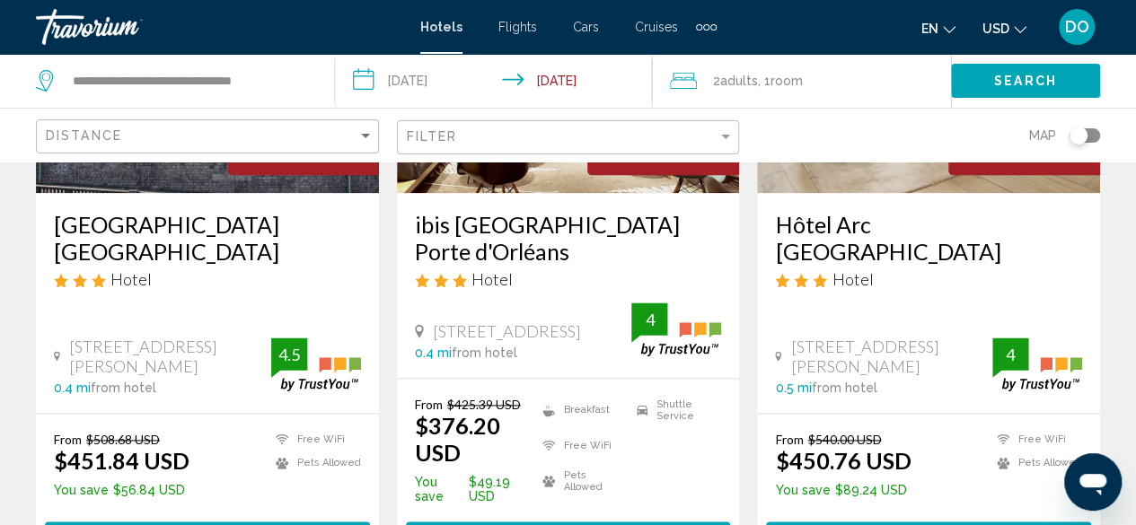
click at [620, 222] on h3 "ibis Paris Porte d'Orléans" at bounding box center [568, 238] width 307 height 54
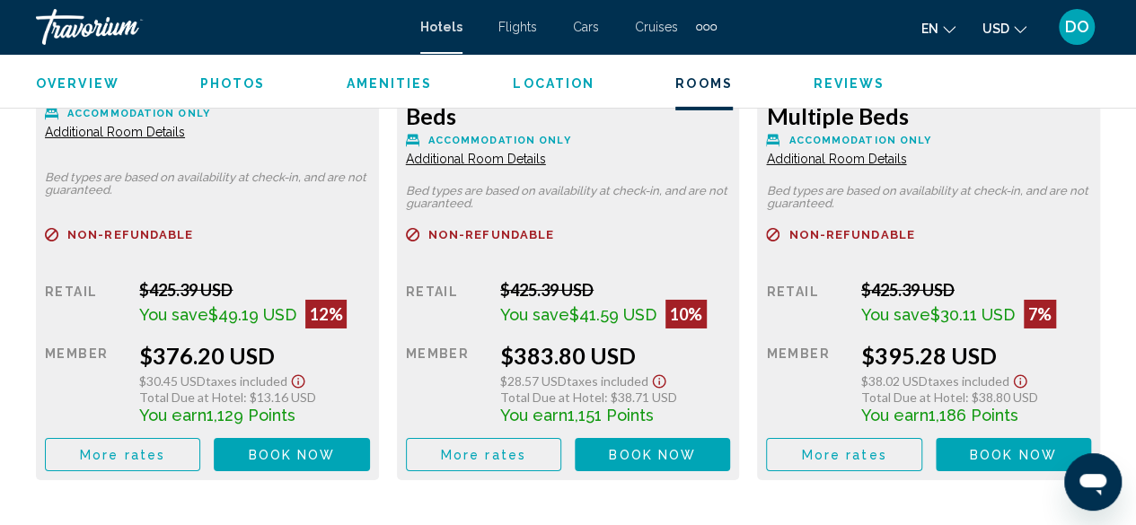
scroll to position [3000, 0]
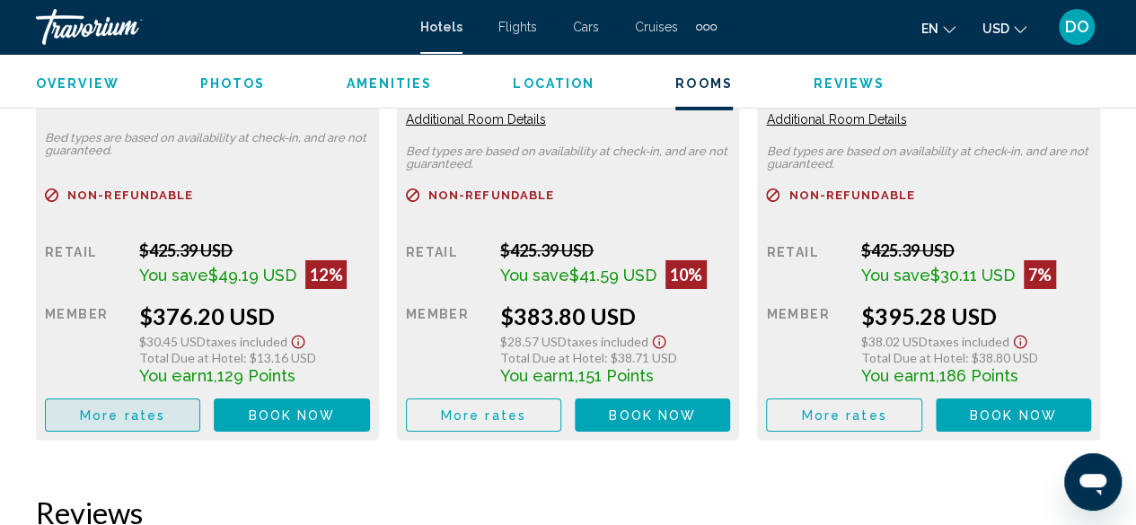
click at [101, 416] on span "More rates" at bounding box center [122, 415] width 85 height 14
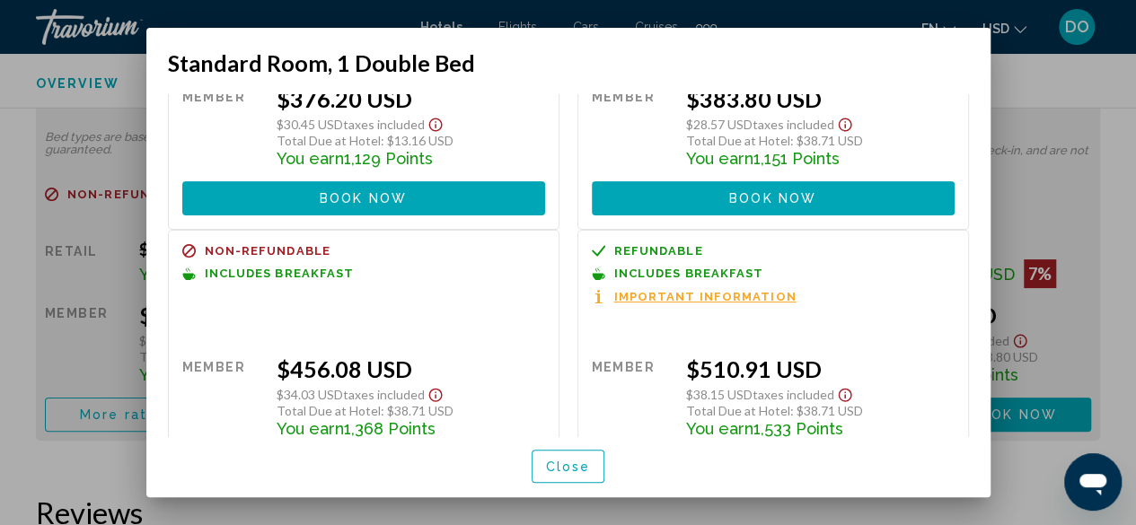
scroll to position [180, 0]
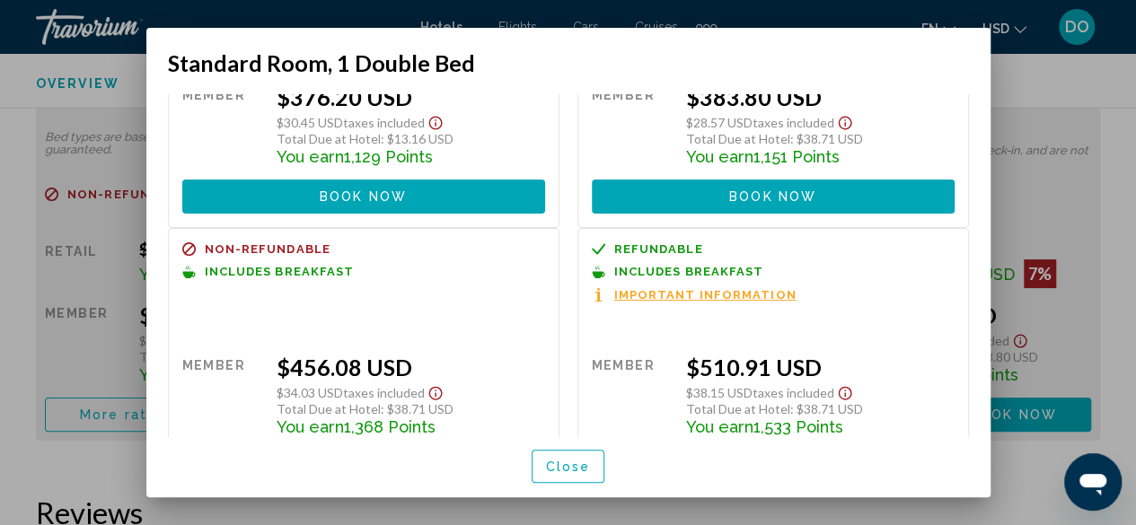
click at [580, 468] on span "Close" at bounding box center [568, 467] width 45 height 14
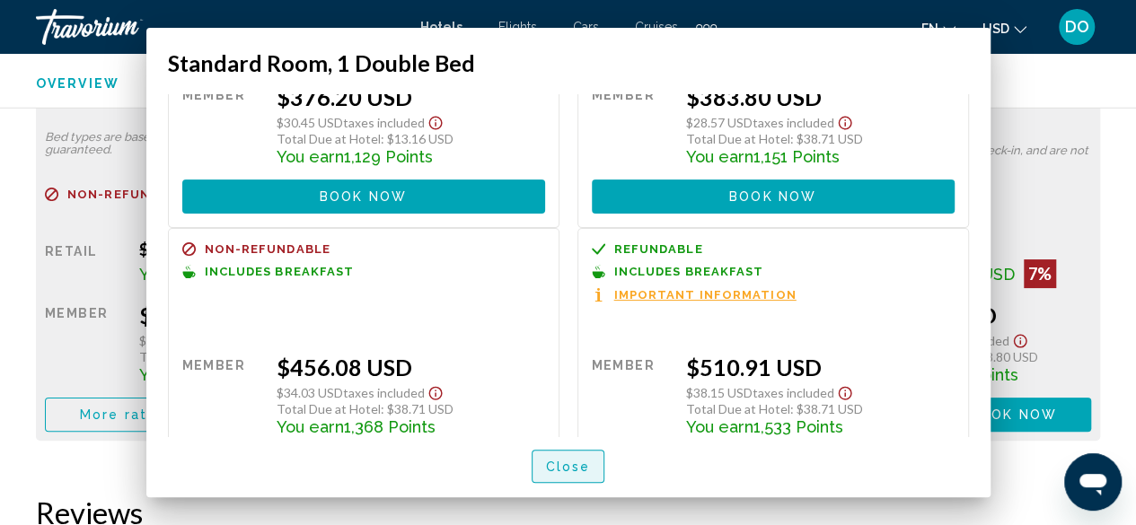
scroll to position [3000, 0]
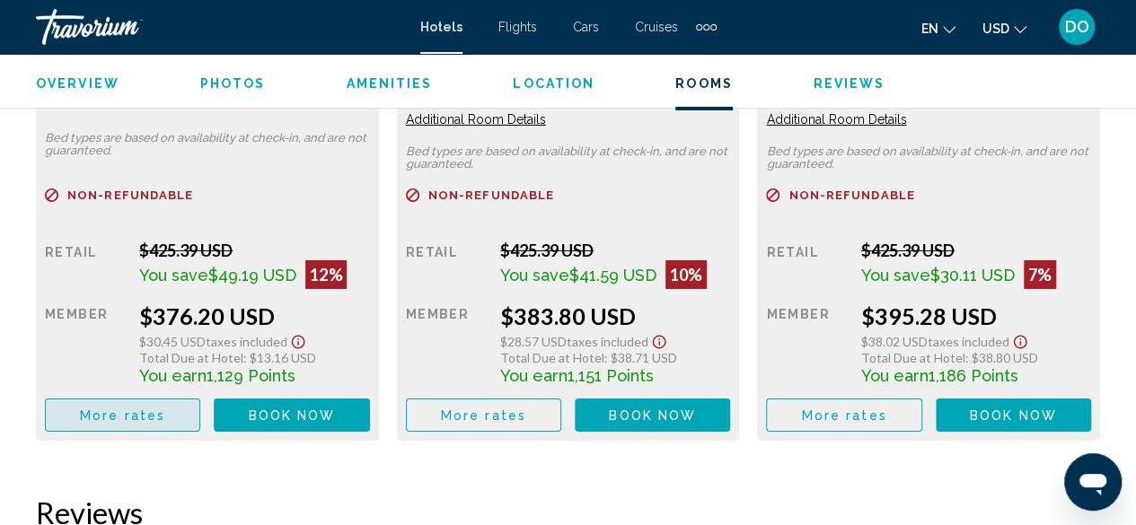
click at [97, 429] on button "More rates" at bounding box center [122, 415] width 155 height 33
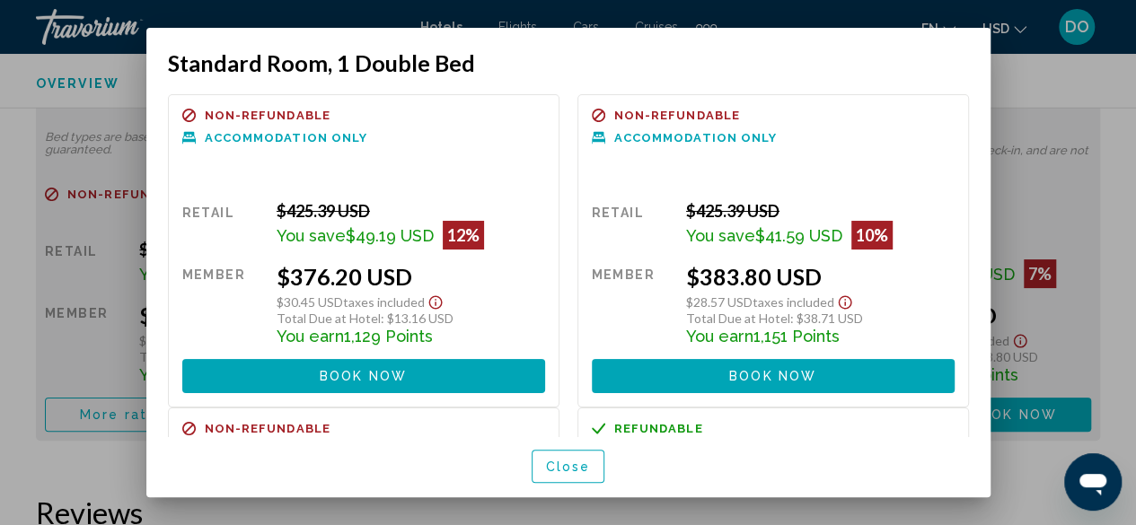
scroll to position [180, 0]
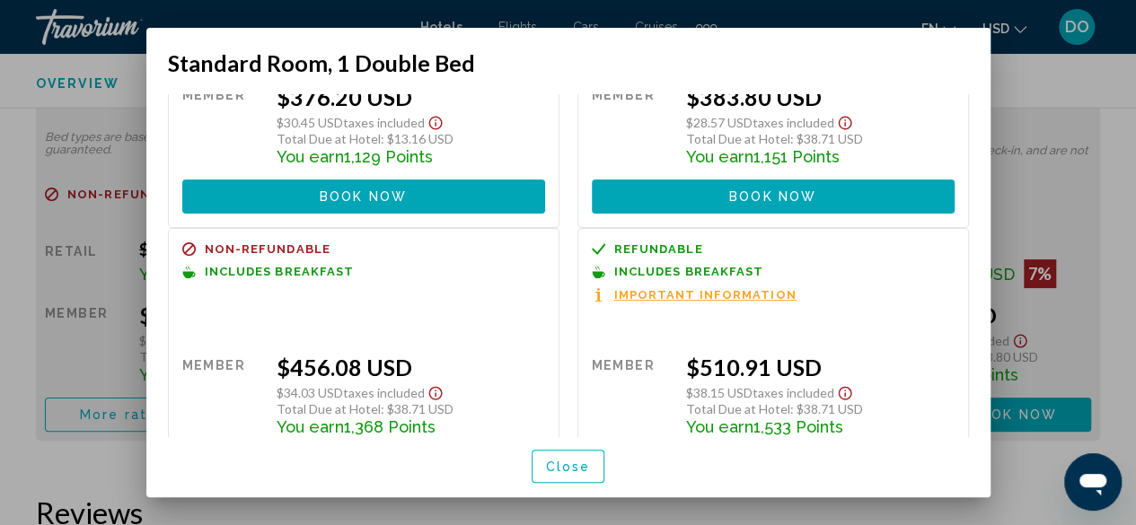
click at [566, 464] on span "Close" at bounding box center [568, 467] width 45 height 14
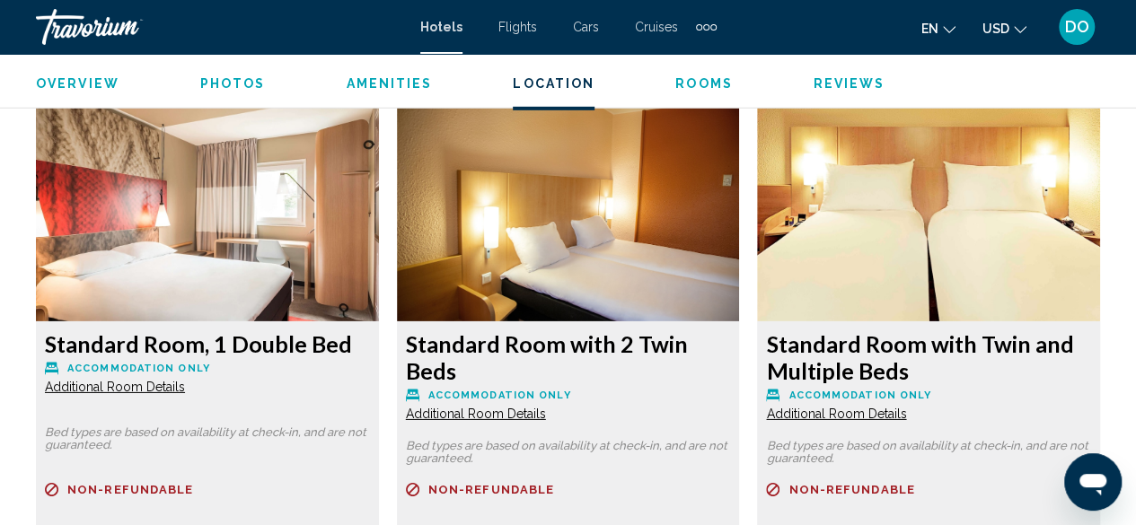
scroll to position [2462, 0]
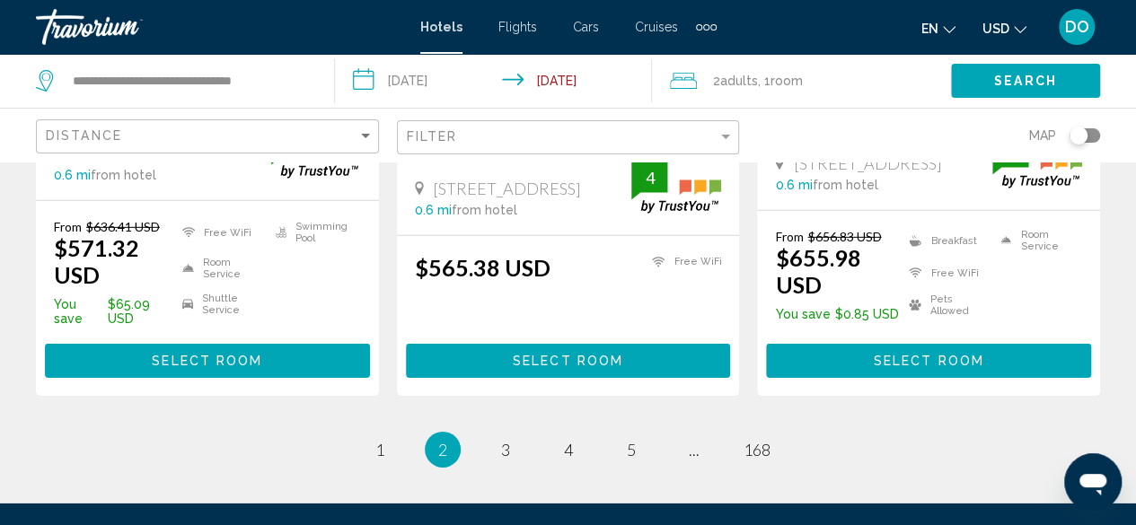
scroll to position [2693, 0]
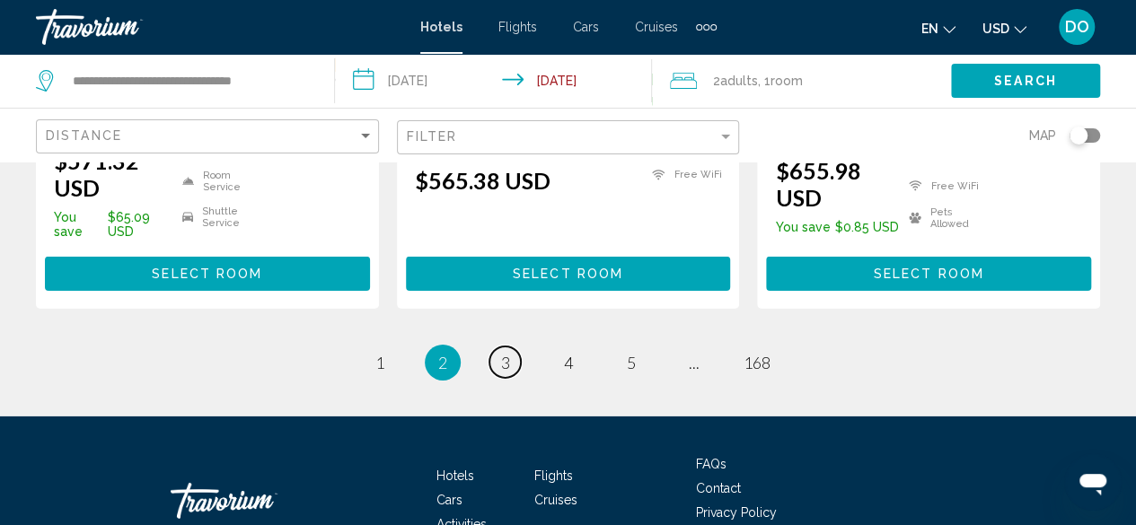
drag, startPoint x: 501, startPoint y: 265, endPoint x: 501, endPoint y: 288, distance: 23.3
click at [501, 347] on link "page 3" at bounding box center [504, 362] width 31 height 31
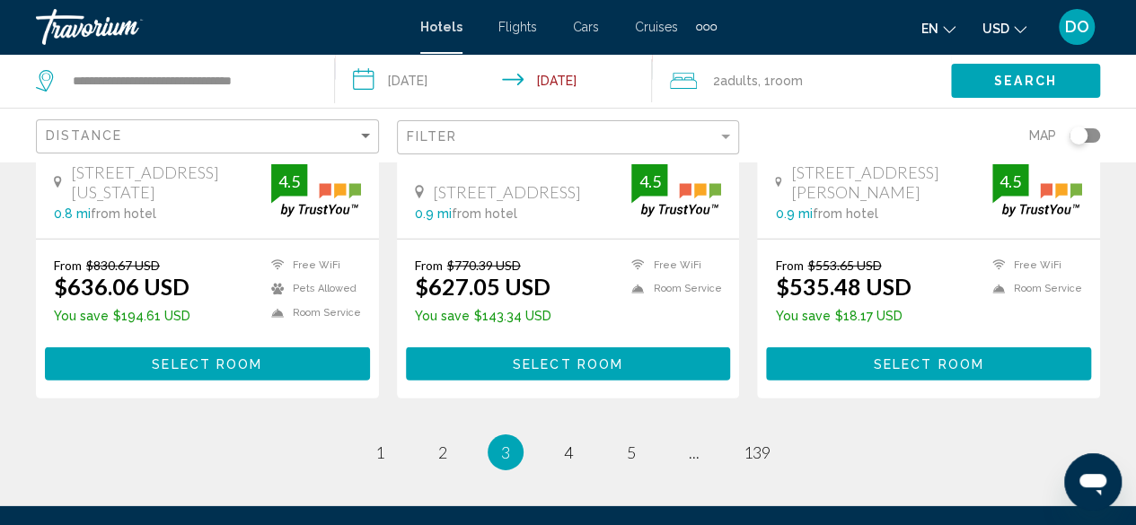
scroll to position [2603, 0]
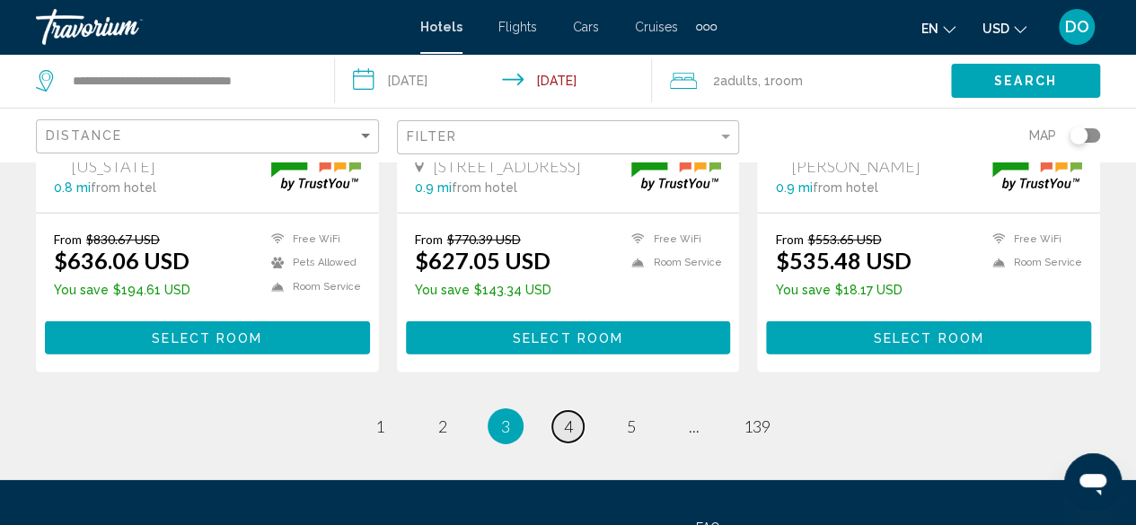
click at [568, 417] on span "4" at bounding box center [568, 427] width 9 height 20
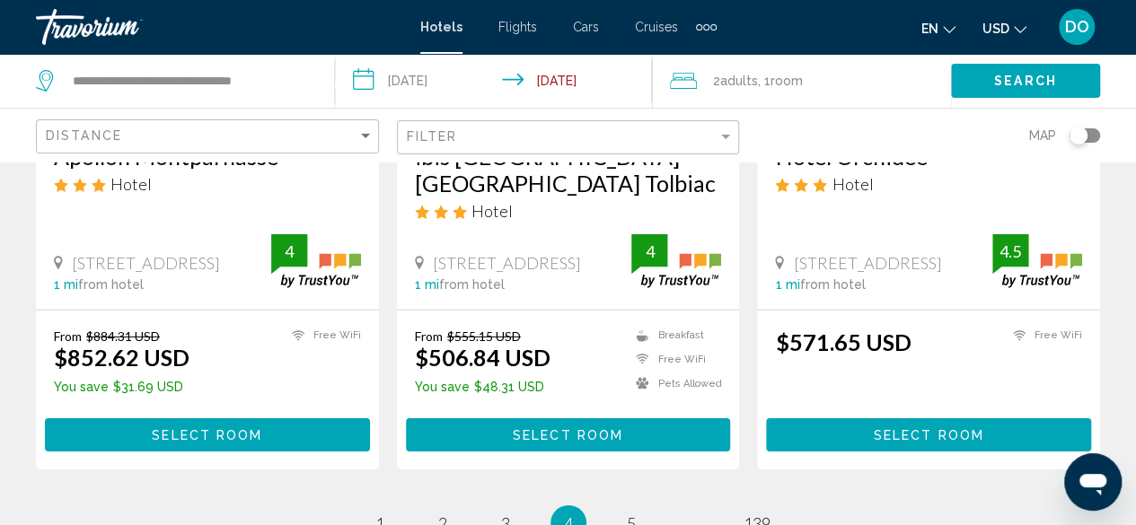
scroll to position [2693, 0]
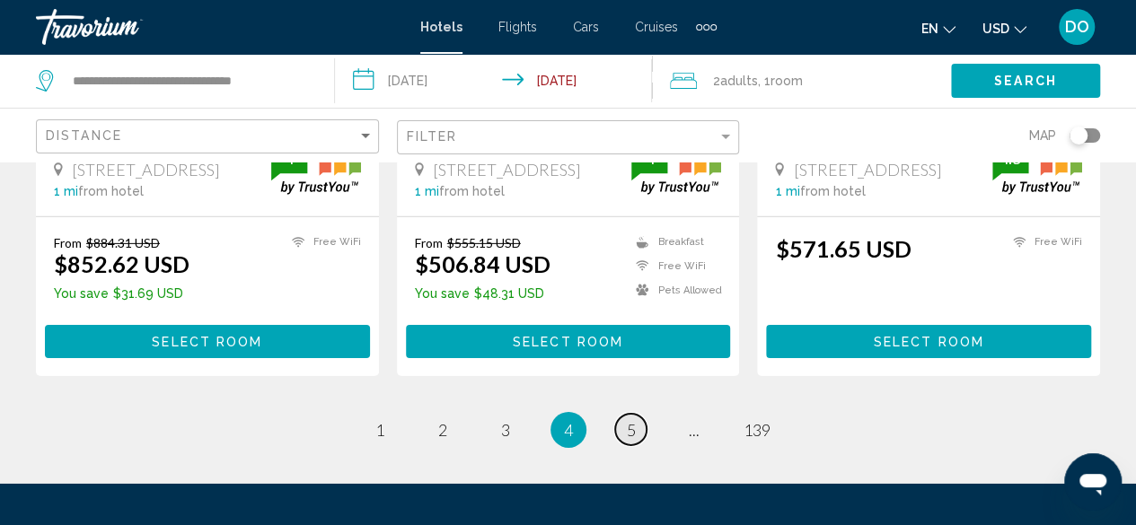
click at [643, 414] on link "page 5" at bounding box center [630, 429] width 31 height 31
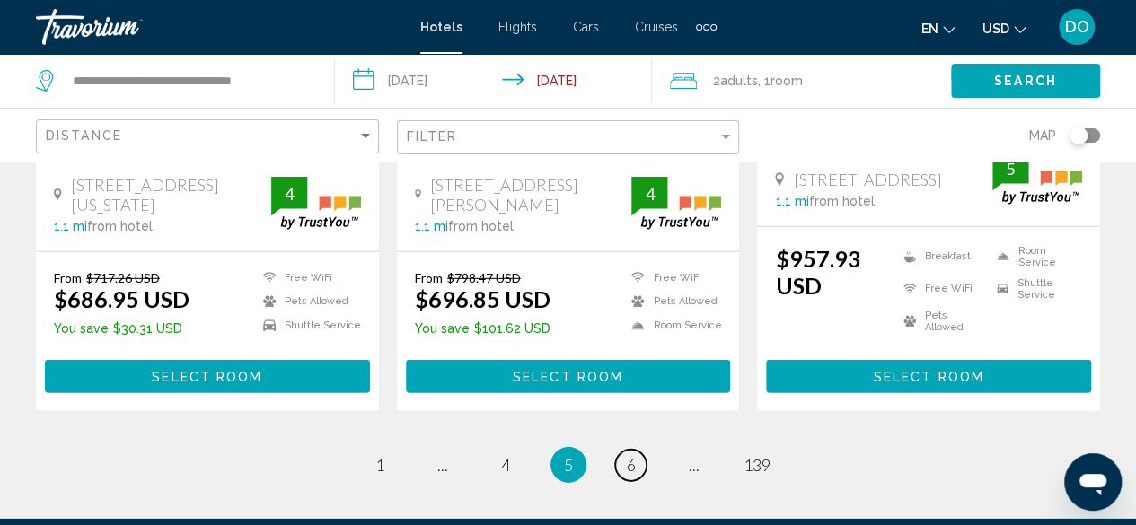
scroll to position [2603, 0]
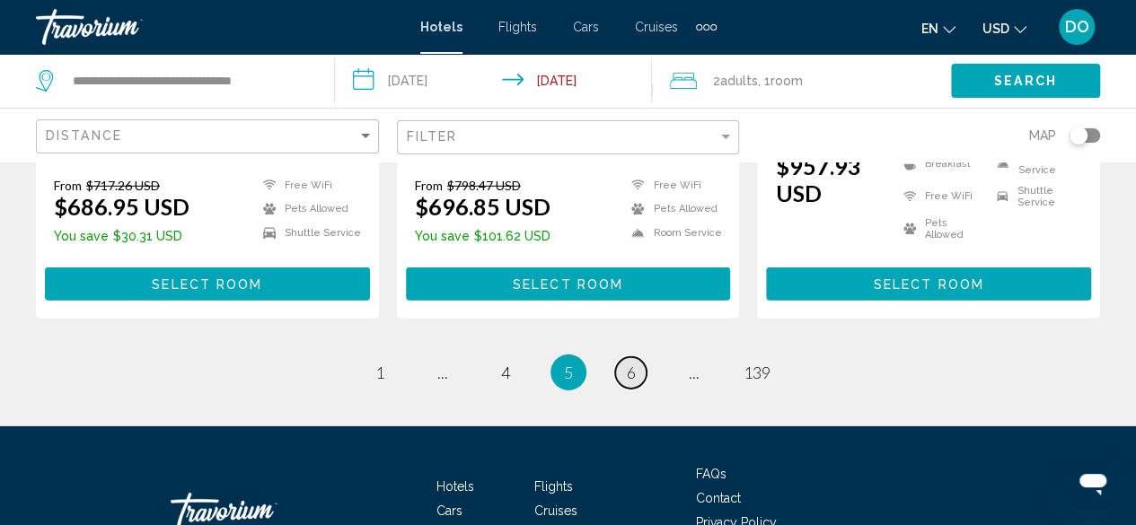
click at [631, 363] on span "6" at bounding box center [631, 373] width 9 height 20
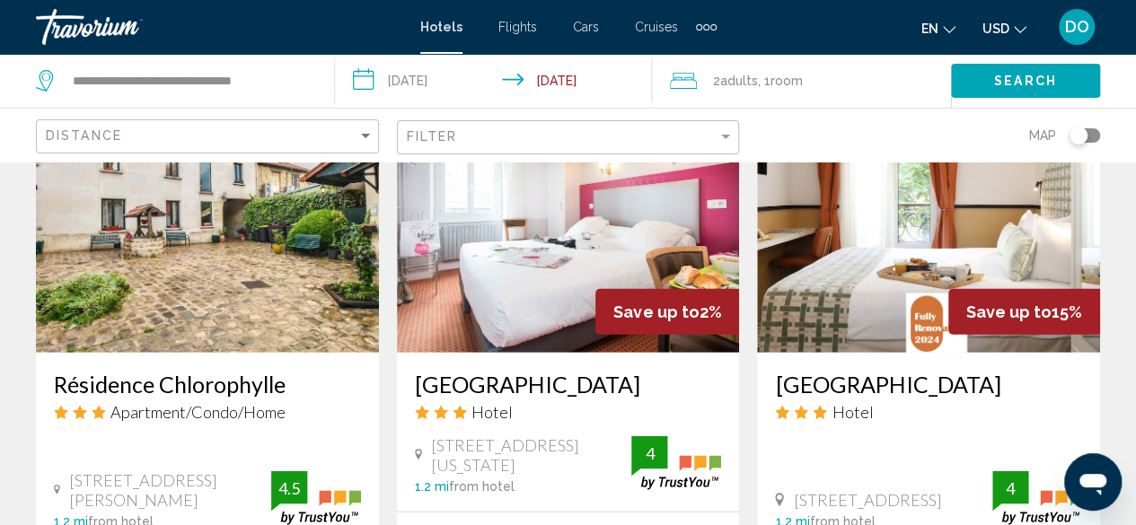
scroll to position [2693, 0]
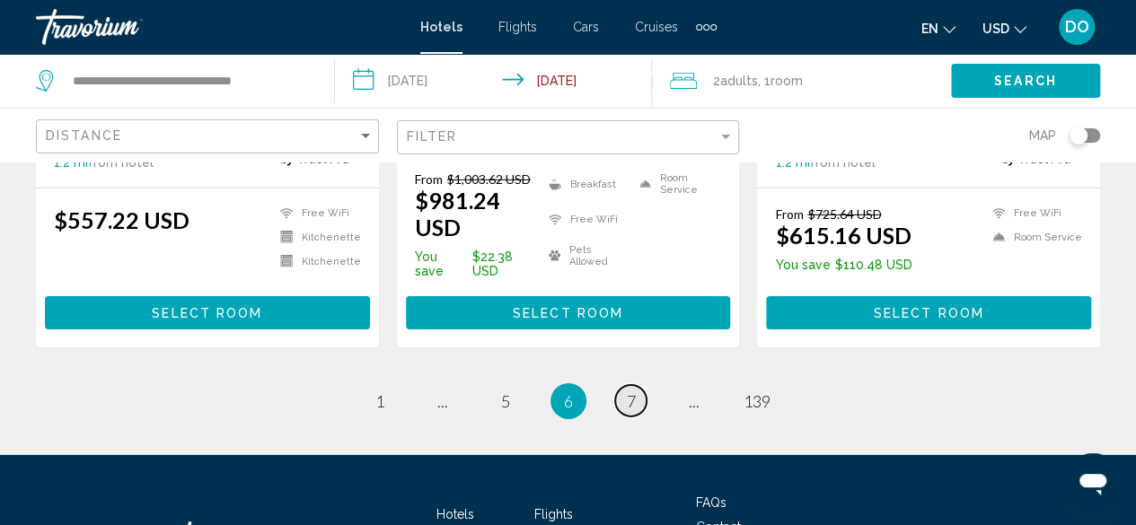
click at [630, 391] on span "7" at bounding box center [631, 401] width 9 height 20
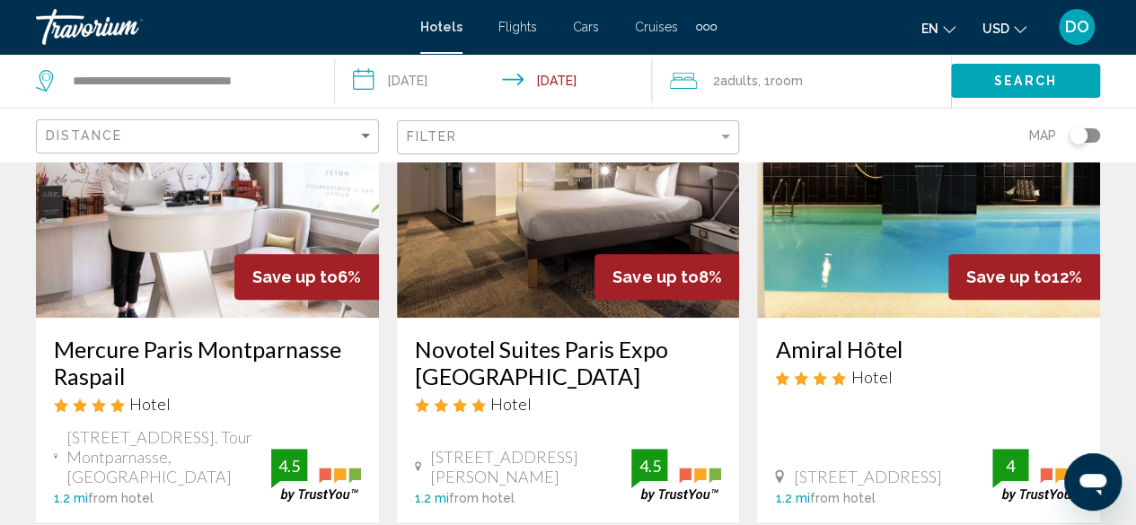
scroll to position [269, 0]
